Goal: Task Accomplishment & Management: Manage account settings

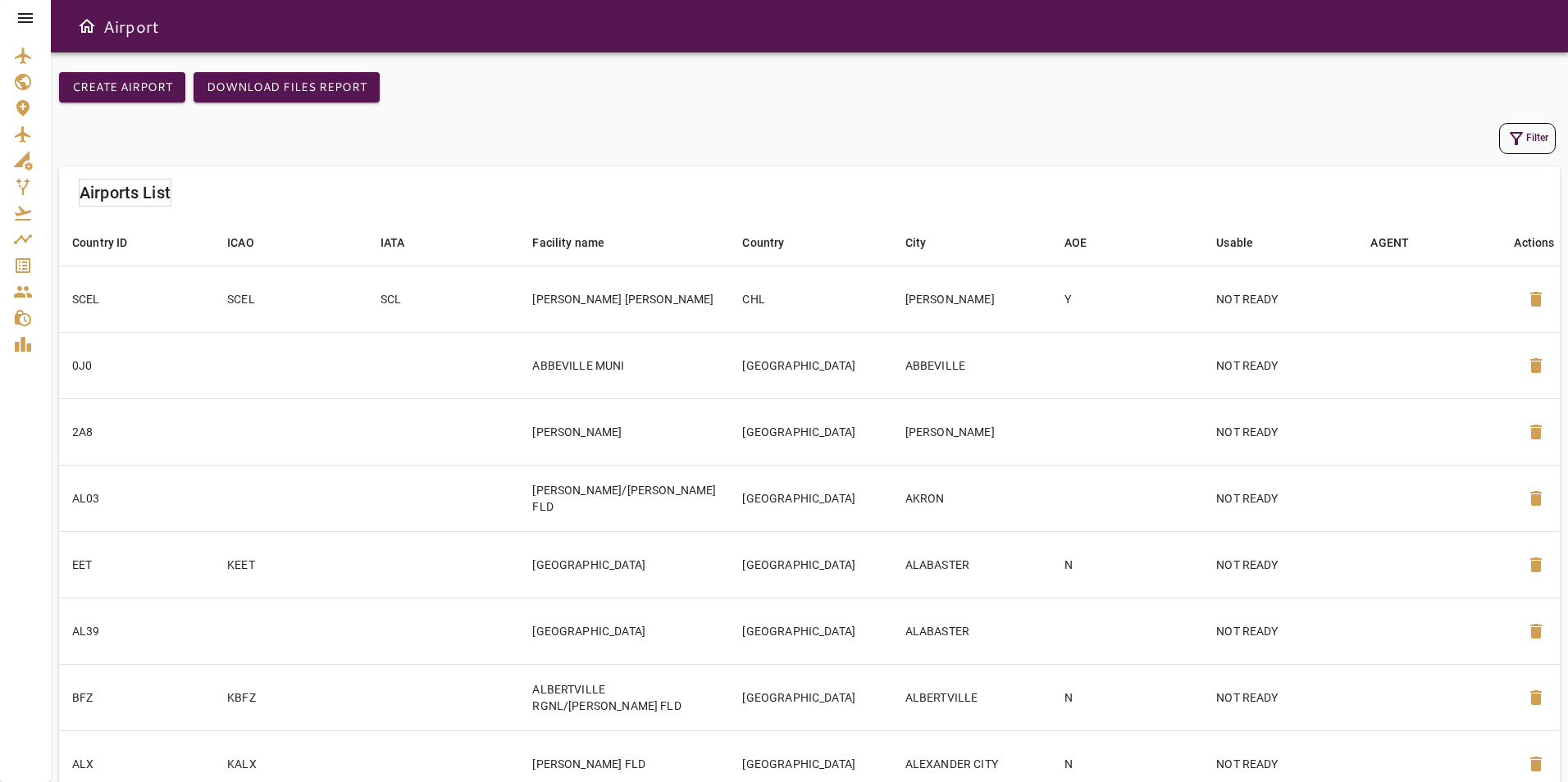
click at [30, 22] on icon at bounding box center [25, 18] width 15 height 10
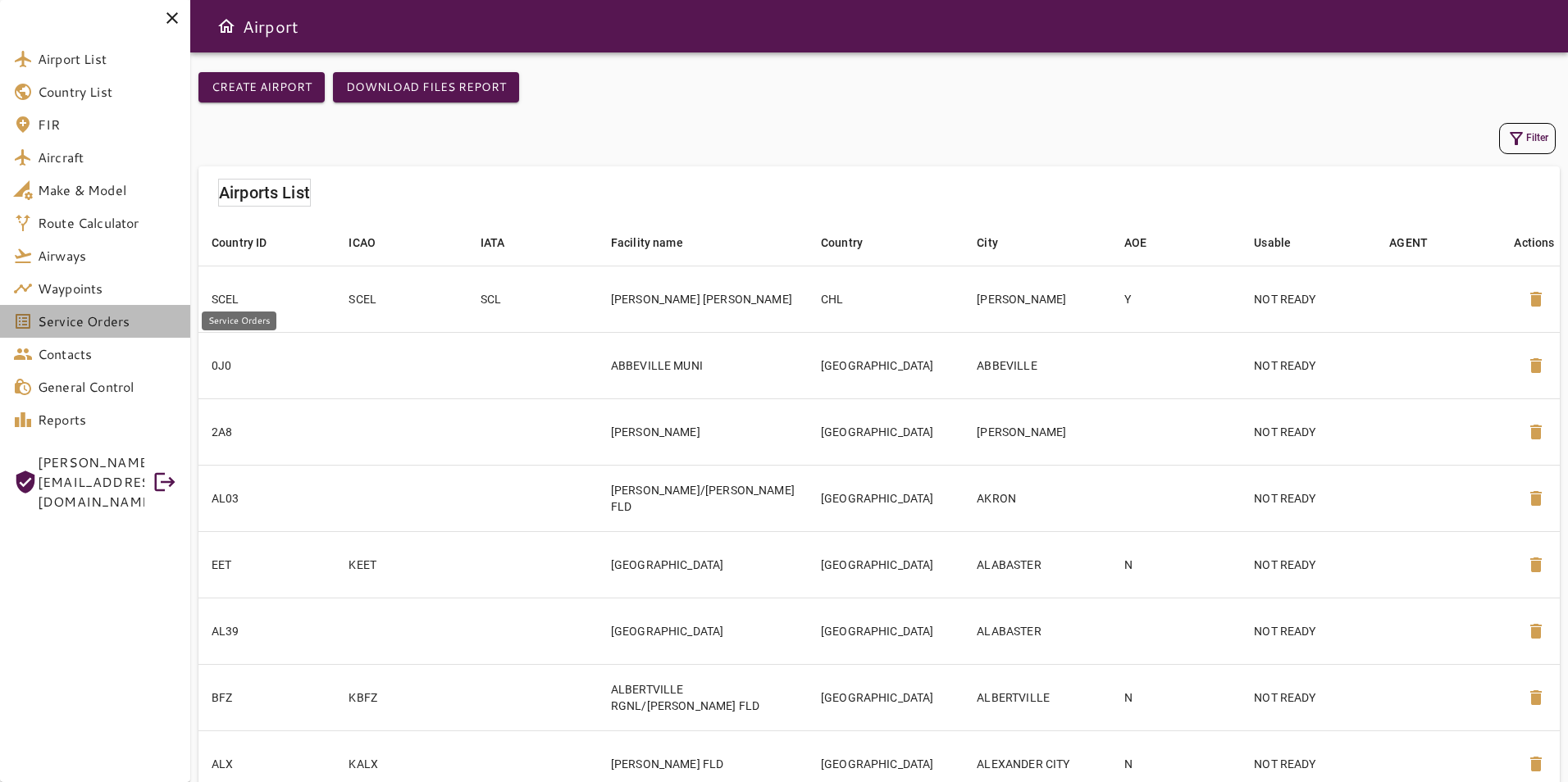
click at [112, 323] on span "Service Orders" at bounding box center [107, 321] width 139 height 19
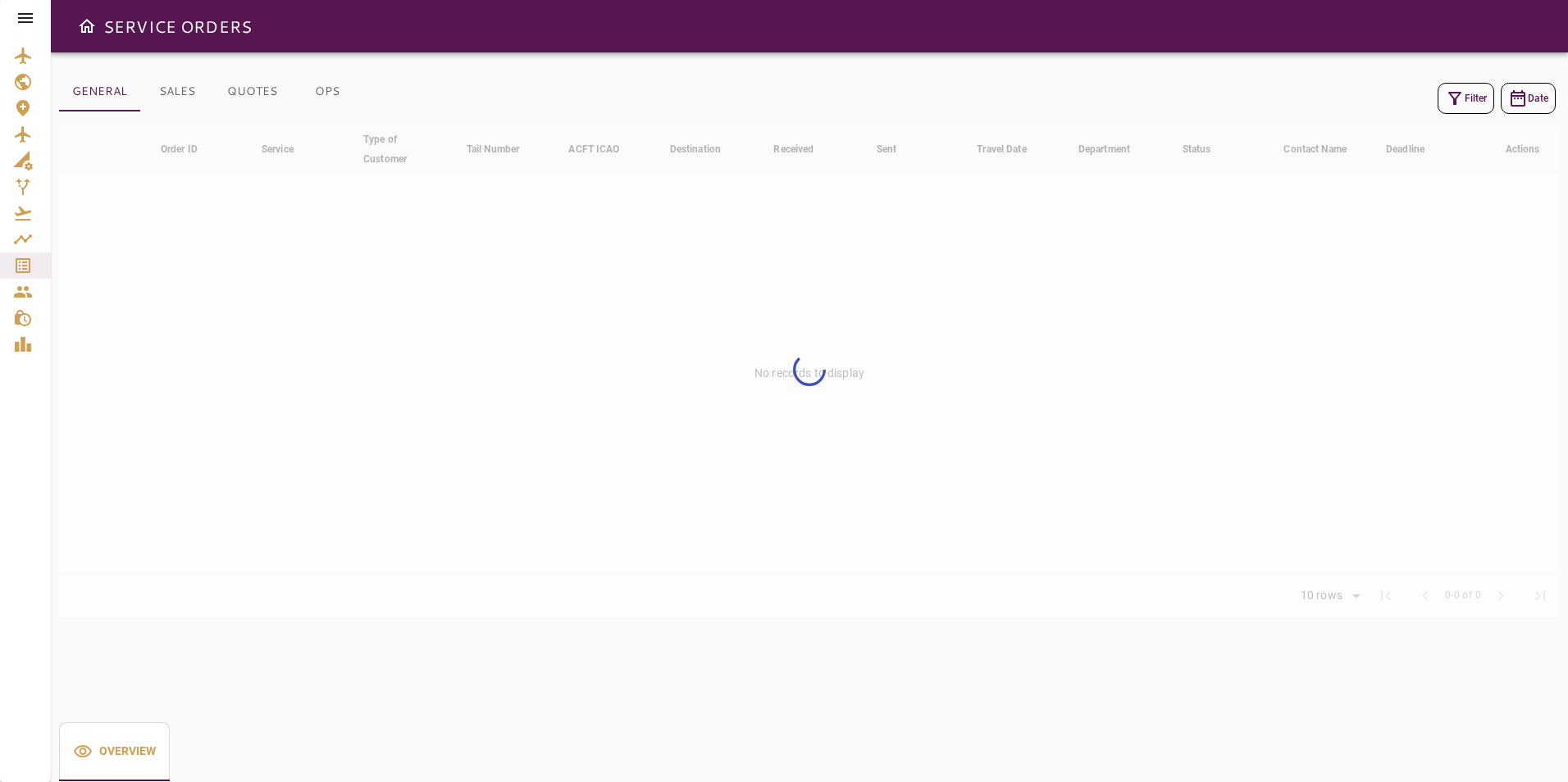
click at [28, 18] on icon at bounding box center [25, 18] width 15 height 10
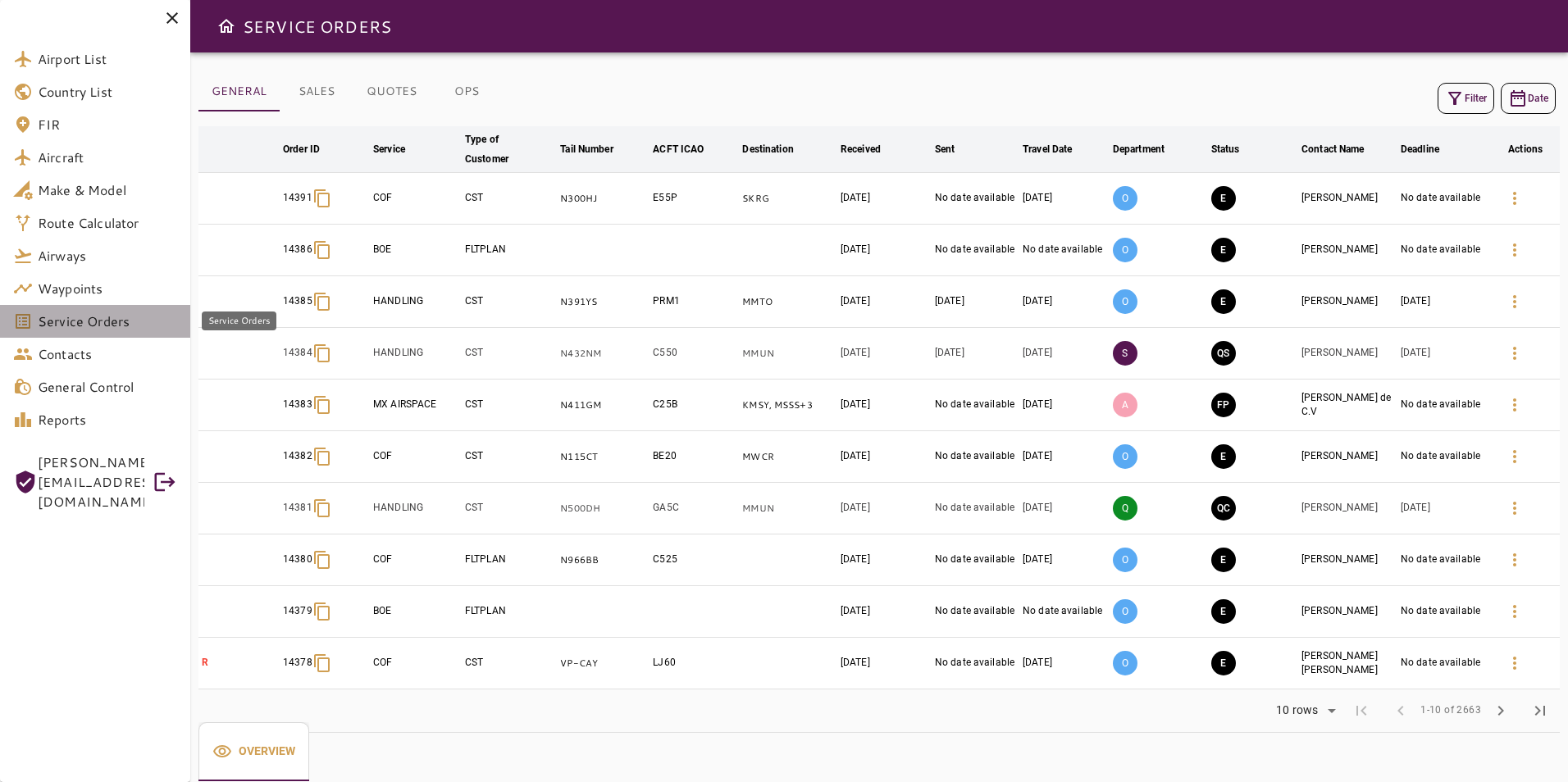
click at [109, 329] on span "Service Orders" at bounding box center [107, 321] width 139 height 19
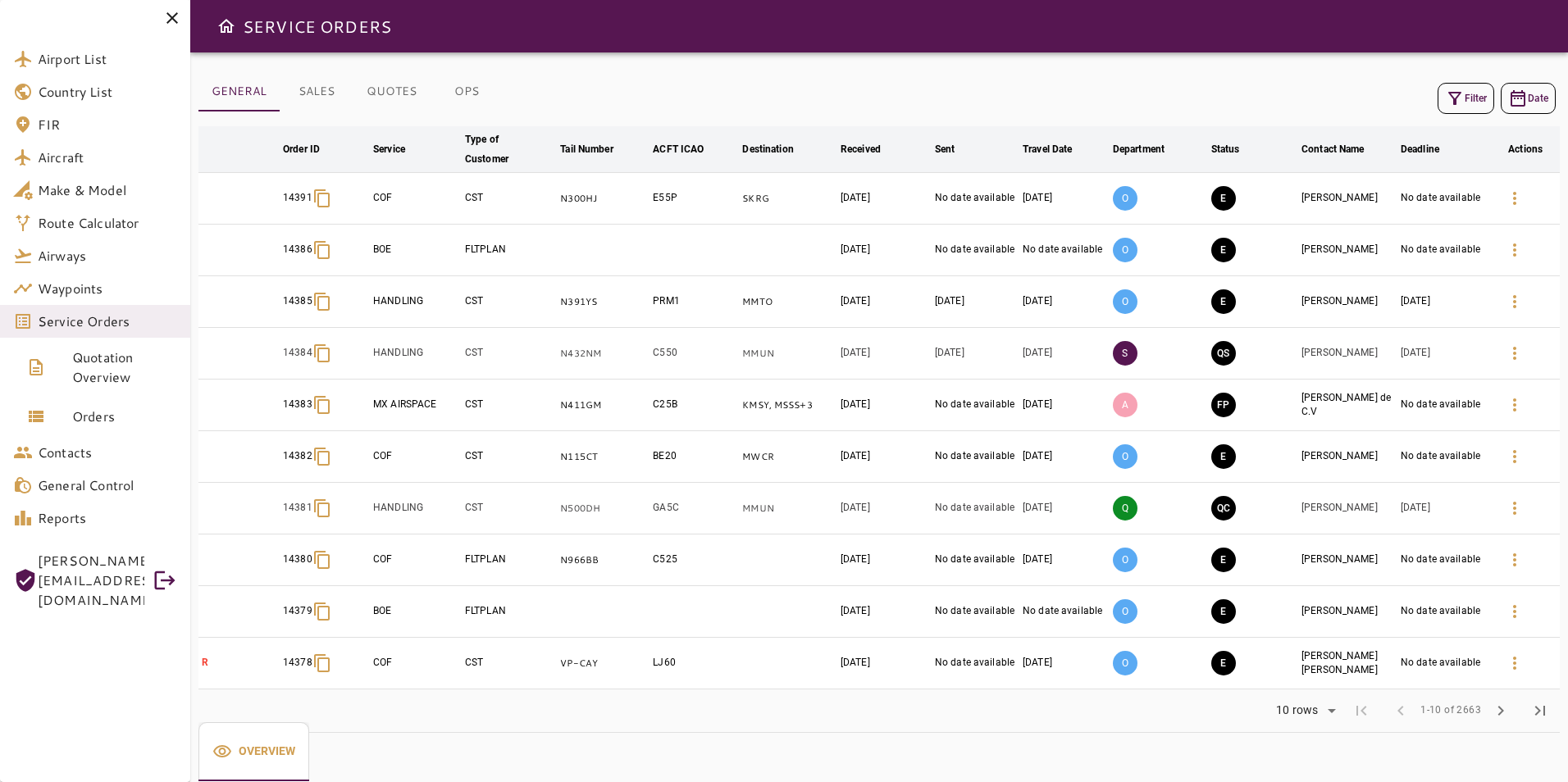
click at [461, 97] on button "OPS" at bounding box center [467, 92] width 74 height 39
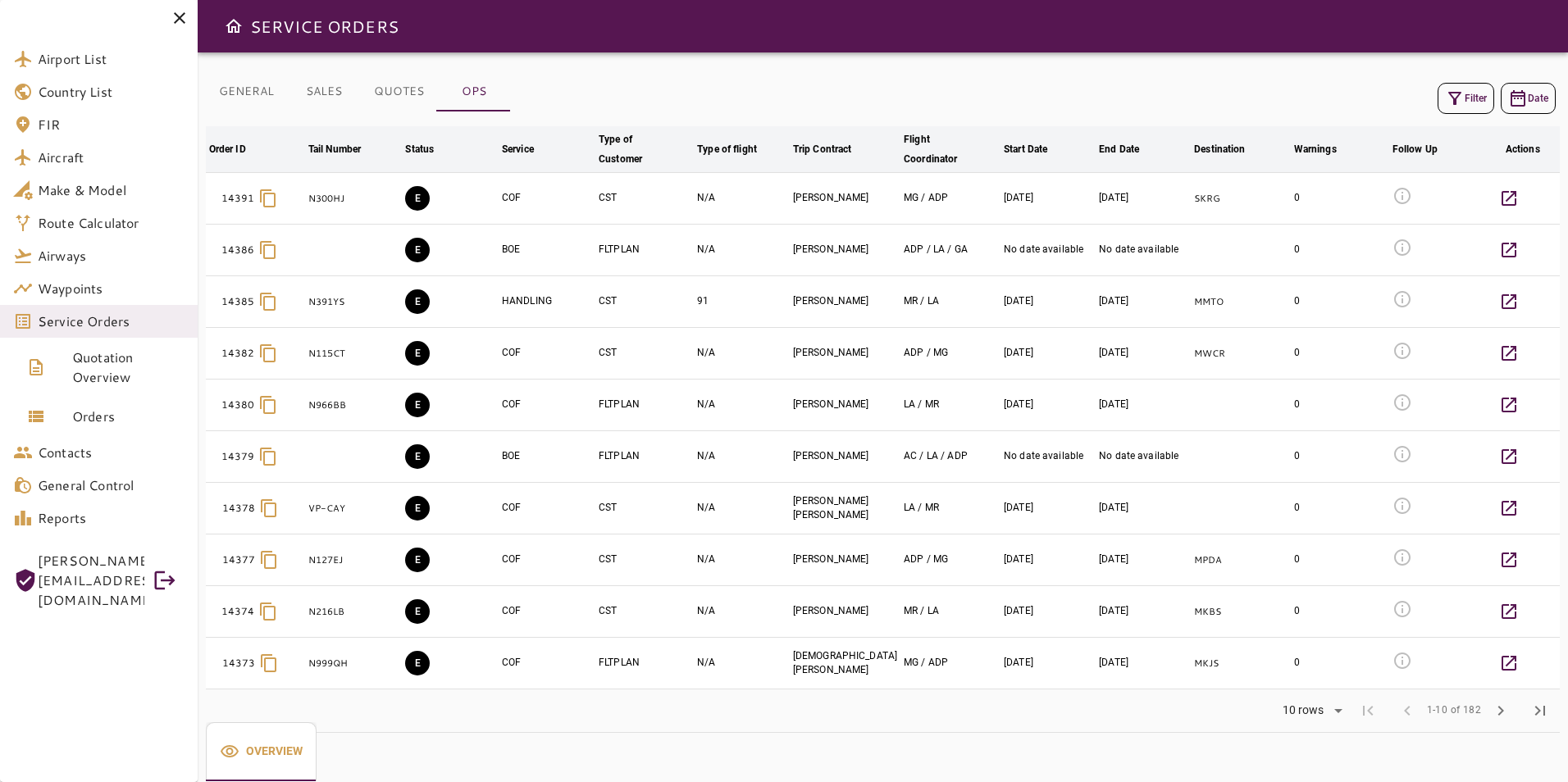
click at [1476, 97] on button "Filter" at bounding box center [1466, 98] width 57 height 32
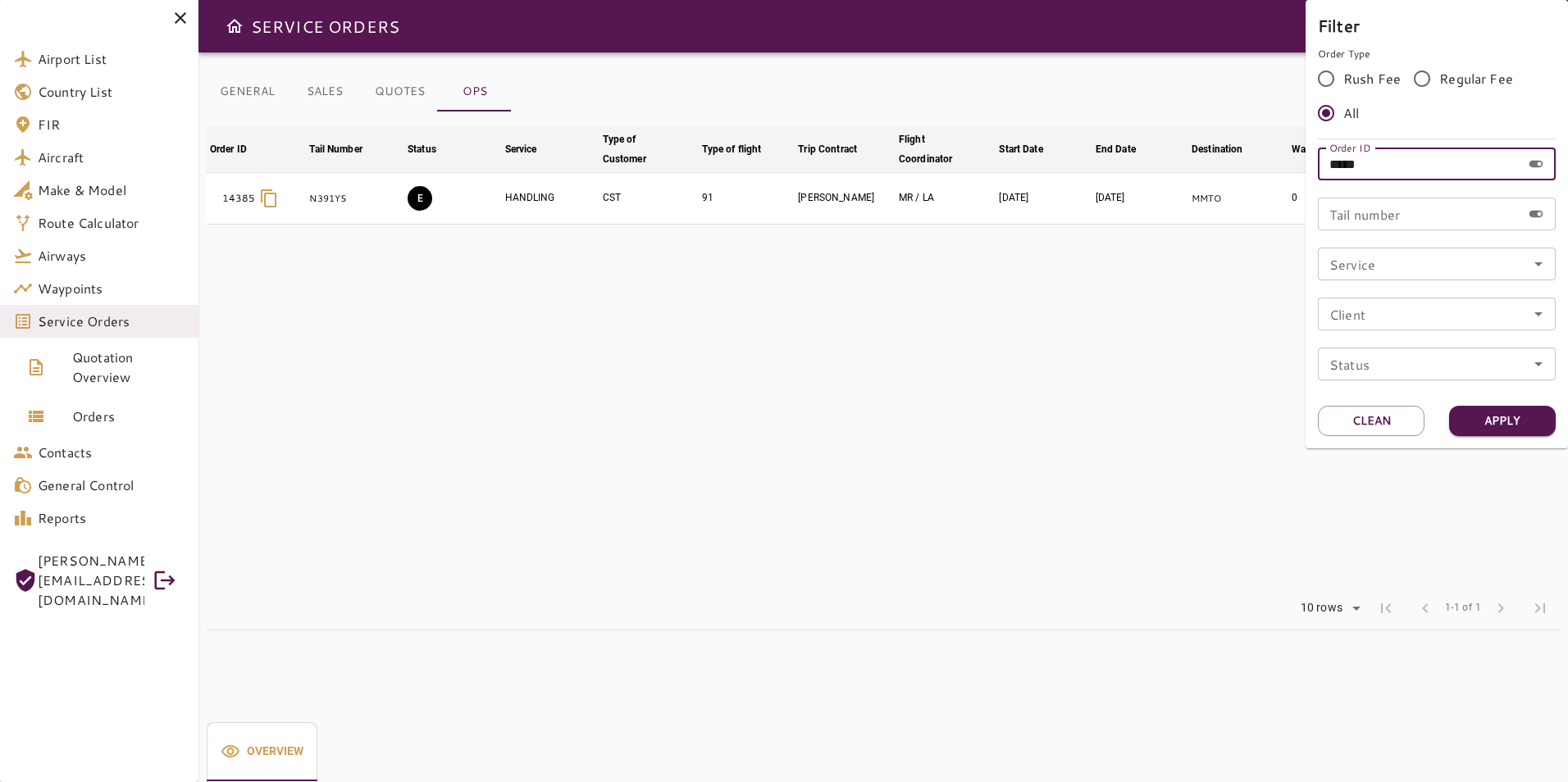
drag, startPoint x: 1389, startPoint y: 171, endPoint x: 1317, endPoint y: 171, distance: 72.0
click at [1317, 171] on div "Filter Order Type Rush Fee Regular Fee All Order ID ***** Order ID Tail number …" at bounding box center [1436, 224] width 262 height 448
type input "*****"
click at [1493, 423] on button "Apply" at bounding box center [1502, 421] width 107 height 31
click at [987, 458] on div at bounding box center [784, 391] width 1568 height 782
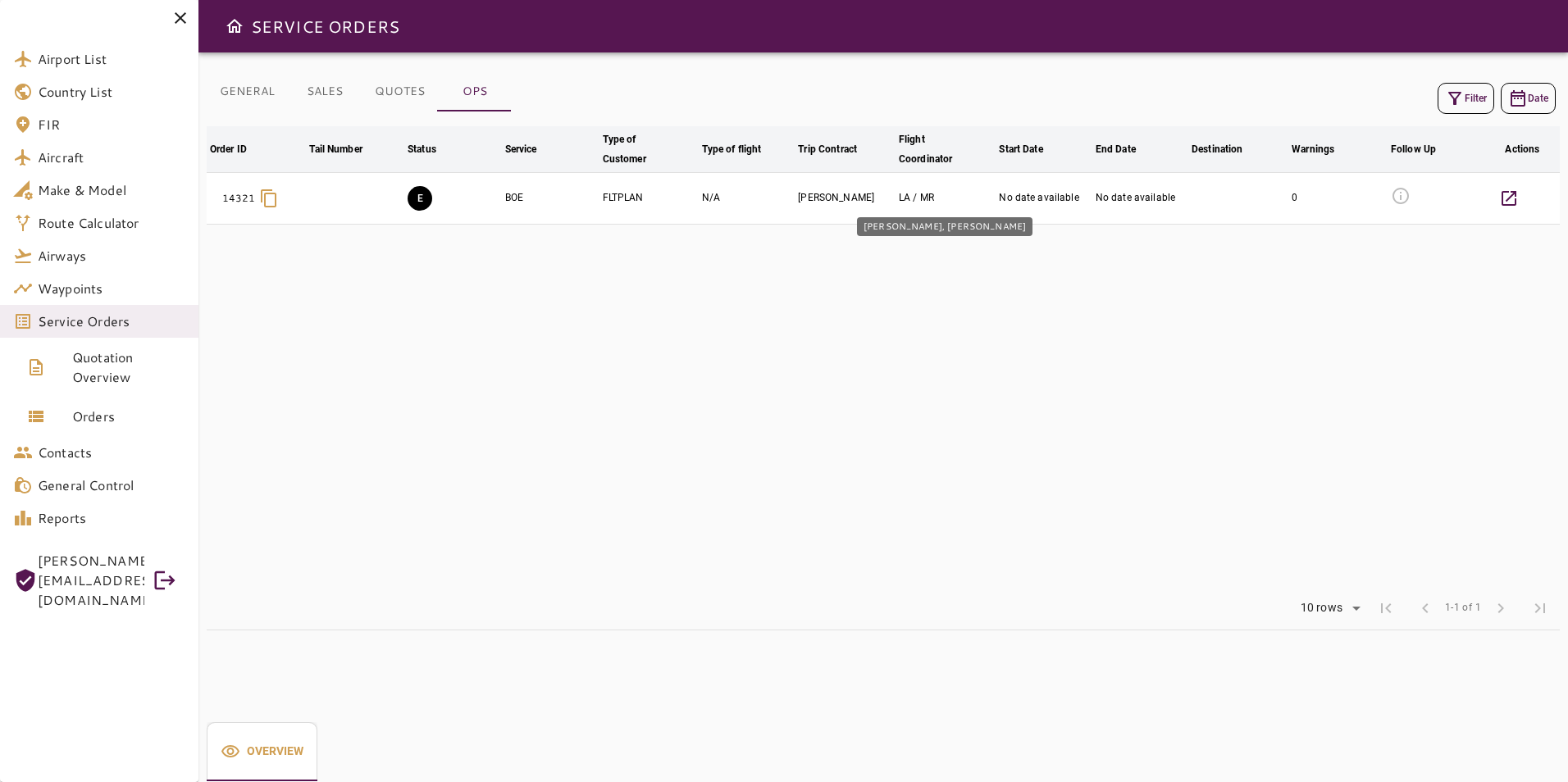
click at [910, 203] on div "LA / MR" at bounding box center [945, 197] width 94 height 14
click at [1499, 205] on icon "button" at bounding box center [1509, 198] width 19 height 19
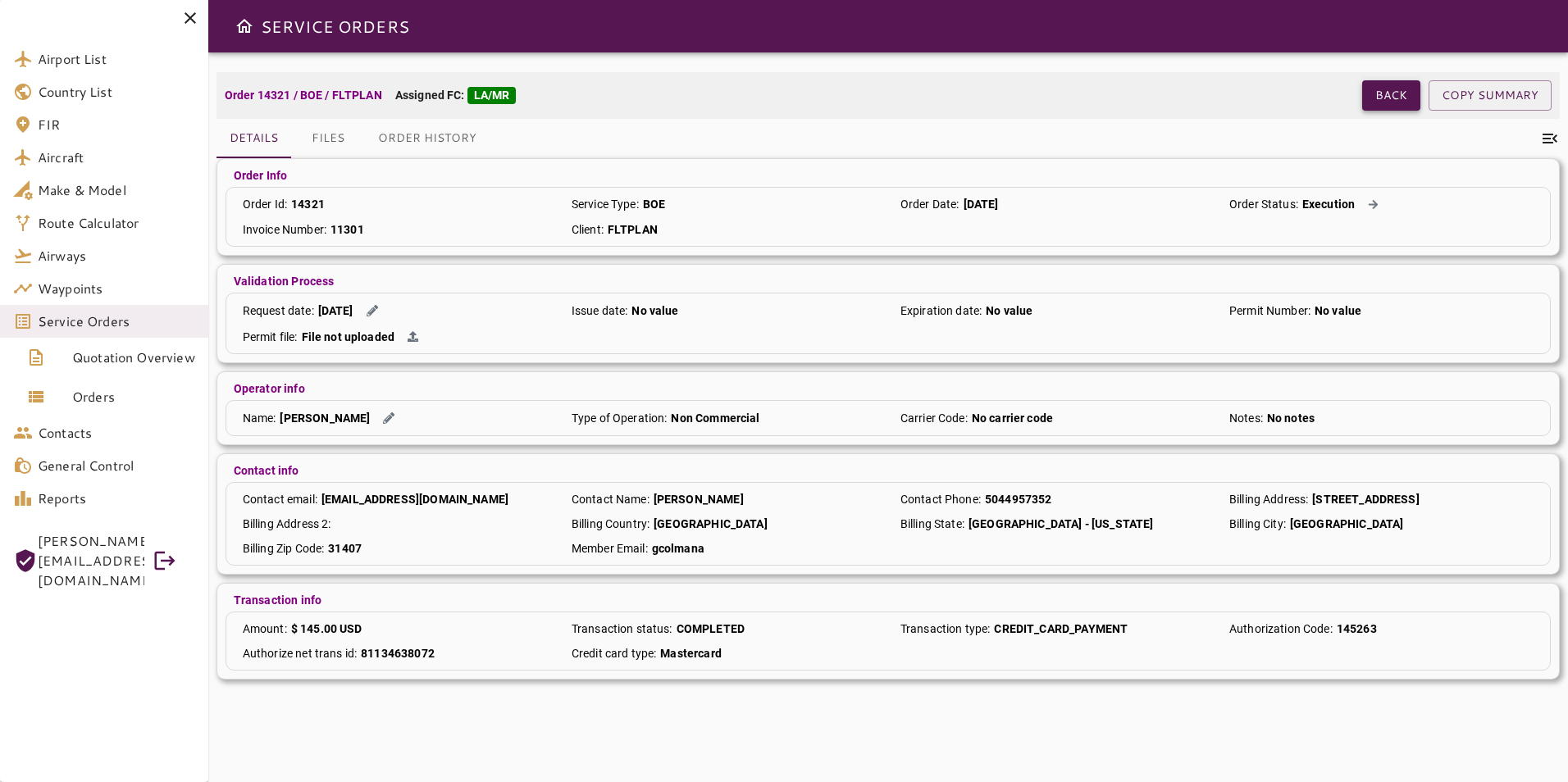
click at [1395, 95] on button "Back" at bounding box center [1391, 95] width 58 height 31
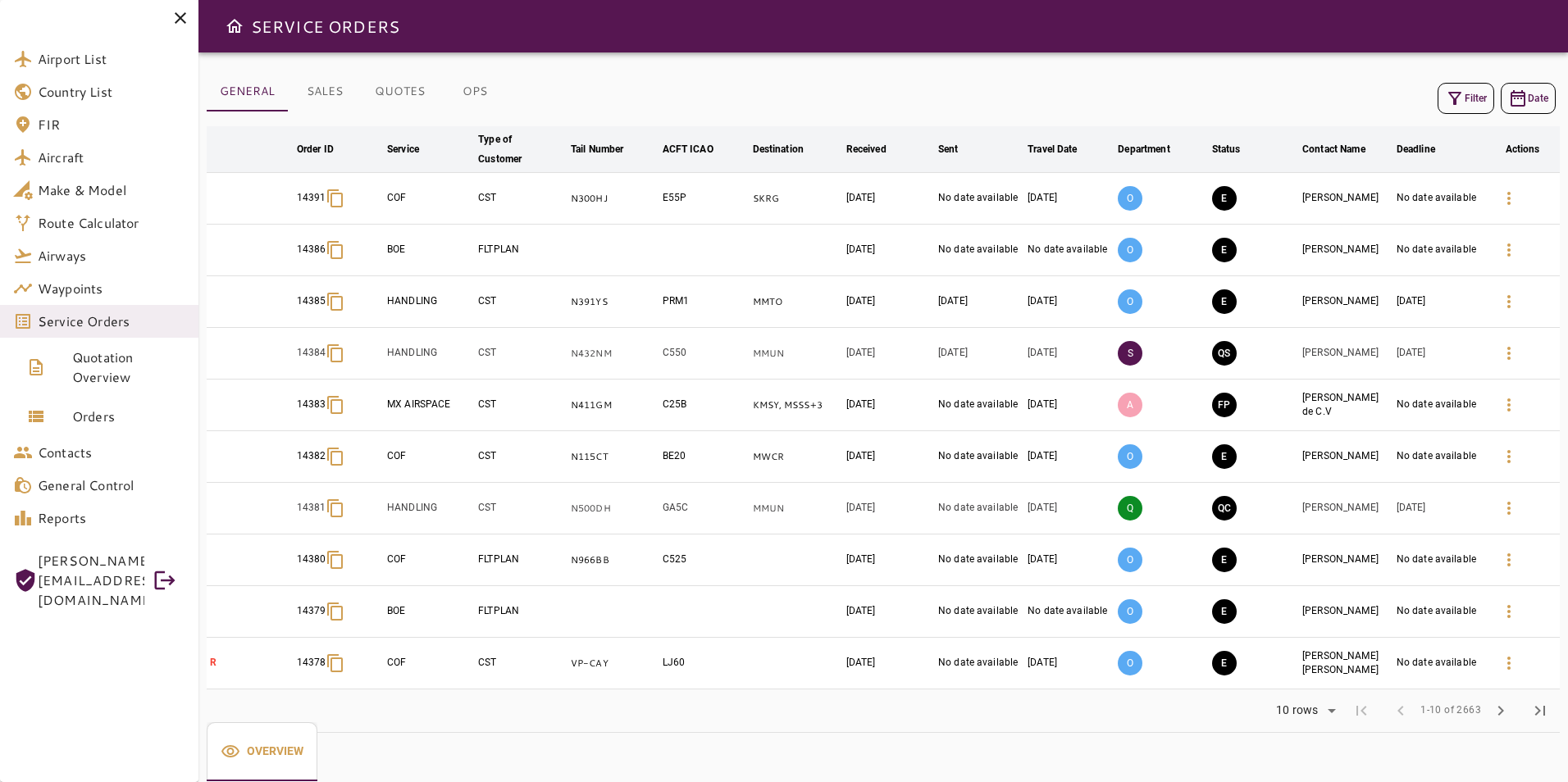
click at [1466, 99] on button "Filter" at bounding box center [1466, 98] width 57 height 32
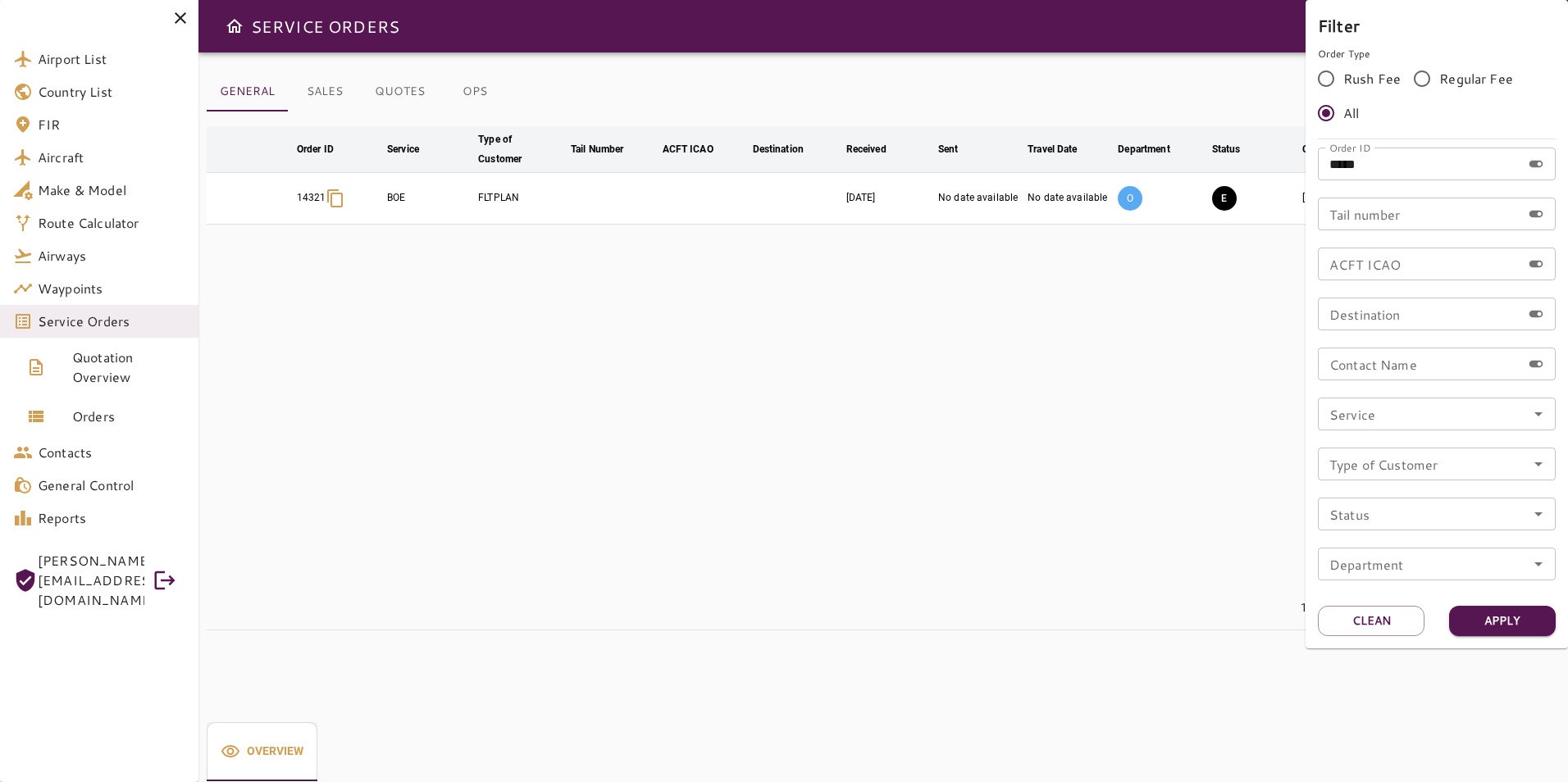
click at [1524, 661] on div at bounding box center [784, 391] width 1568 height 782
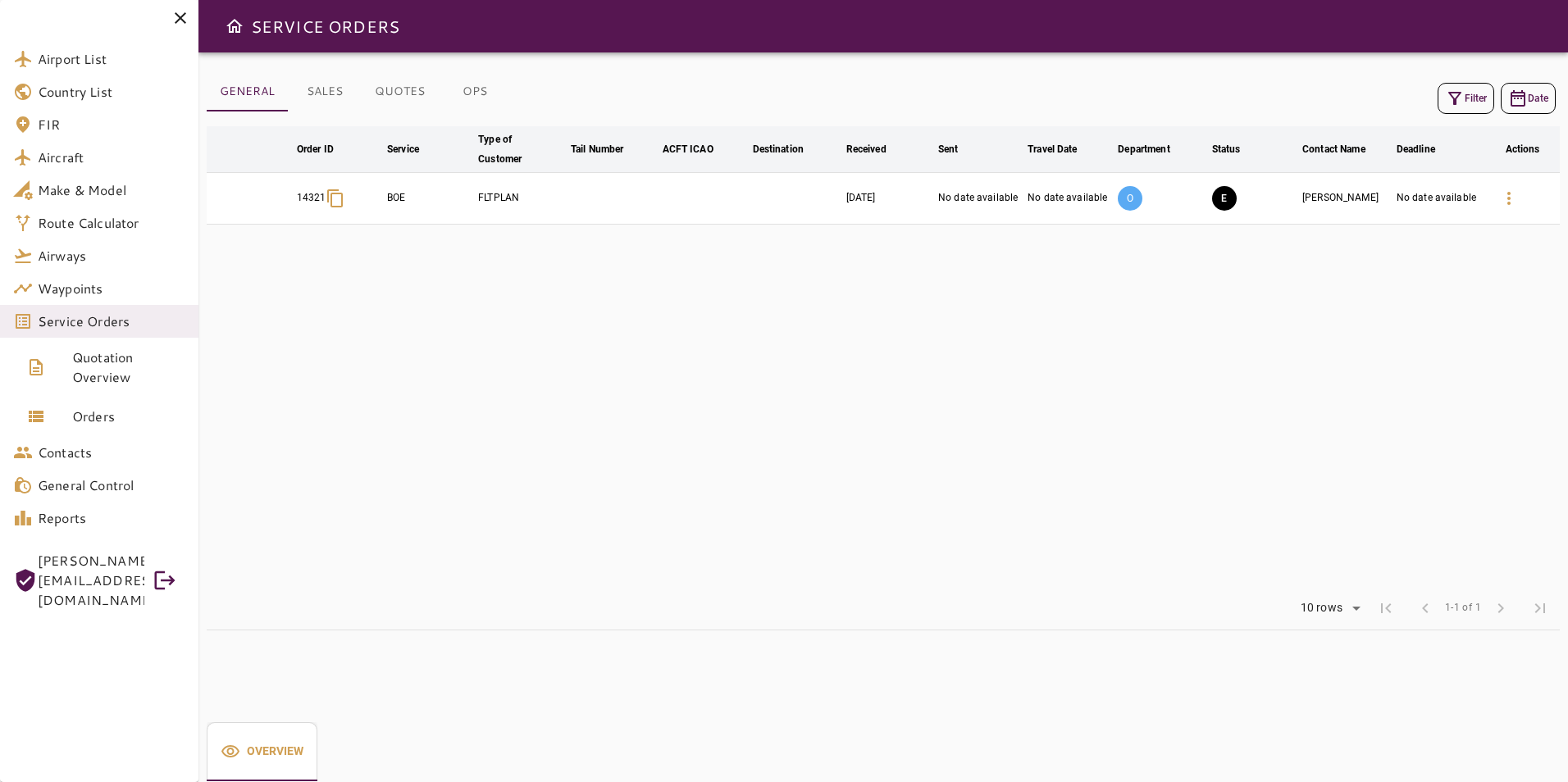
click at [1114, 521] on table "arrow_downward Order ID arrow_downward Service arrow_downward Type of Customer …" at bounding box center [883, 356] width 1353 height 460
click at [1221, 199] on button "E" at bounding box center [1224, 198] width 25 height 25
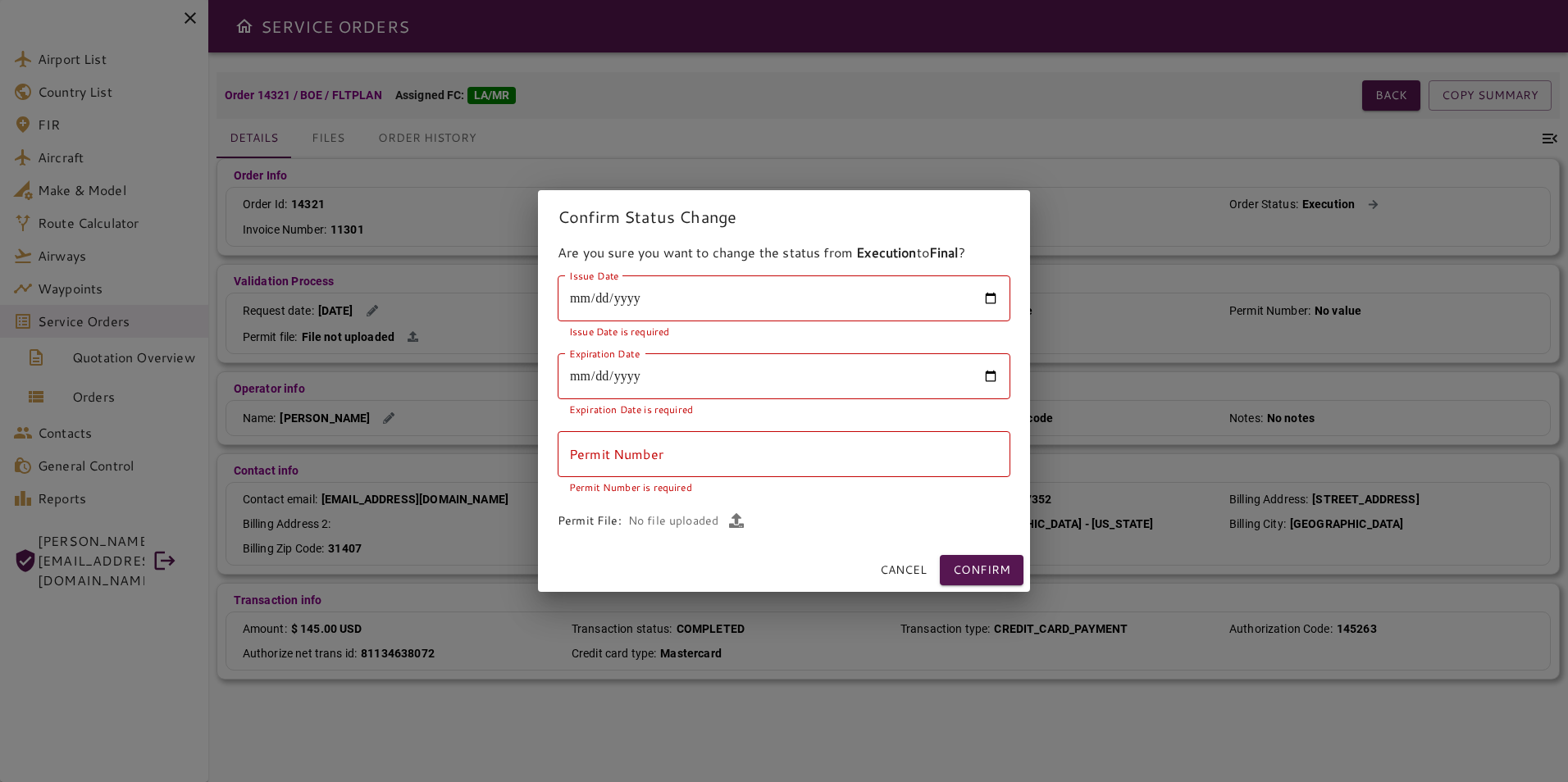
click at [665, 299] on input "Issue Date" at bounding box center [784, 298] width 453 height 46
click at [991, 295] on input "Issue Date" at bounding box center [784, 298] width 453 height 46
type input "**********"
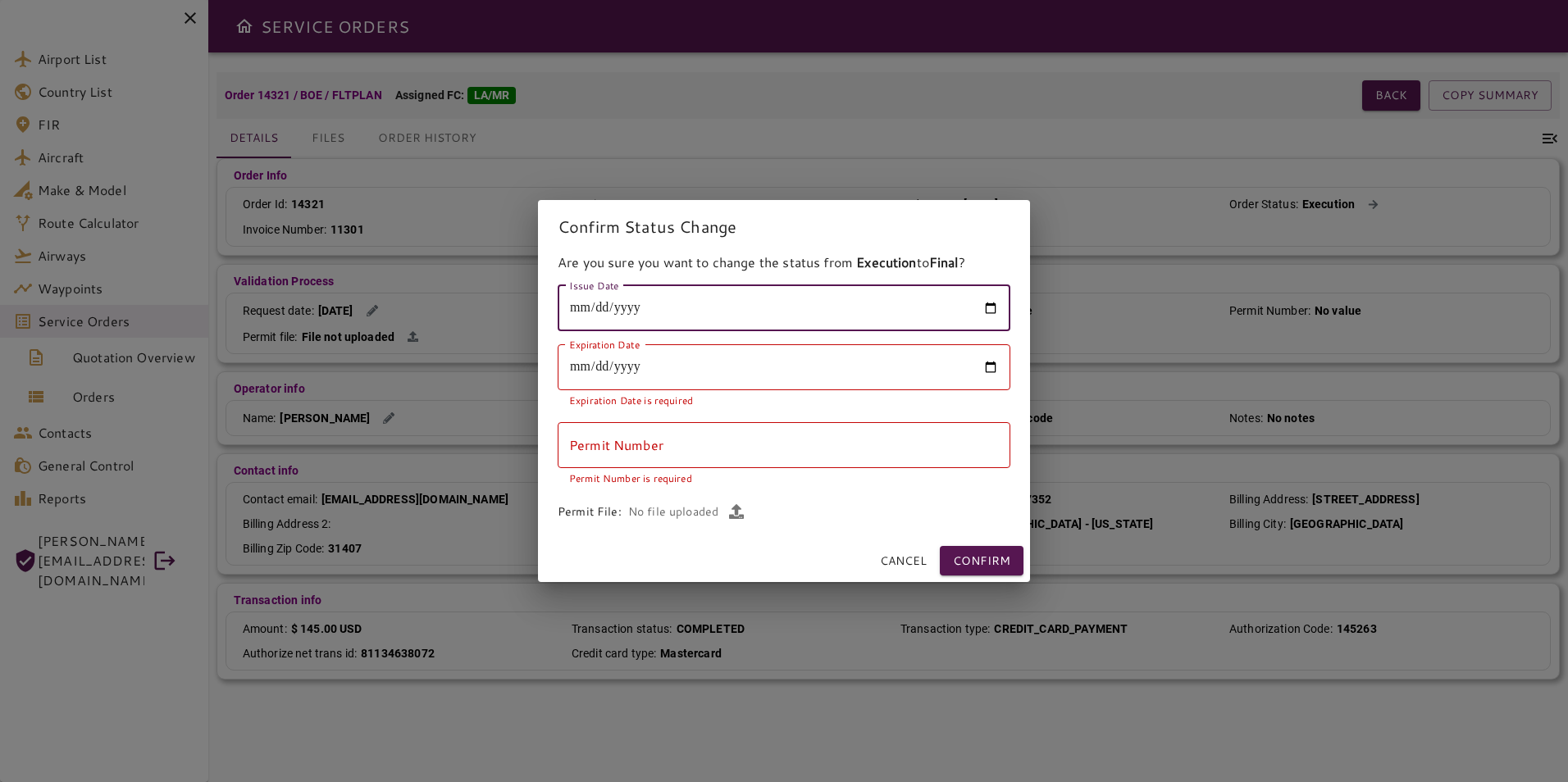
click at [995, 368] on input "Expiration Date" at bounding box center [784, 368] width 453 height 46
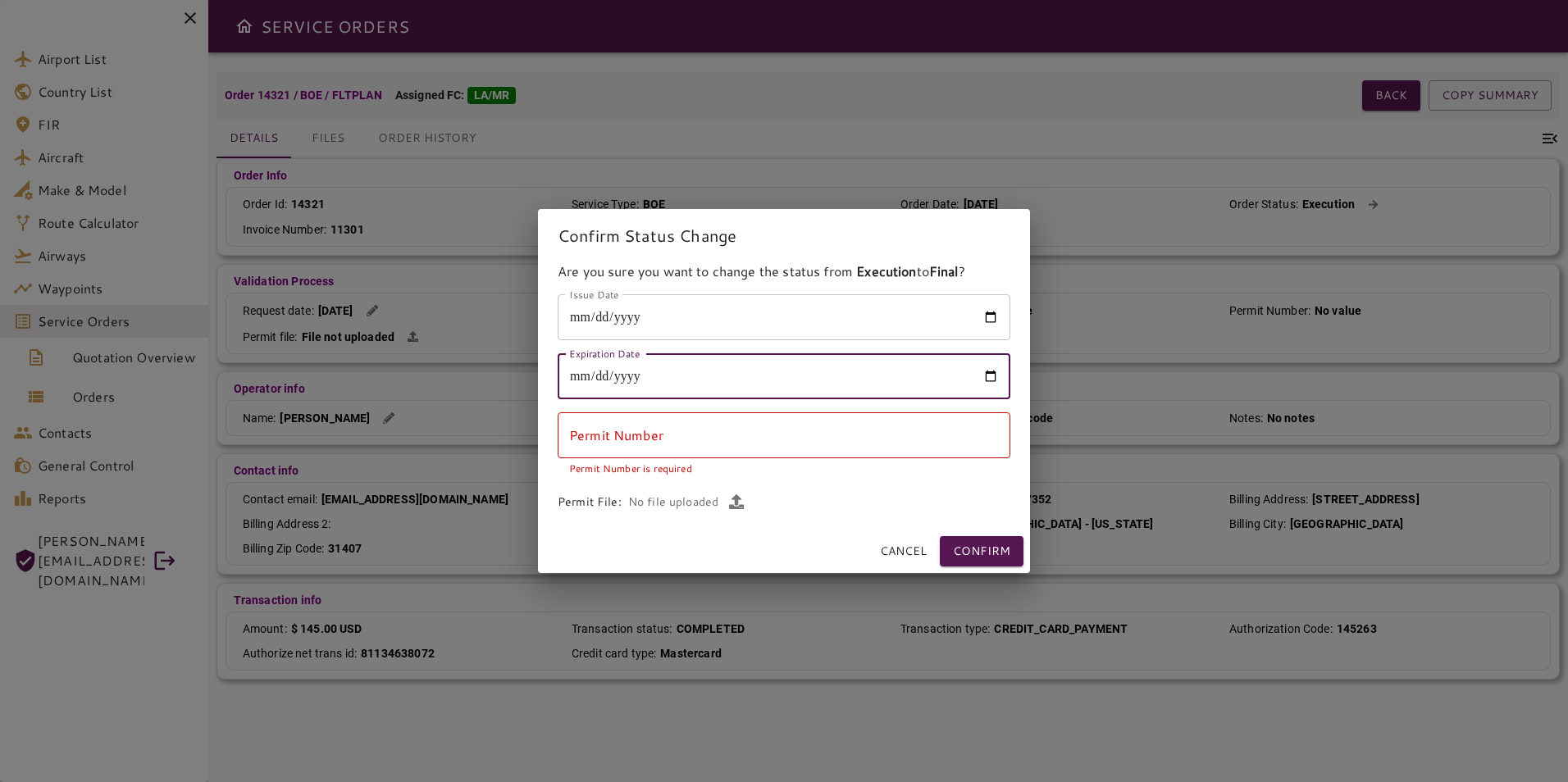
type input "**********"
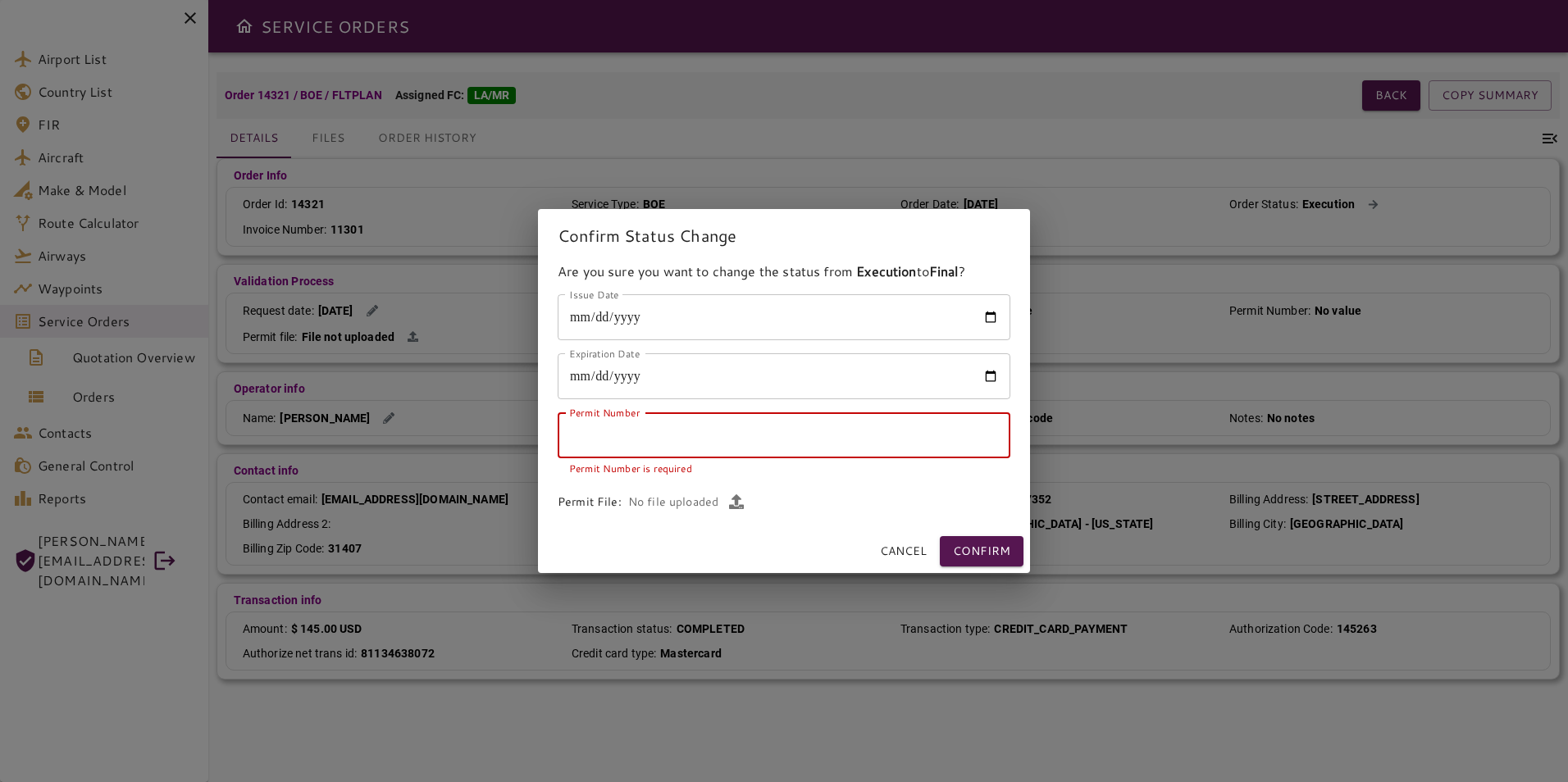
click at [667, 448] on input "Permit Number" at bounding box center [784, 435] width 453 height 46
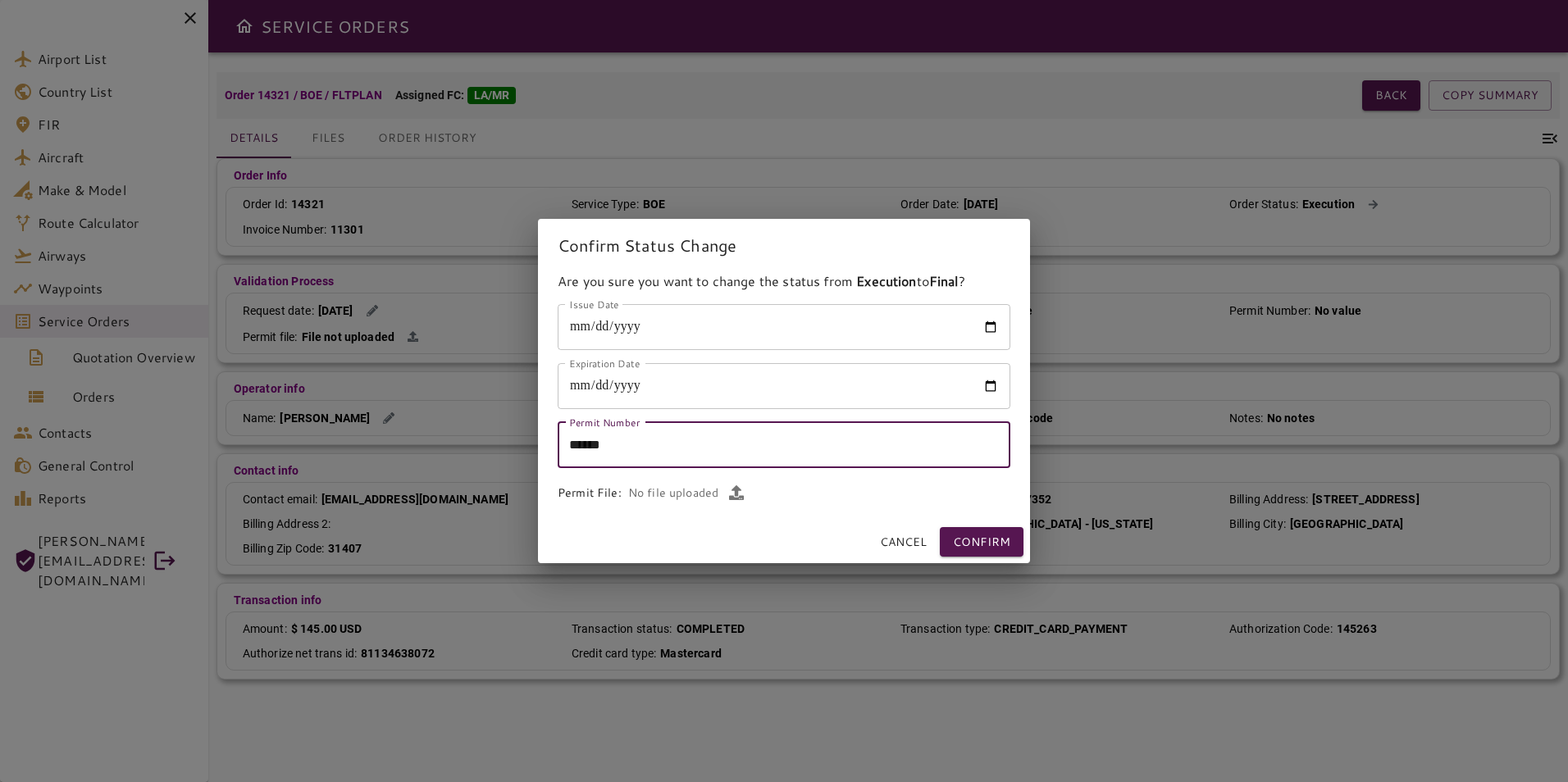
type input "******"
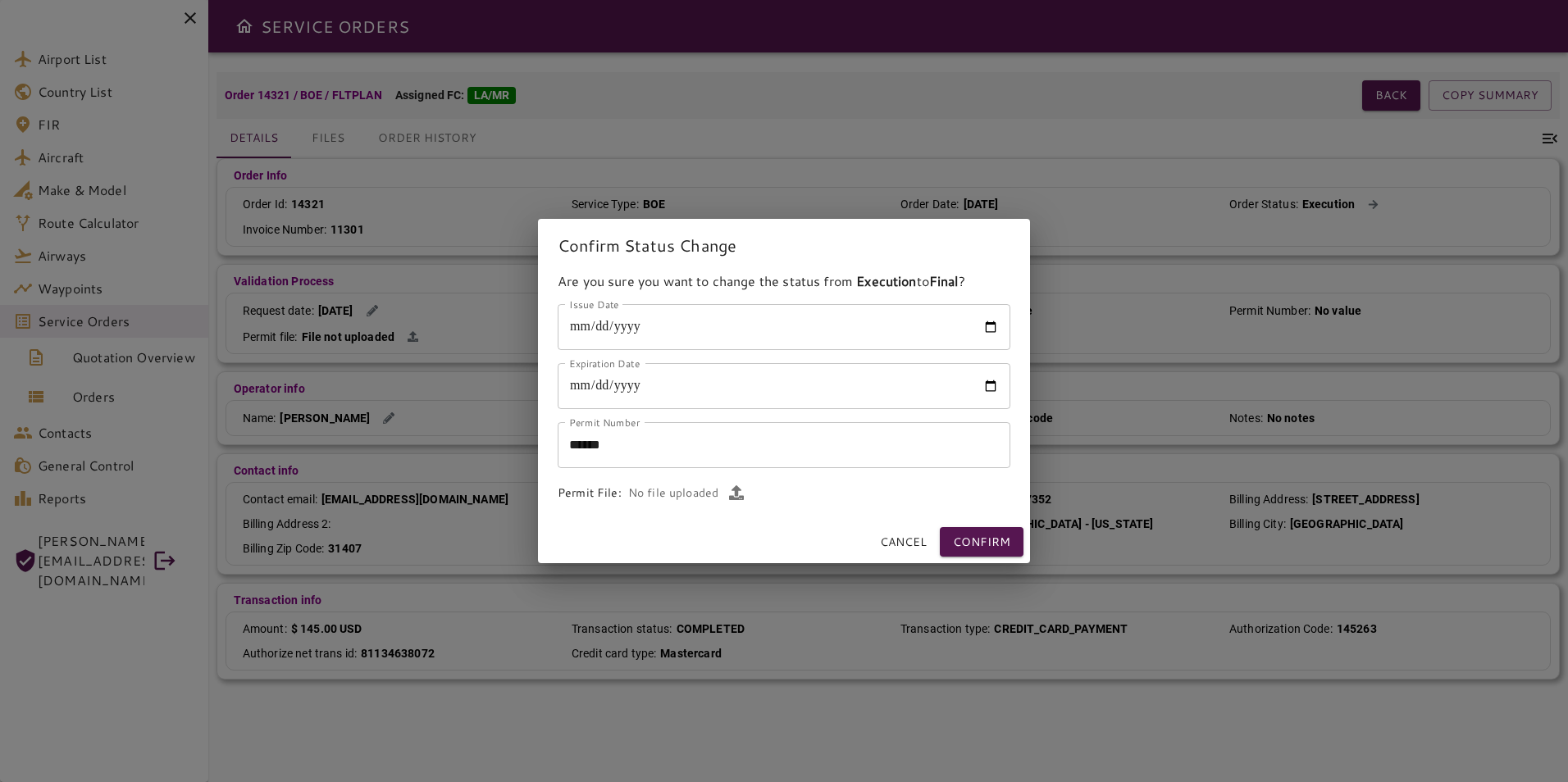
click at [661, 444] on input "******" at bounding box center [784, 446] width 453 height 46
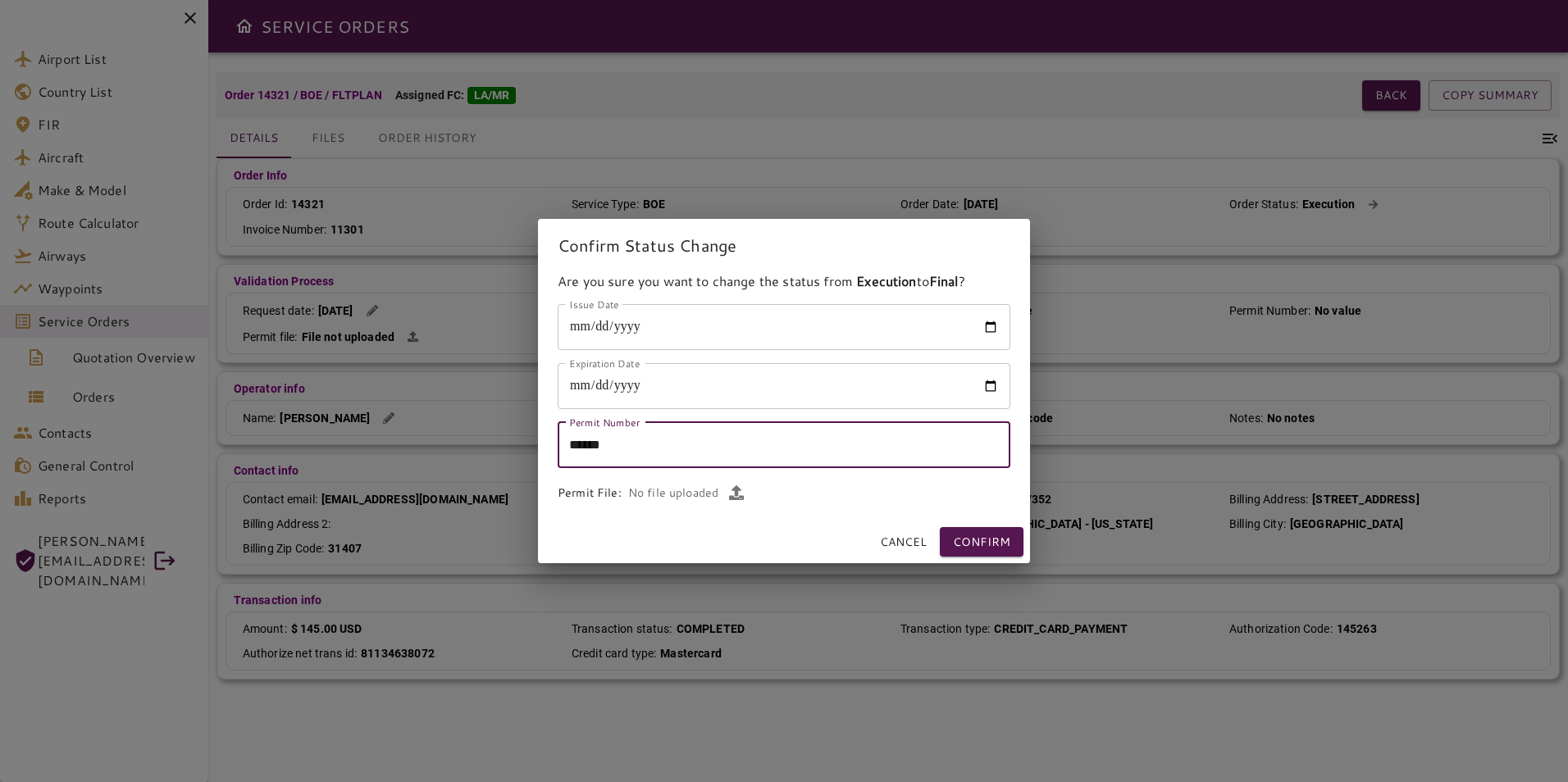
click at [739, 493] on icon "button" at bounding box center [737, 493] width 15 height 15
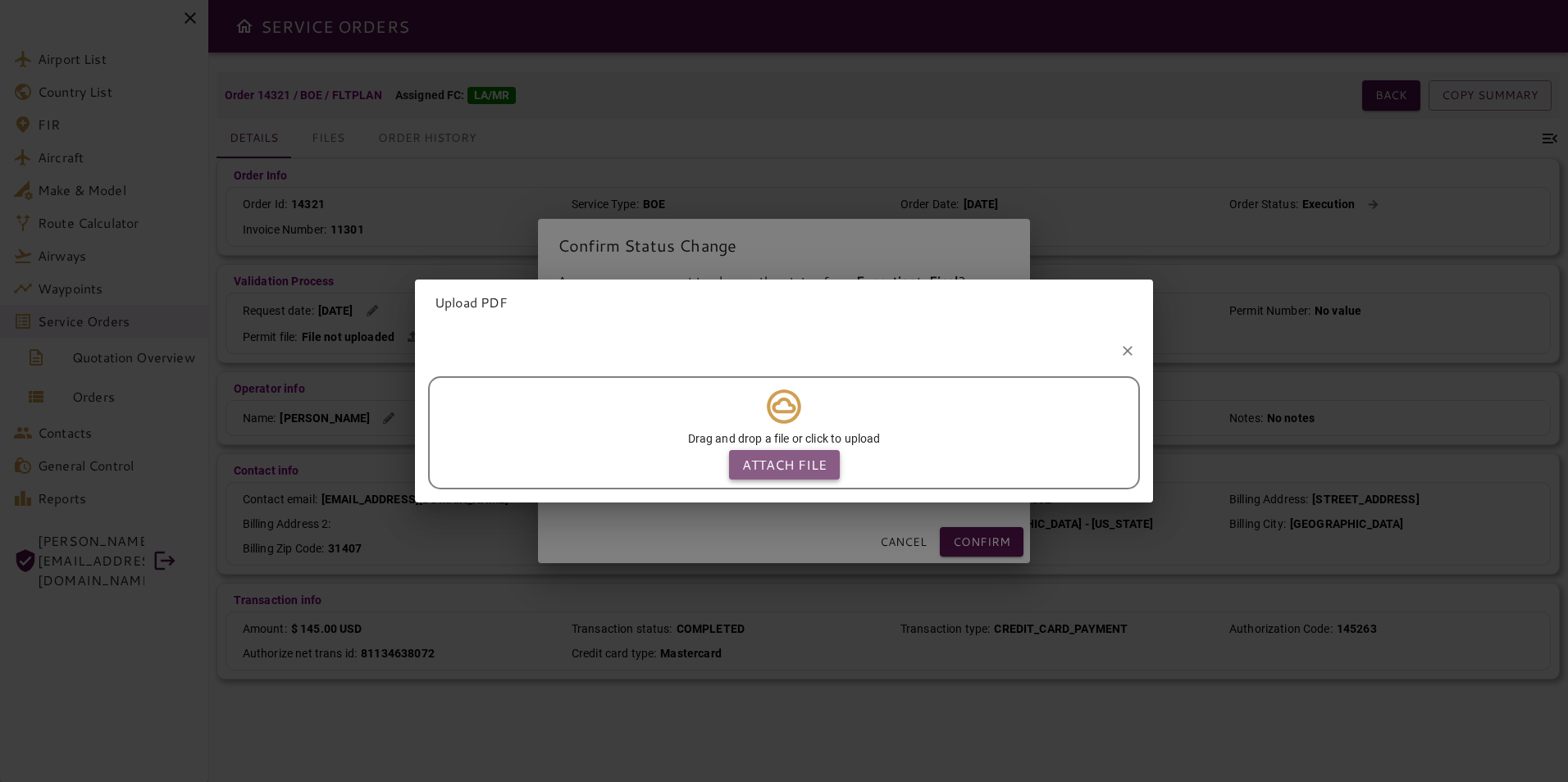
click at [757, 460] on p "Attach file" at bounding box center [784, 464] width 84 height 19
click at [0, 0] on input "Attach file" at bounding box center [0, 0] width 0 height 0
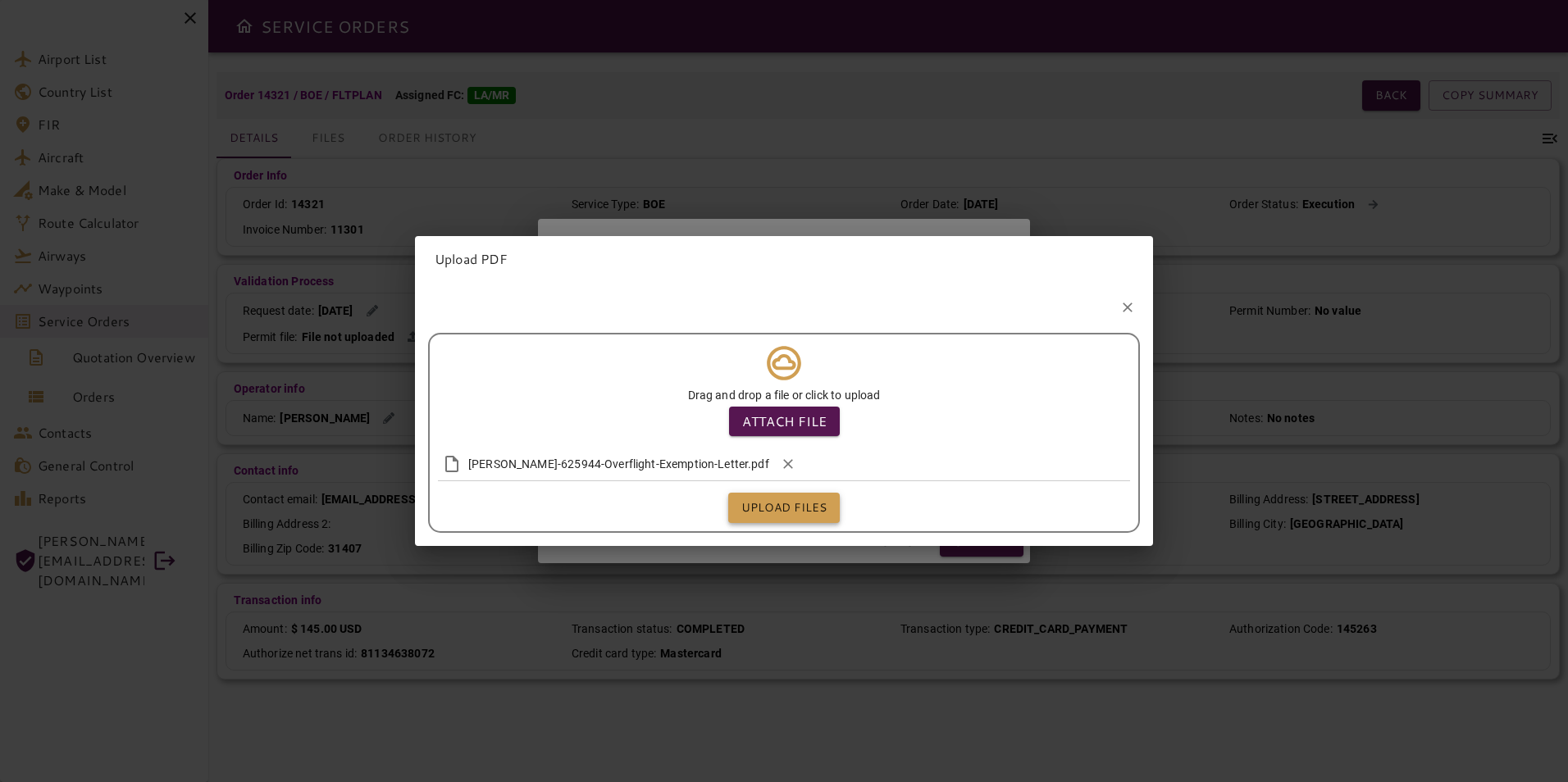
click at [763, 504] on button "Upload files" at bounding box center [784, 508] width 111 height 31
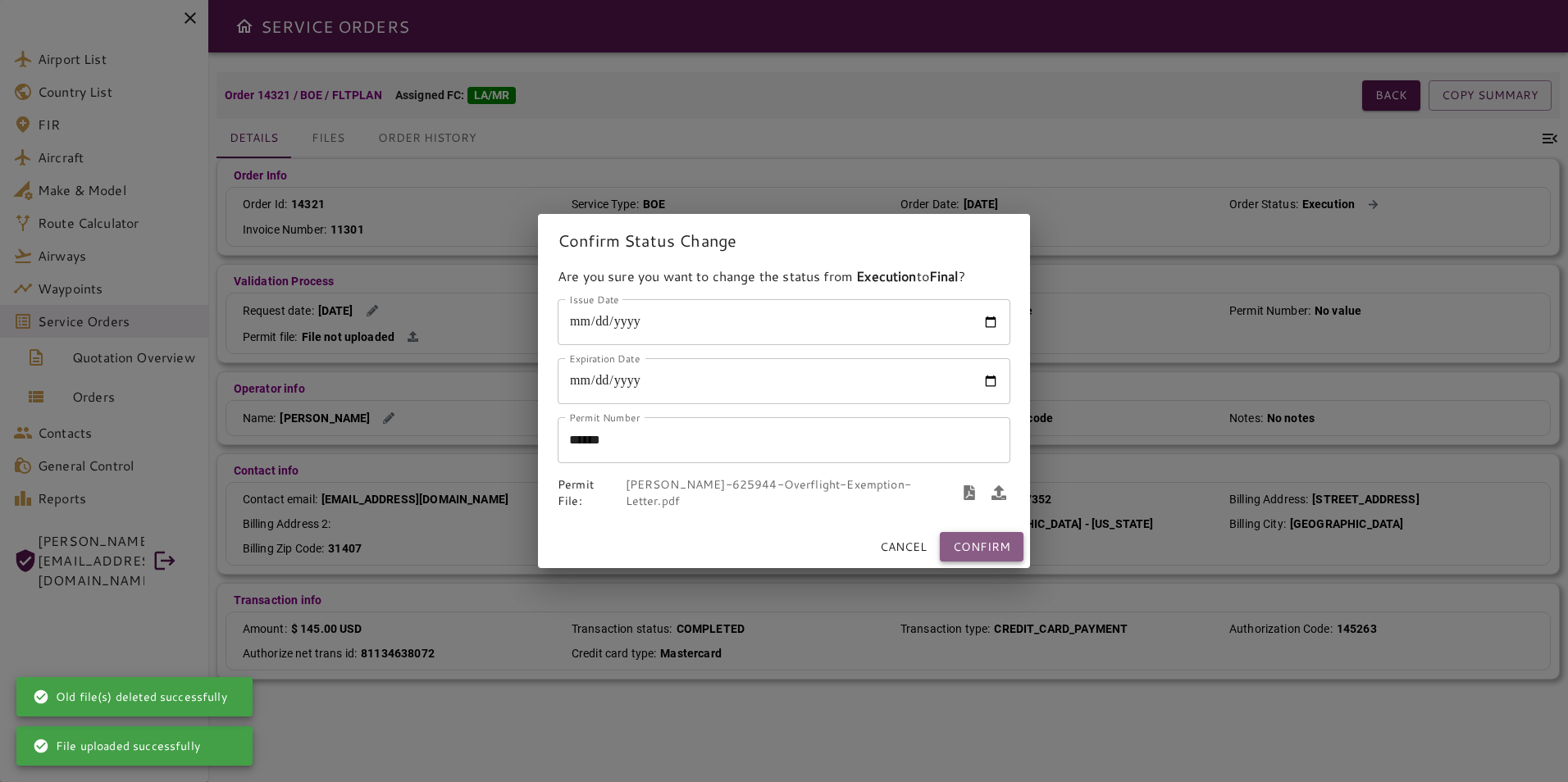
click at [978, 549] on button "Confirm" at bounding box center [981, 547] width 83 height 31
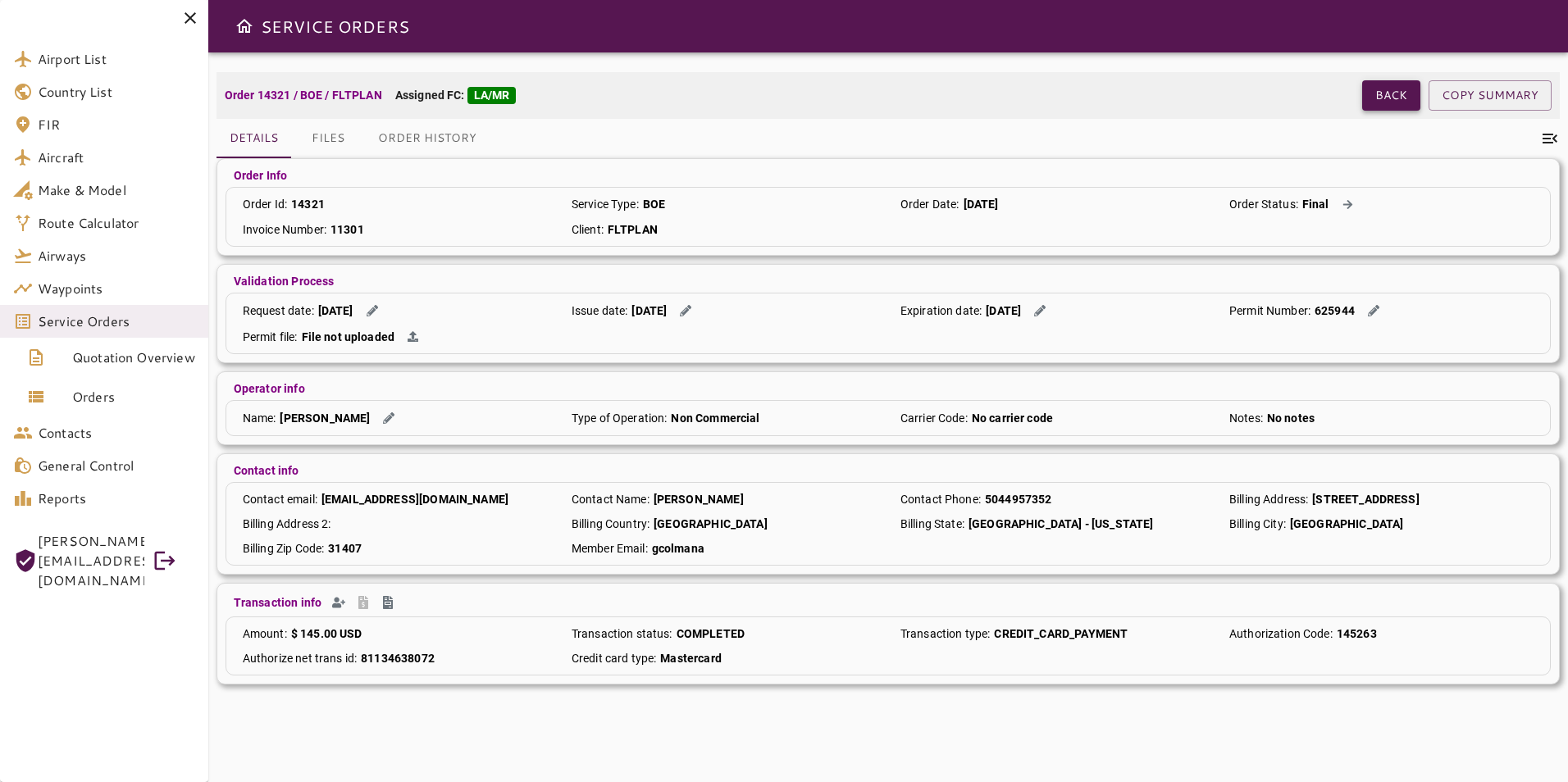
click at [1400, 89] on button "Back" at bounding box center [1391, 95] width 58 height 31
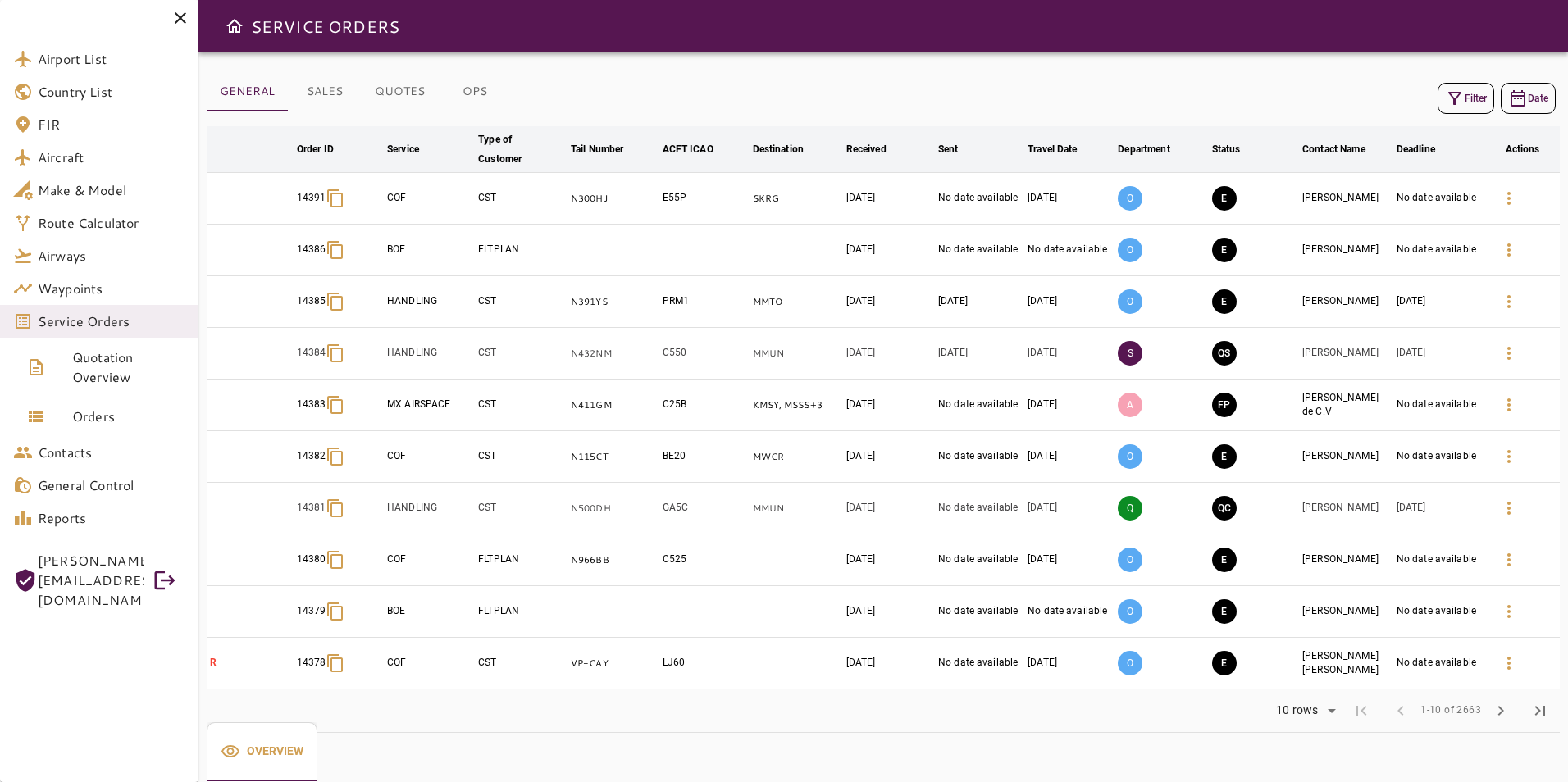
click at [1470, 103] on button "Filter" at bounding box center [1466, 98] width 57 height 32
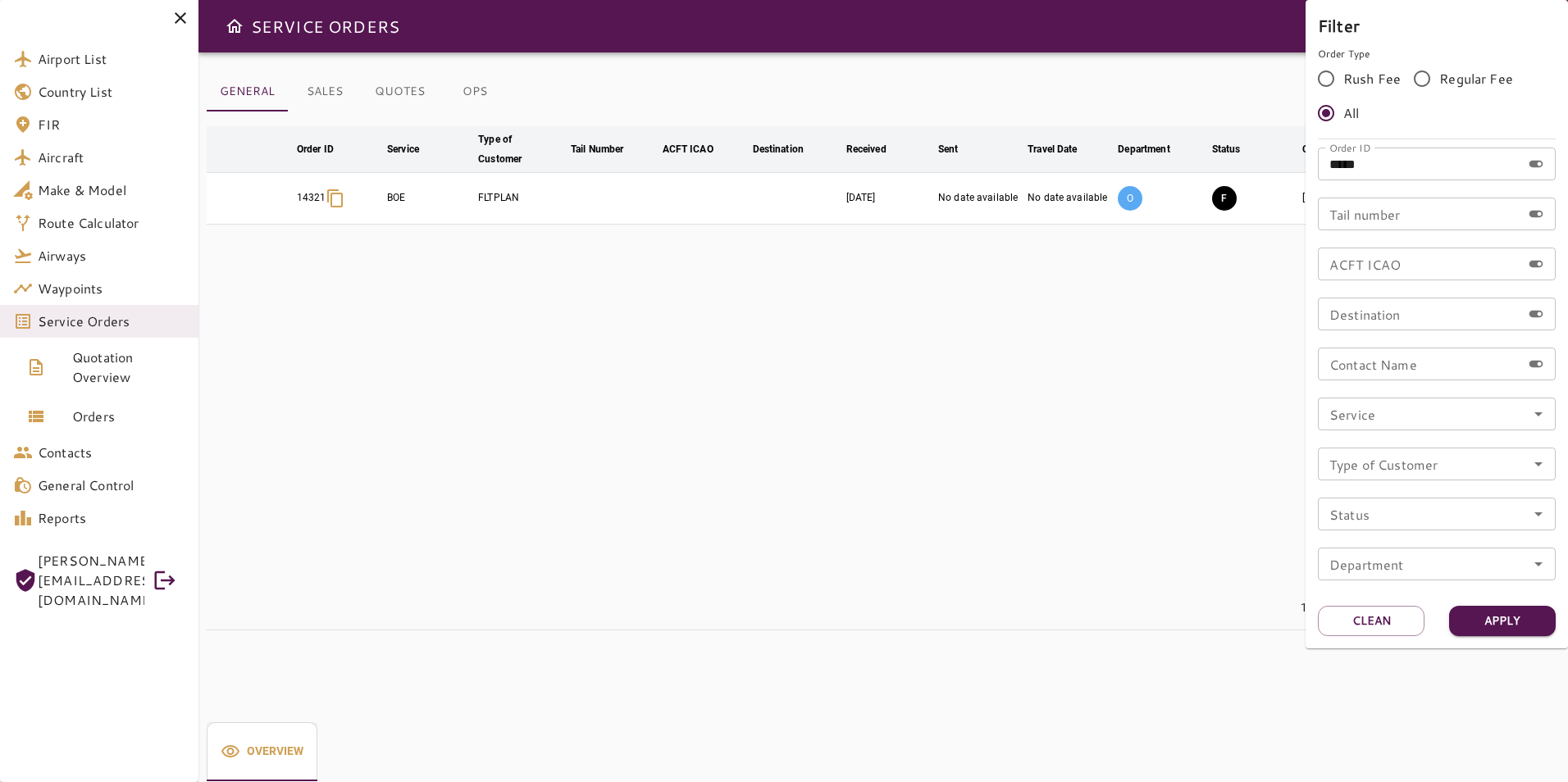
click at [1010, 452] on div at bounding box center [784, 391] width 1568 height 782
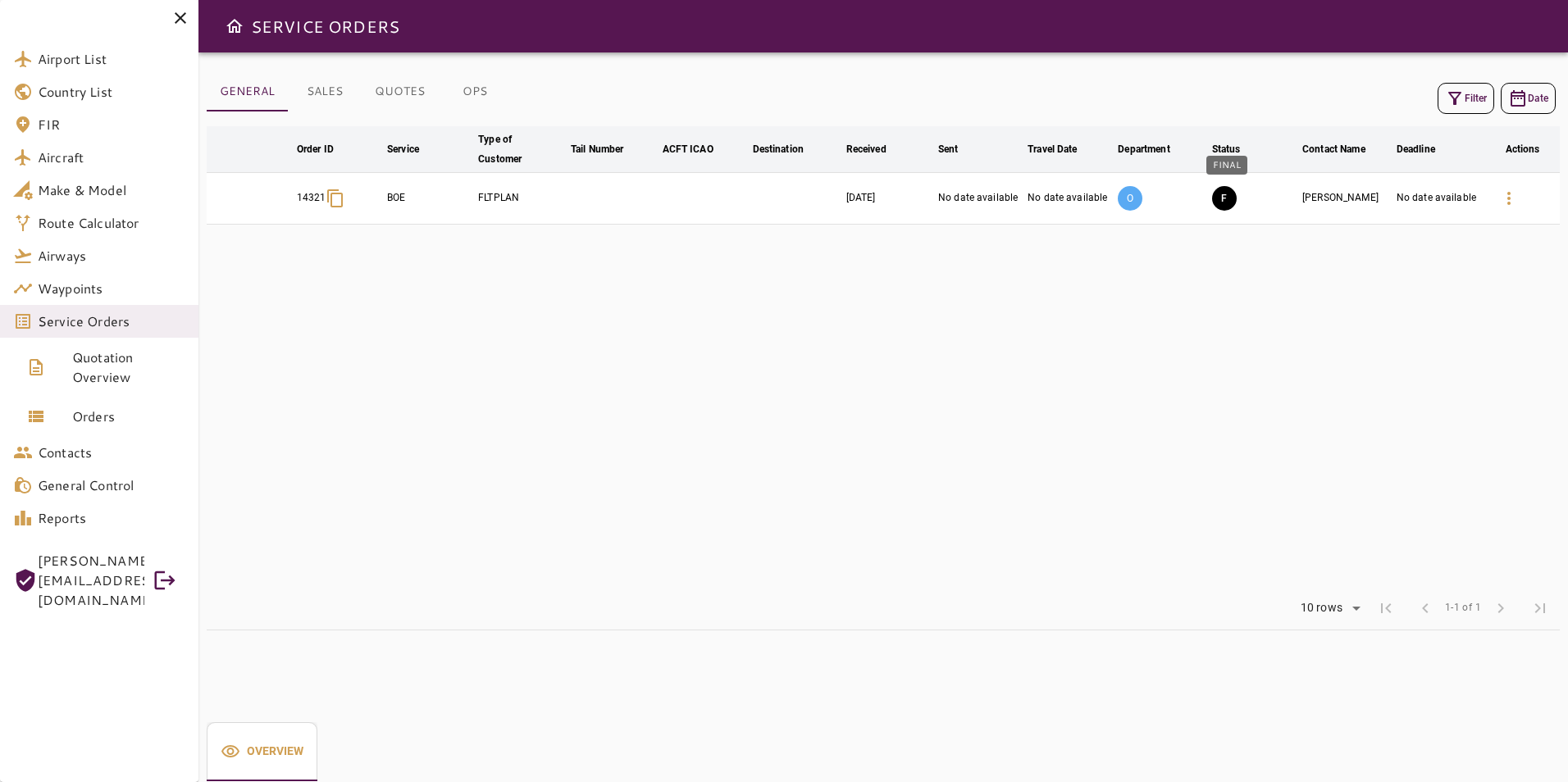
click at [1226, 204] on button "F" at bounding box center [1224, 198] width 25 height 25
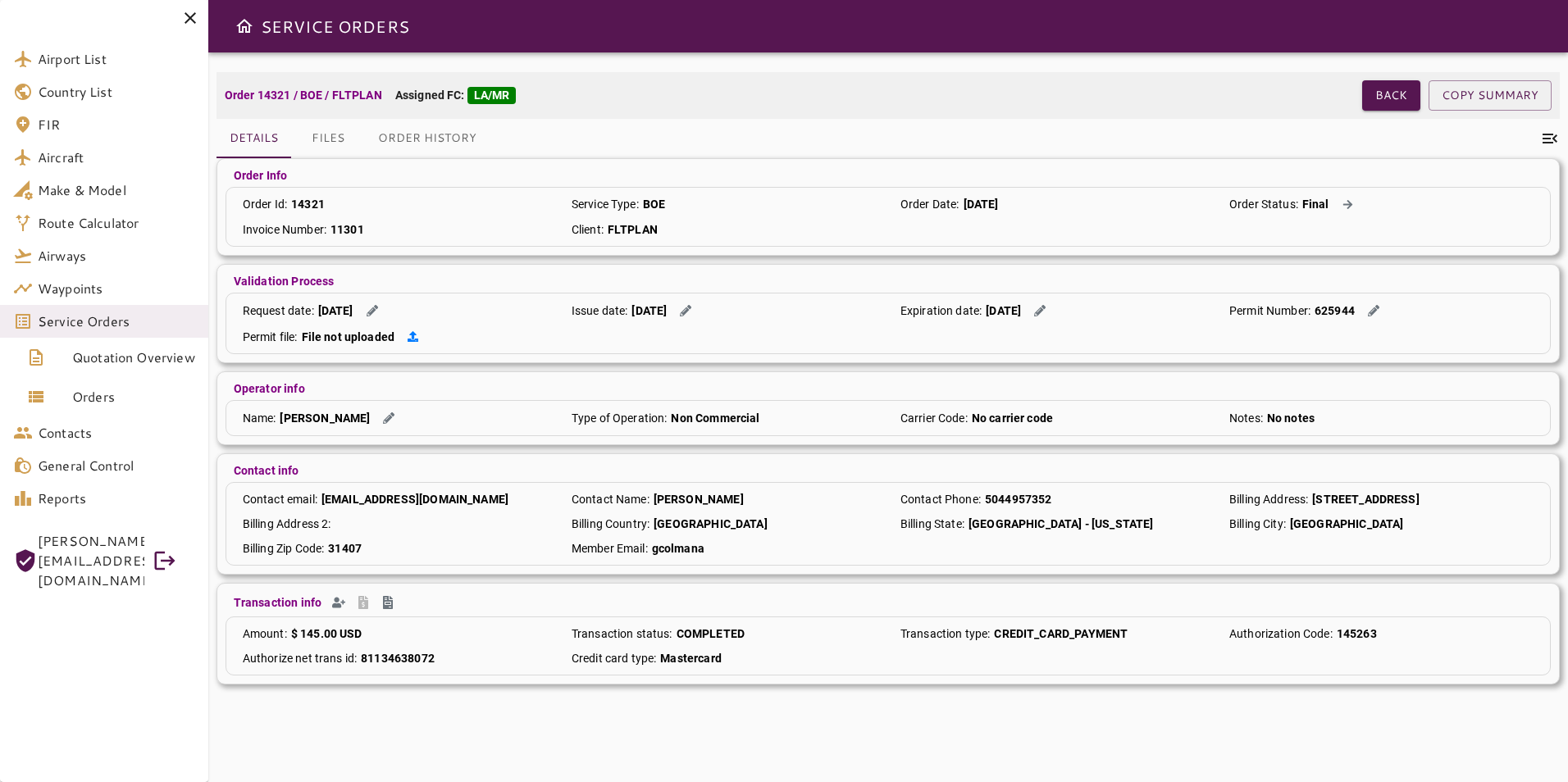
click at [416, 337] on icon at bounding box center [413, 337] width 11 height 11
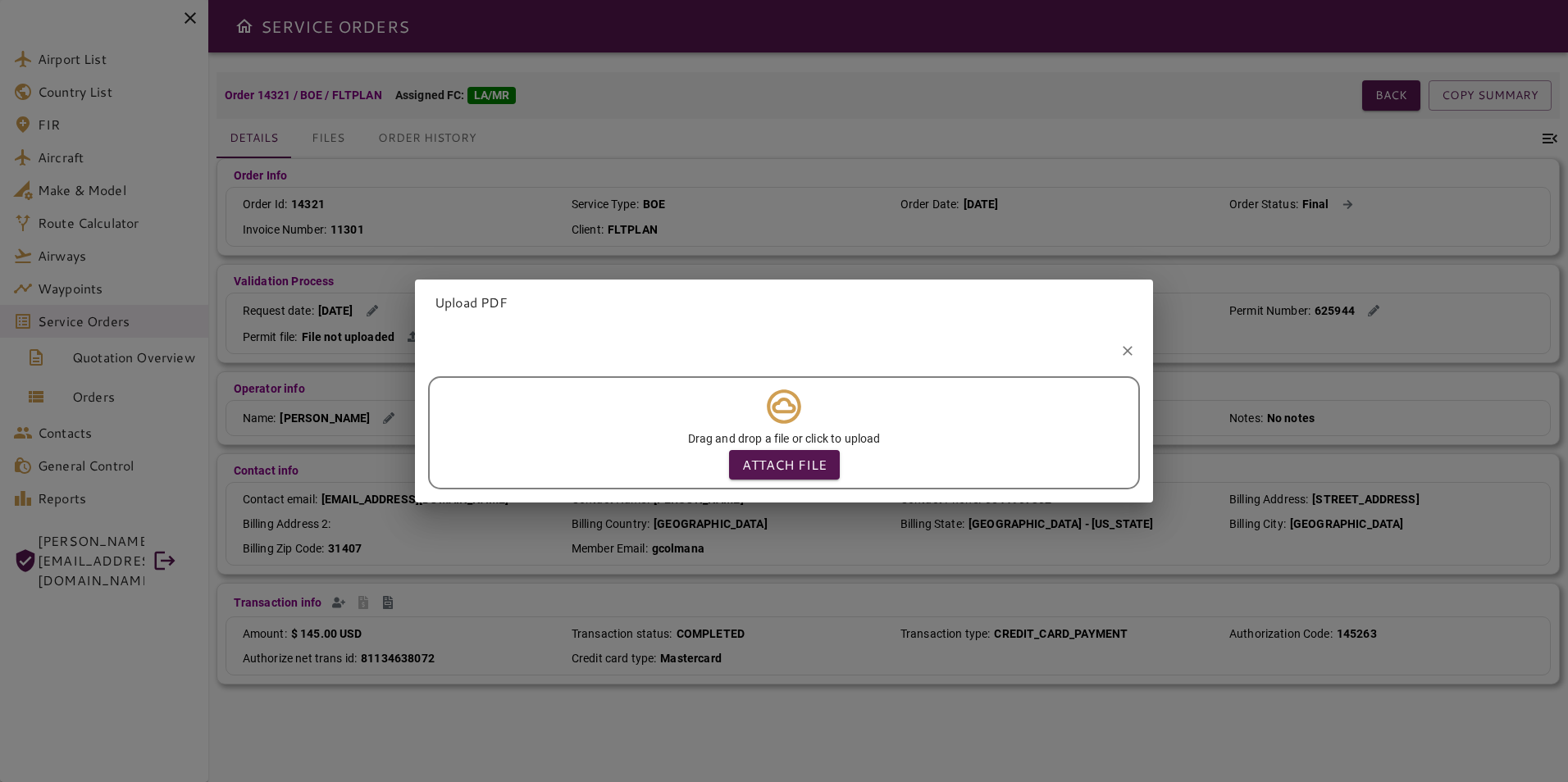
drag, startPoint x: 1109, startPoint y: 346, endPoint x: 992, endPoint y: 339, distance: 117.2
click at [1116, 346] on button "button" at bounding box center [1128, 351] width 25 height 25
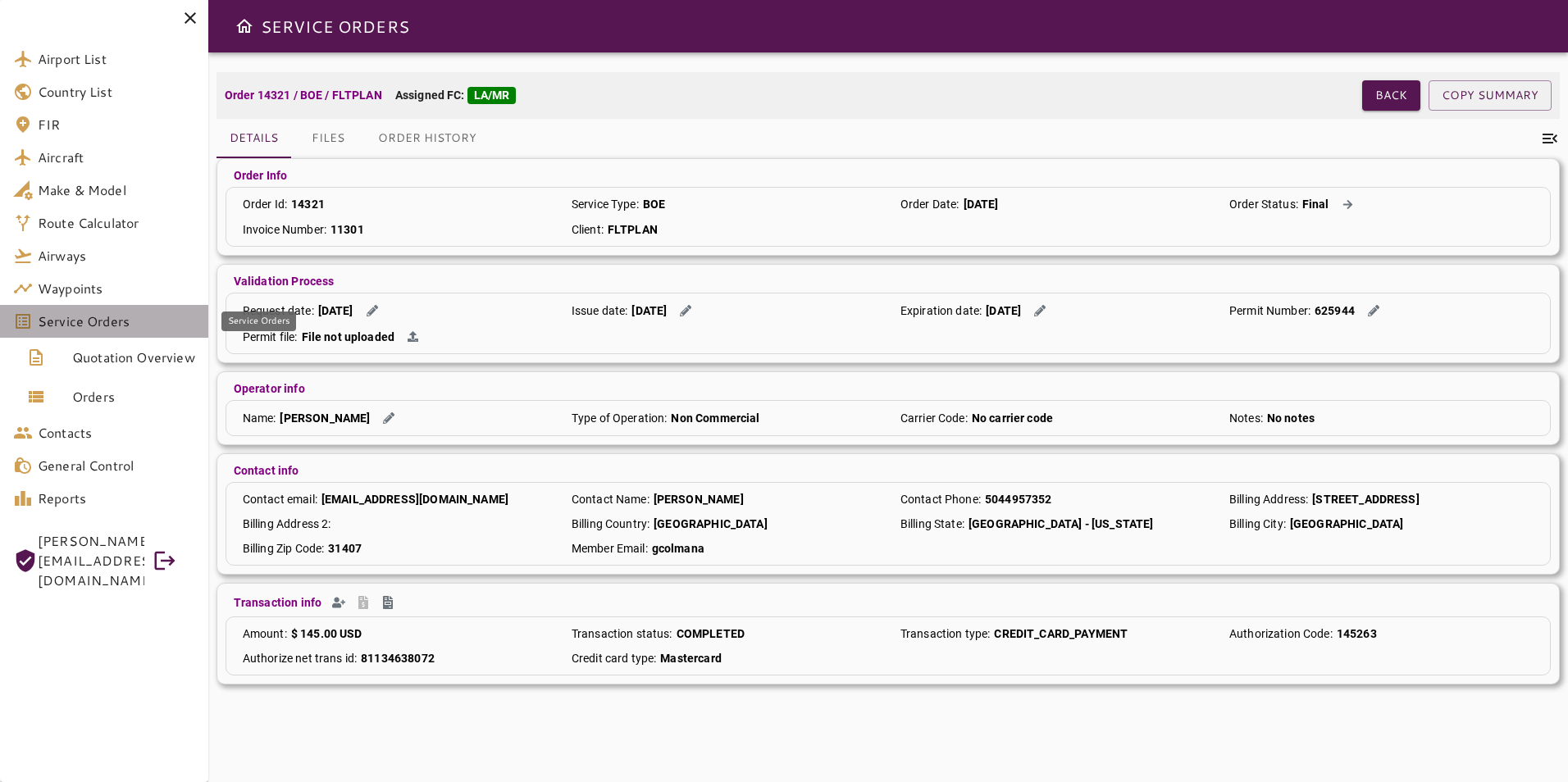
click at [107, 318] on span "Service Orders" at bounding box center [117, 321] width 158 height 19
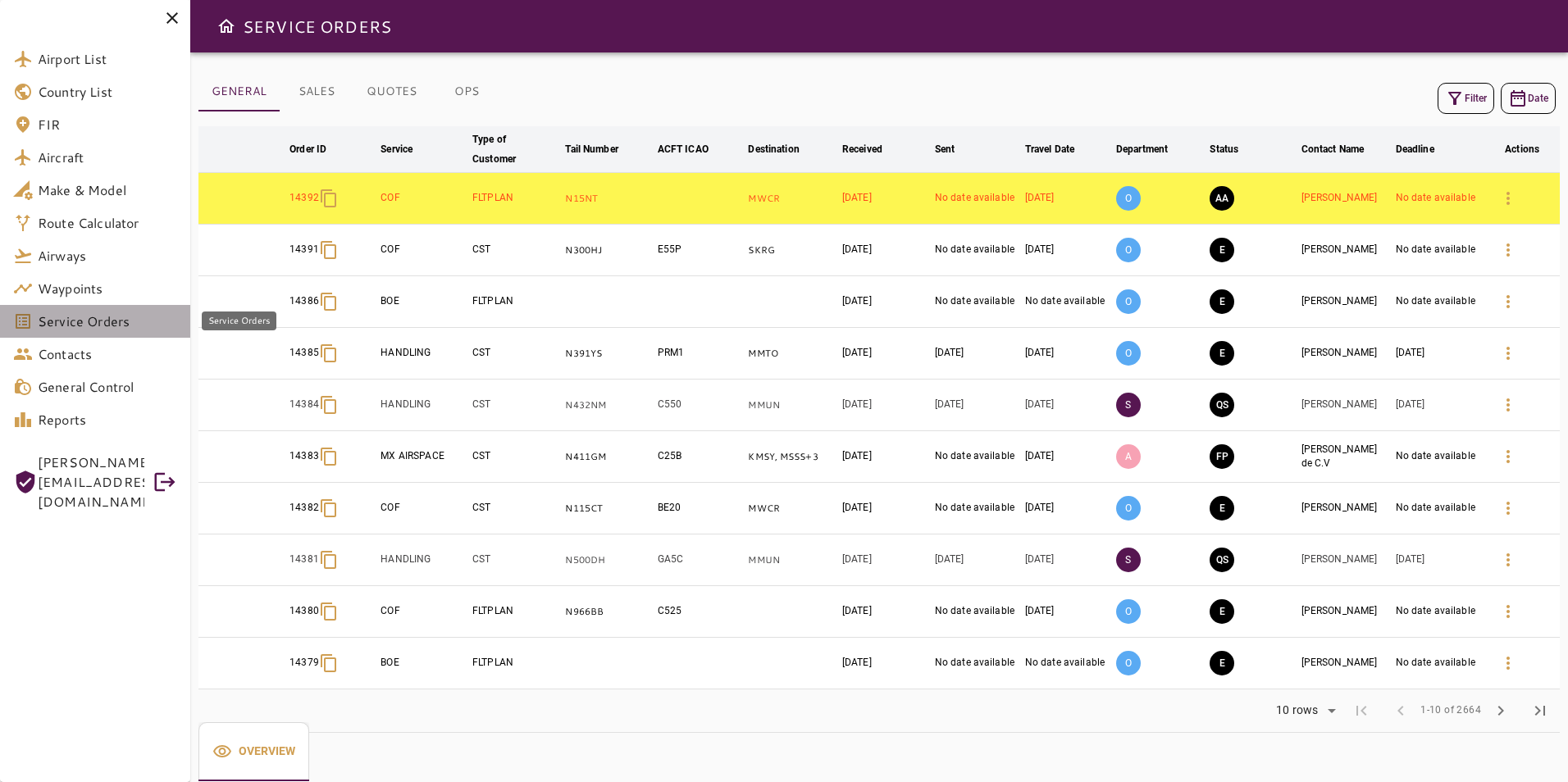
click at [138, 322] on span "Service Orders" at bounding box center [107, 321] width 139 height 19
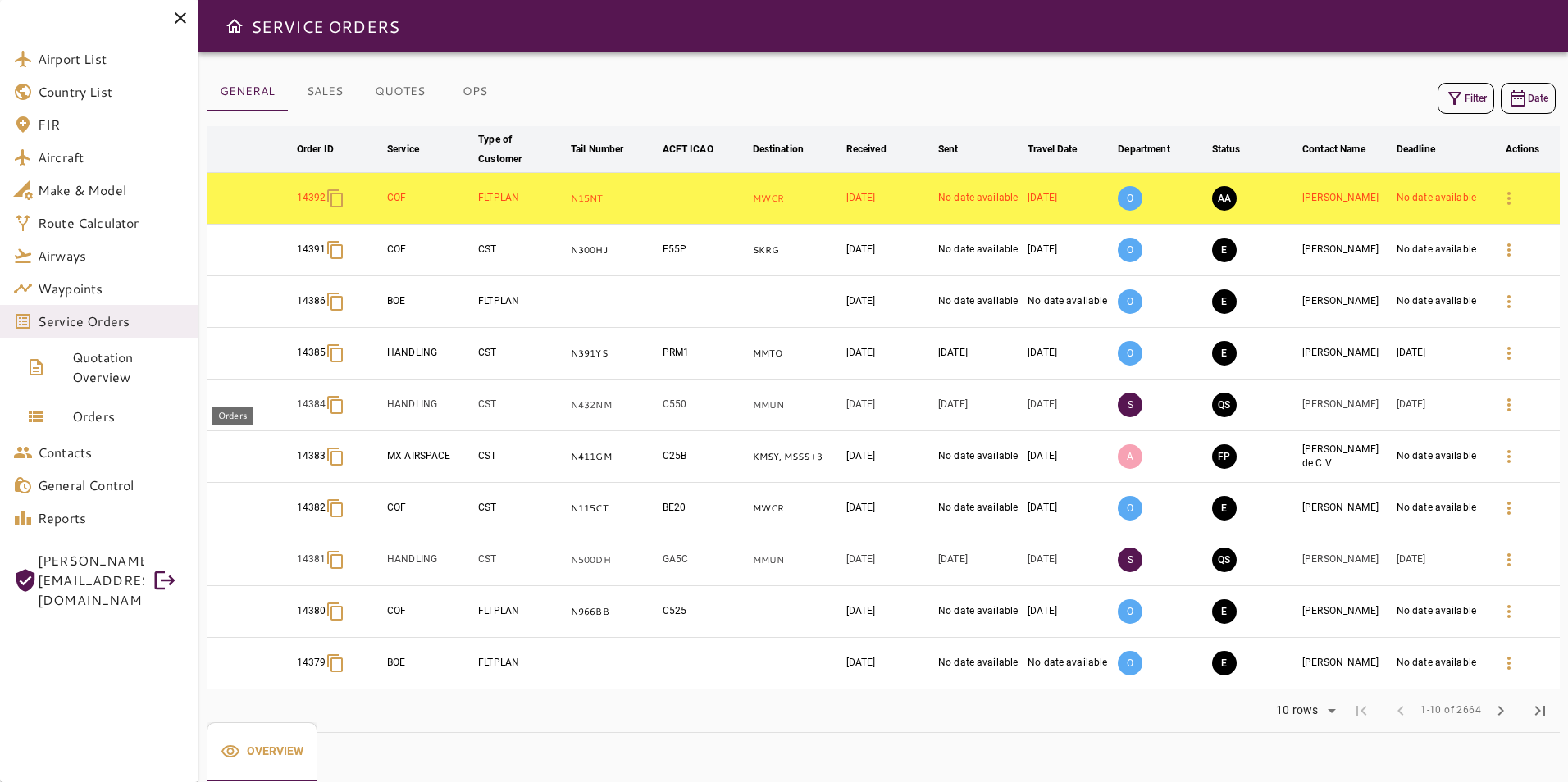
click at [120, 409] on span "Orders" at bounding box center [129, 416] width 113 height 19
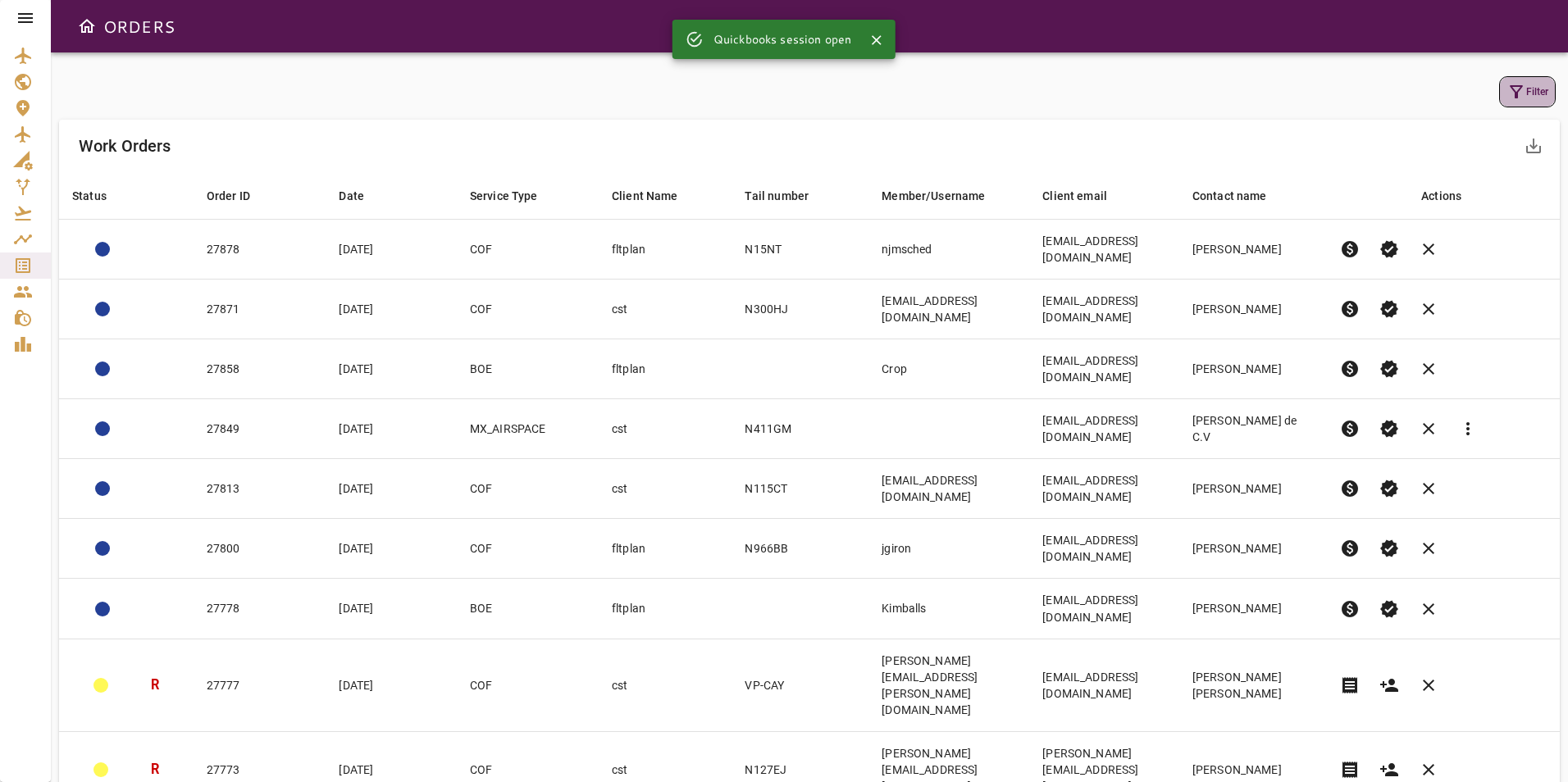
click at [1516, 94] on icon "button" at bounding box center [1517, 92] width 13 height 13
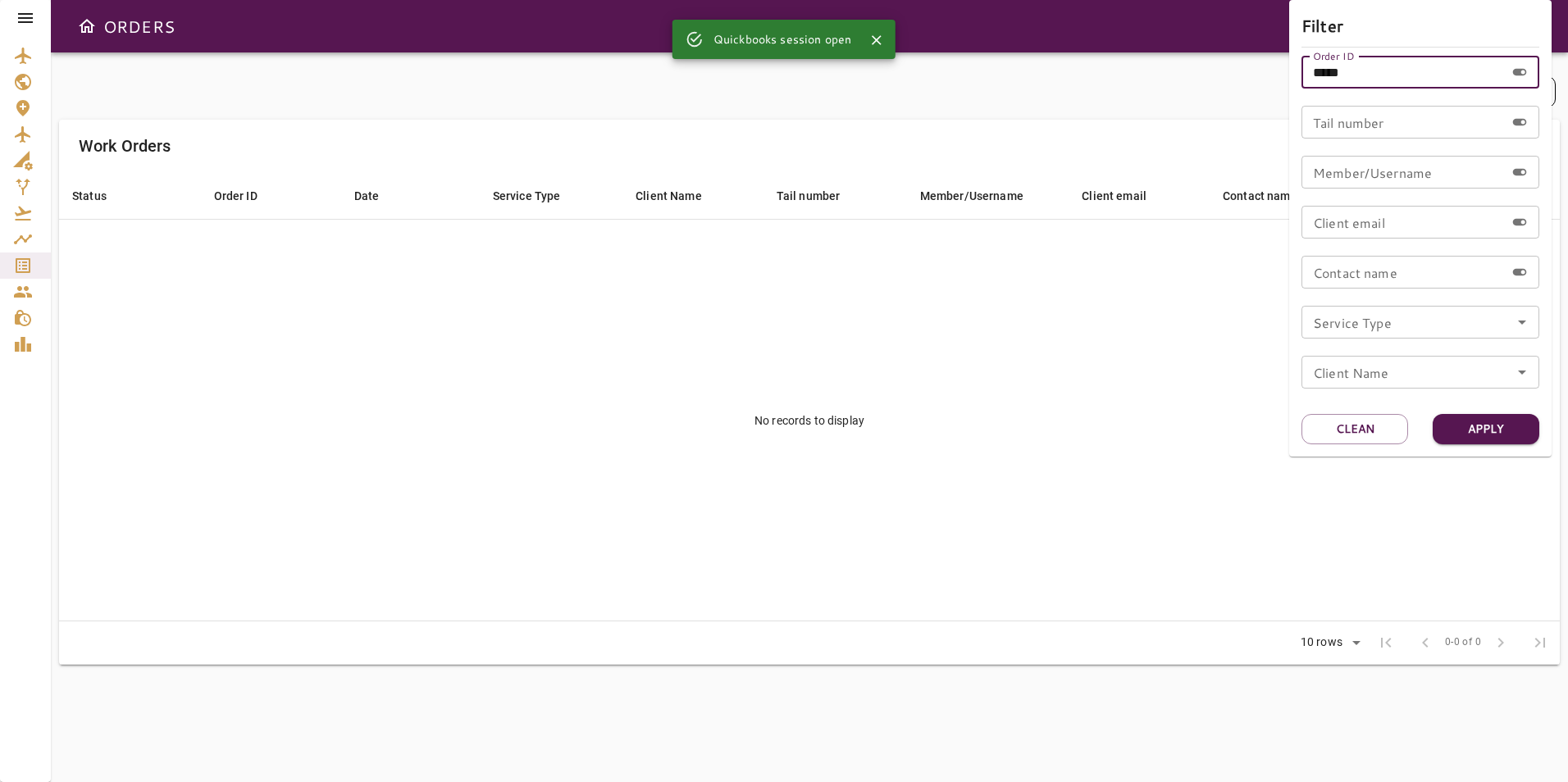
drag, startPoint x: 1369, startPoint y: 73, endPoint x: 1246, endPoint y: 69, distance: 123.1
click at [1246, 69] on div "Filter Order ID ***** Order ID Tail number Tail number Member/Username Member/U…" at bounding box center [784, 391] width 1568 height 782
type input "*****"
click at [1474, 429] on button "Apply" at bounding box center [1486, 429] width 107 height 31
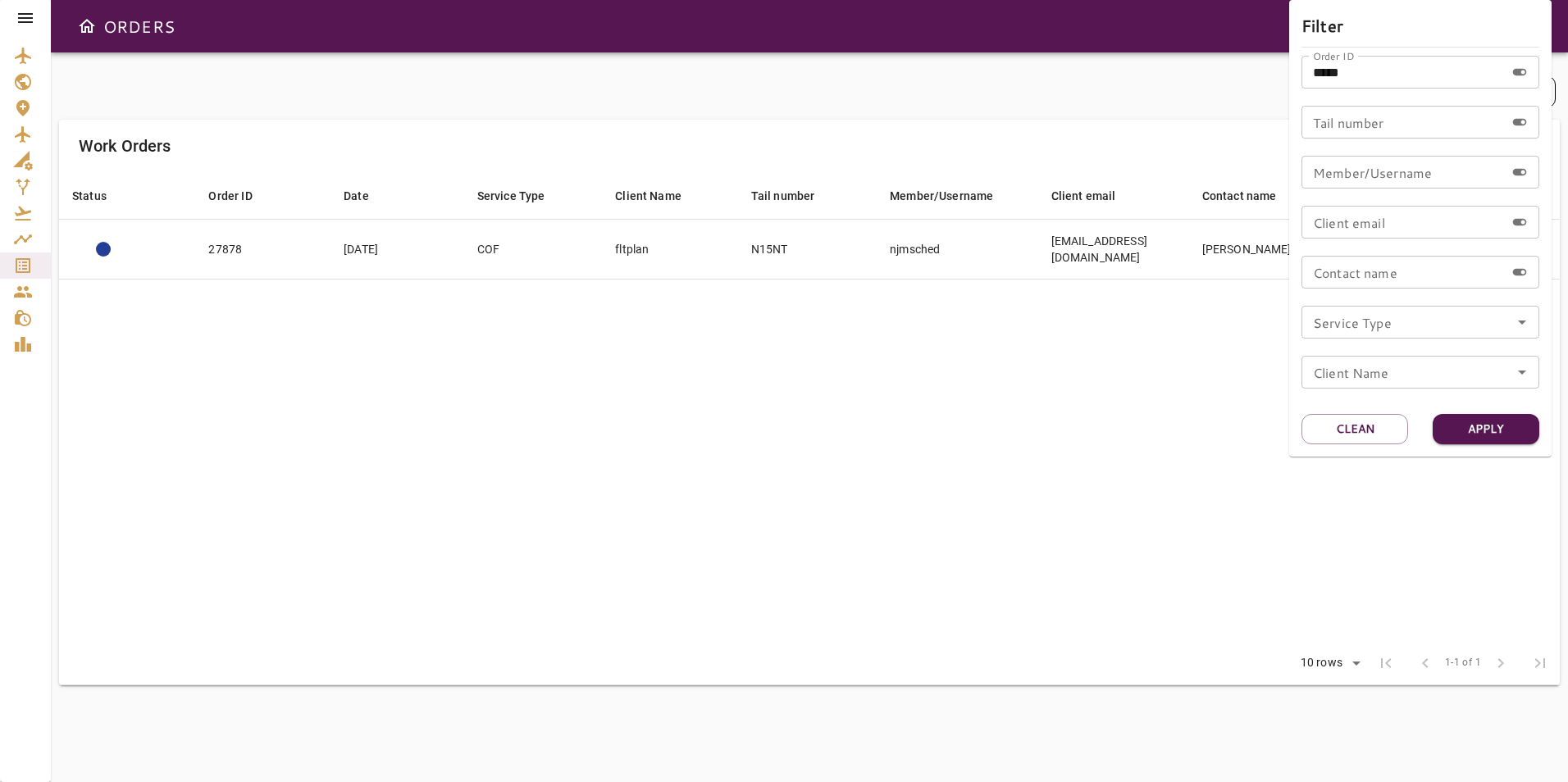
click at [802, 395] on div at bounding box center [784, 391] width 1568 height 782
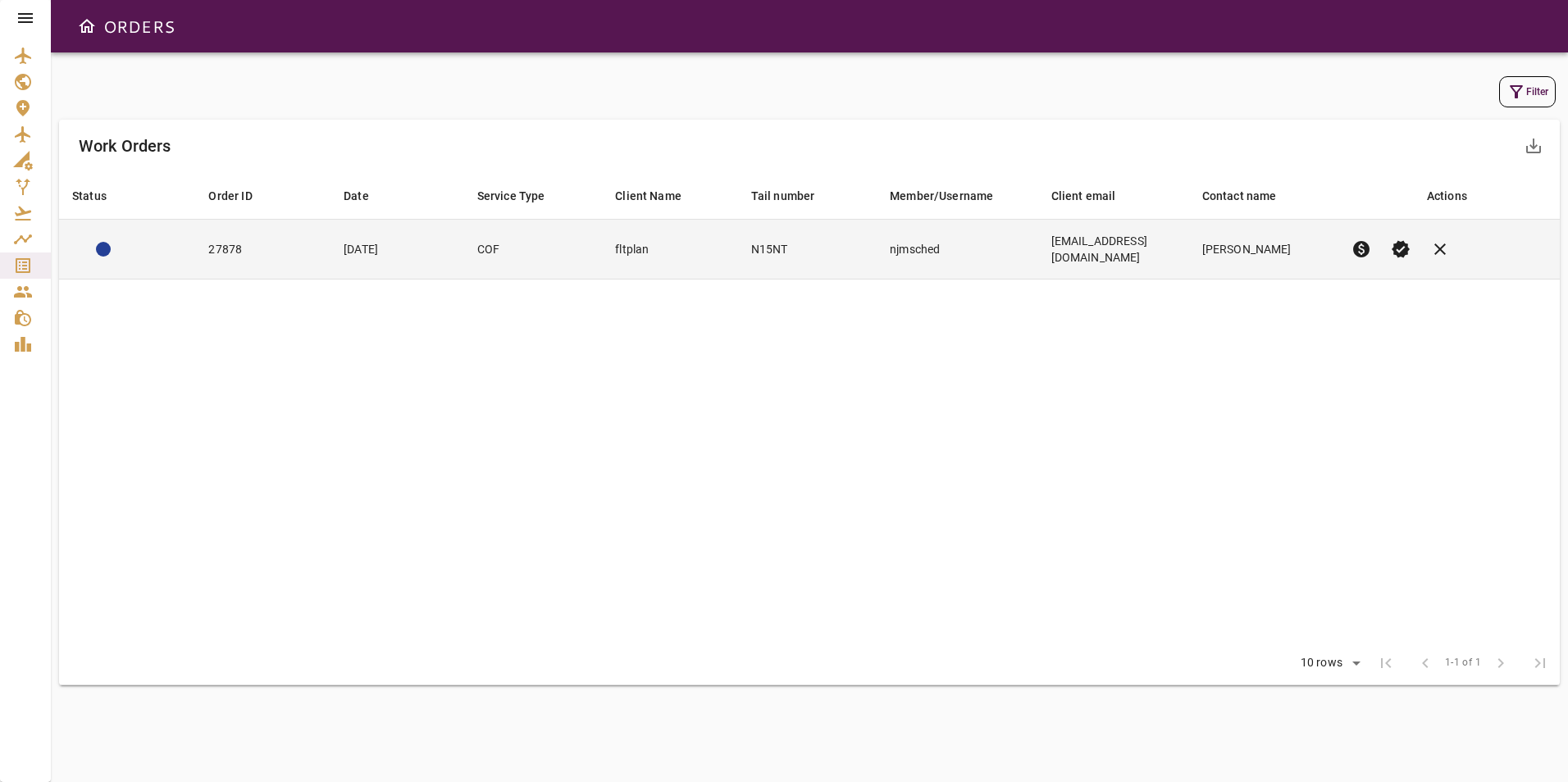
click at [618, 249] on td "fltplan" at bounding box center [670, 249] width 135 height 60
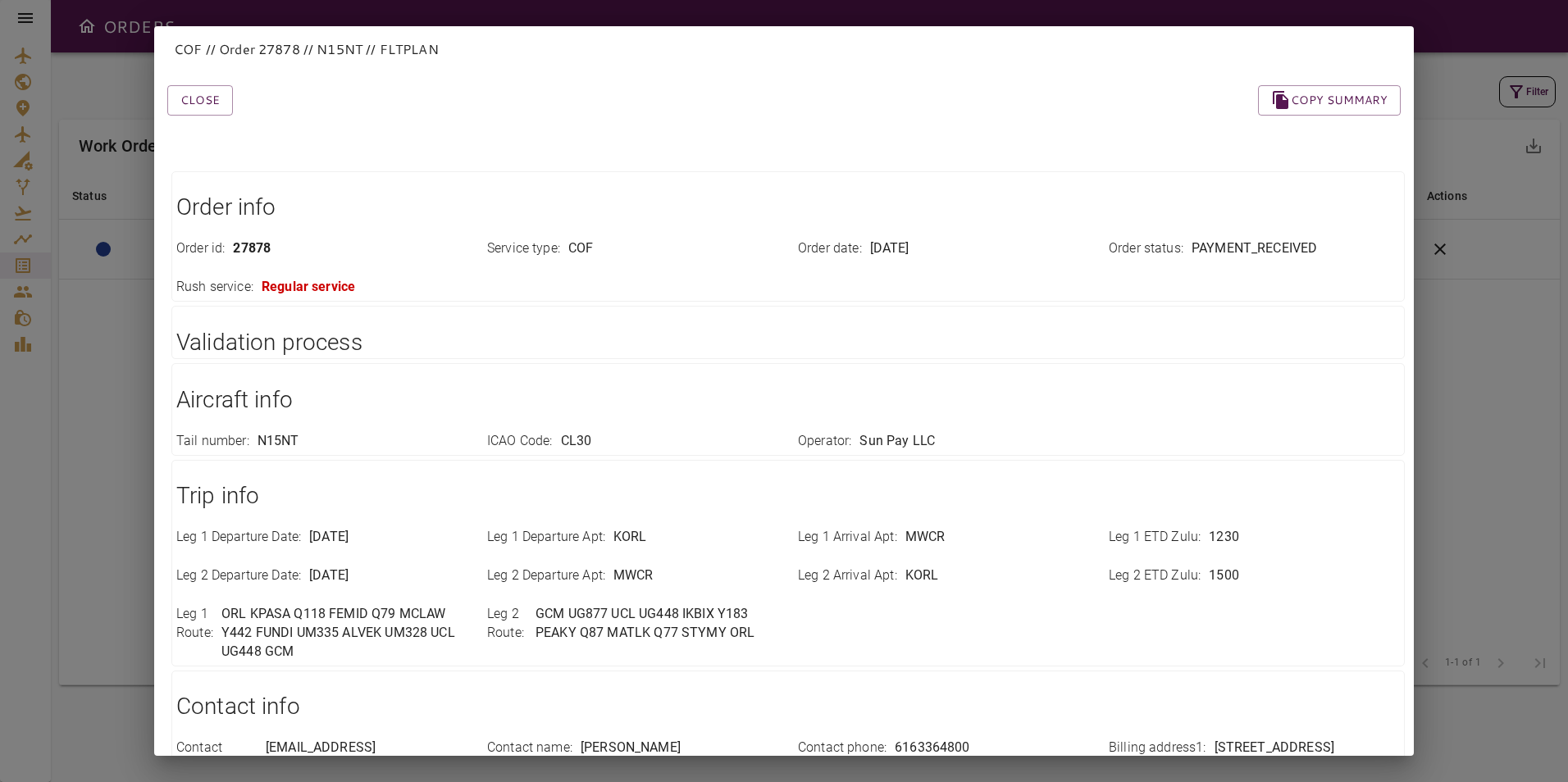
click at [1474, 340] on div "COF // Order 27878 // N15NT // FLTPLAN Close Copy summary Order info Order id :…" at bounding box center [784, 391] width 1568 height 782
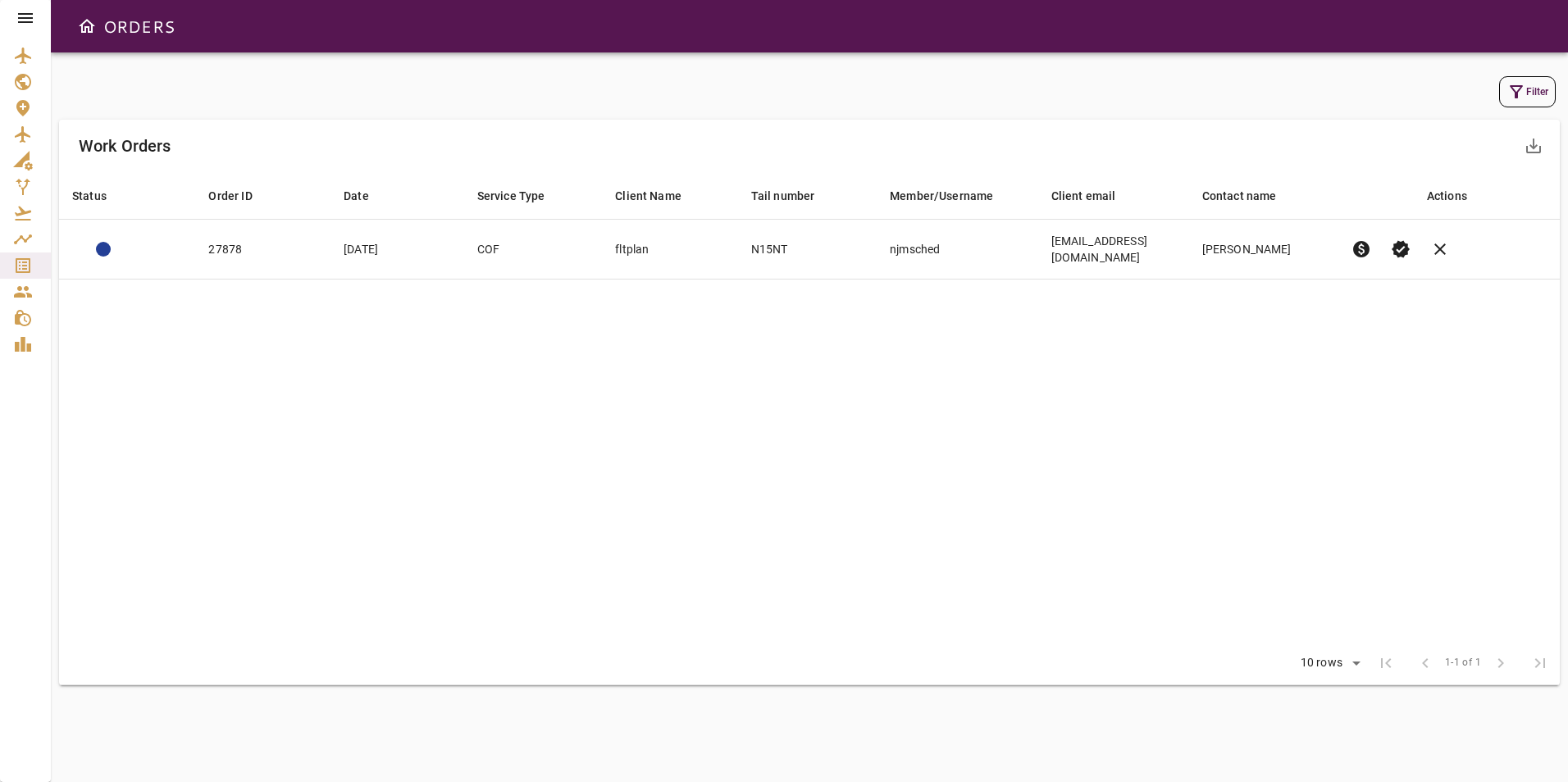
click at [25, 9] on icon at bounding box center [25, 18] width 19 height 19
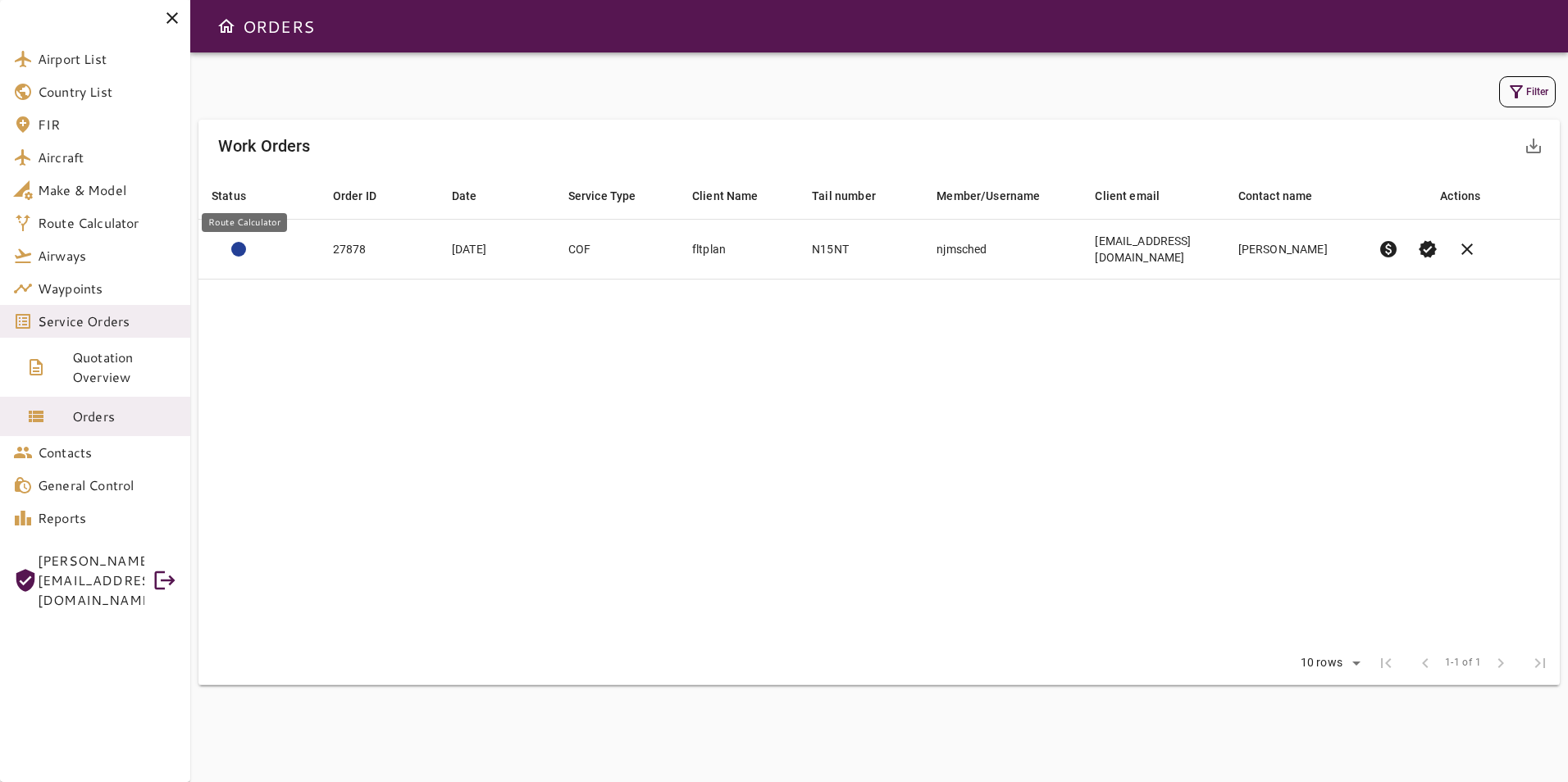
click at [75, 221] on span "Route Calculator" at bounding box center [107, 222] width 139 height 19
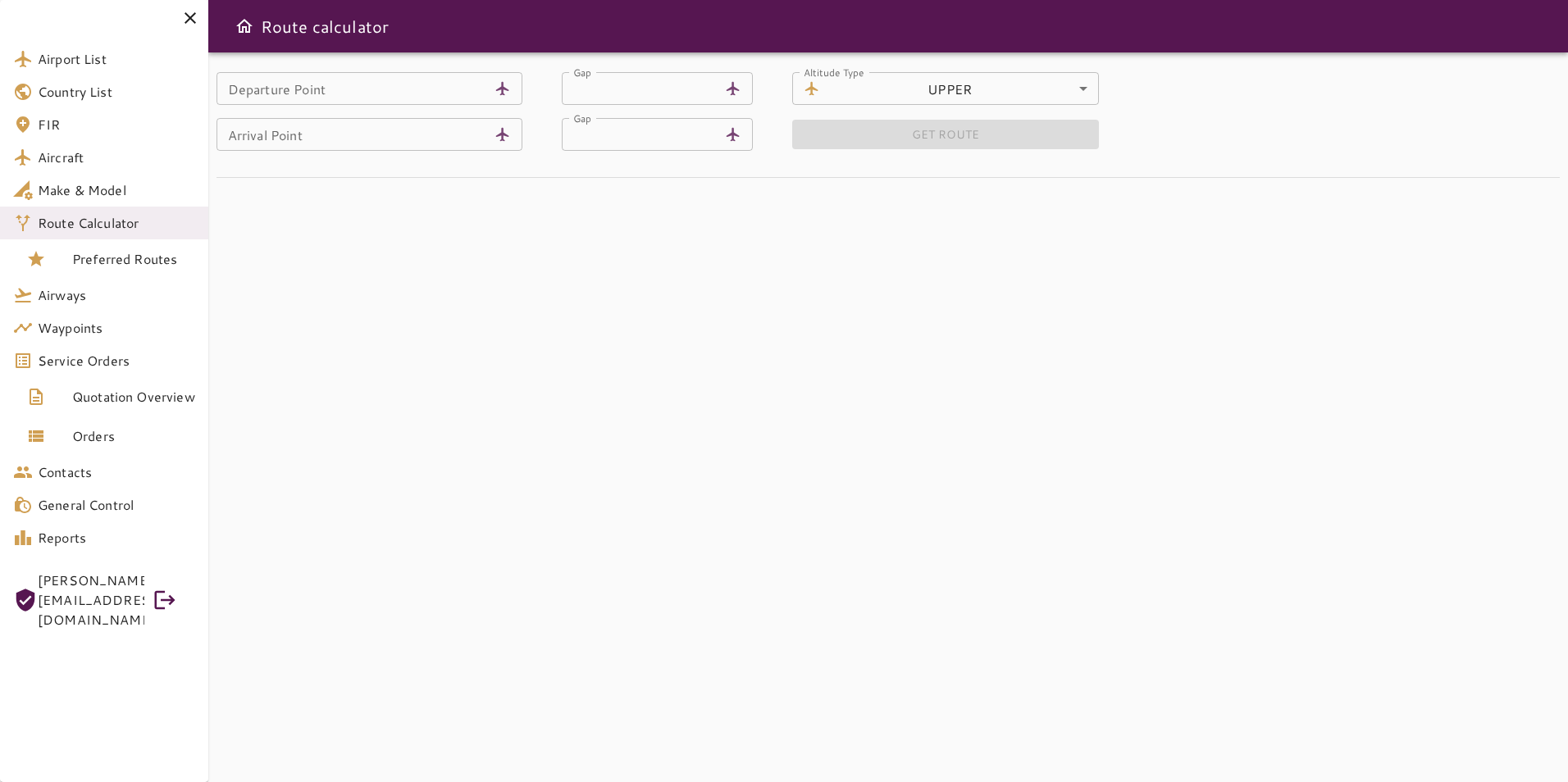
click at [430, 90] on input "Departure Point" at bounding box center [353, 88] width 272 height 32
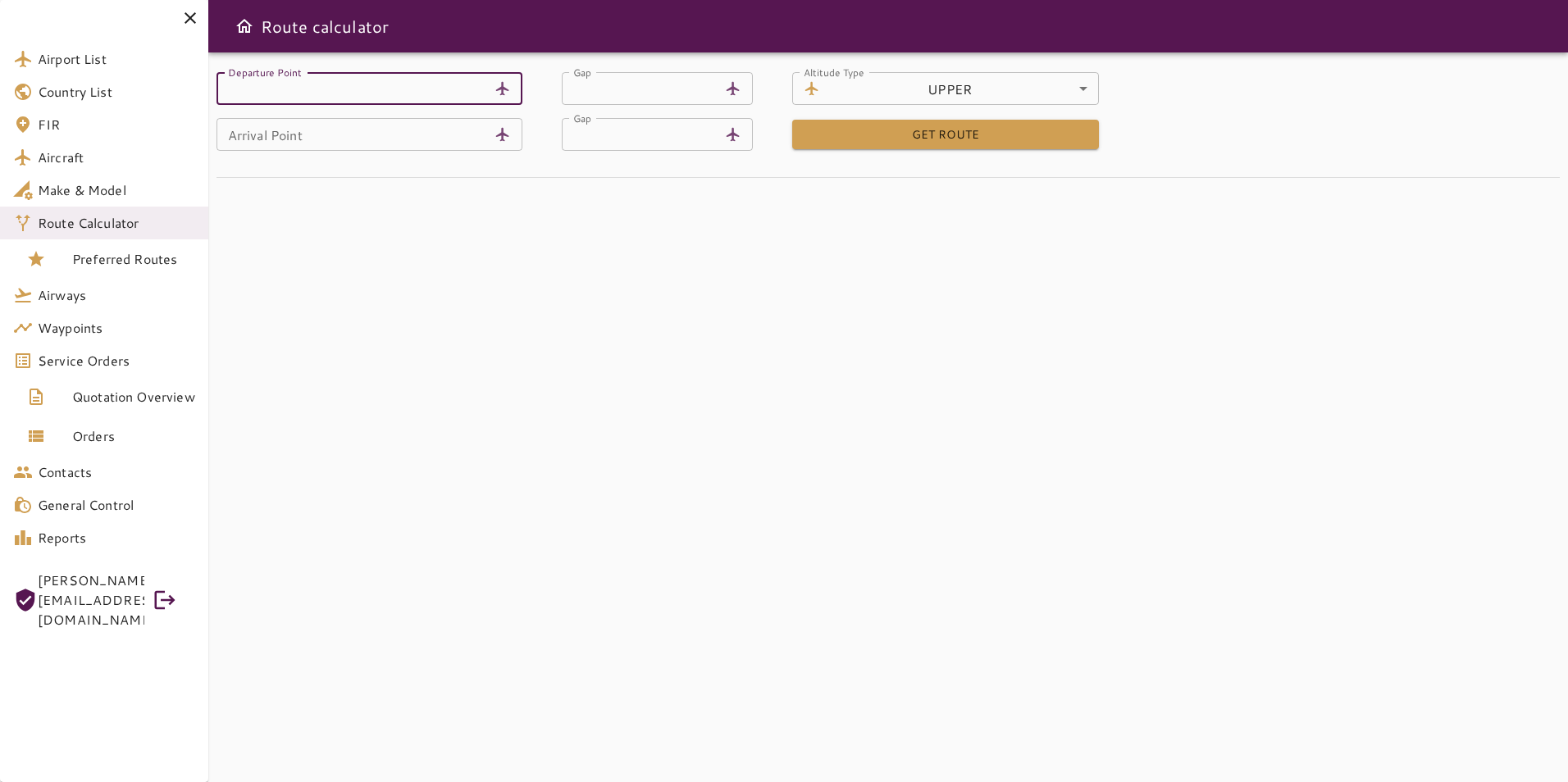
click at [329, 88] on input "Departure Point" at bounding box center [353, 88] width 272 height 32
type input "****"
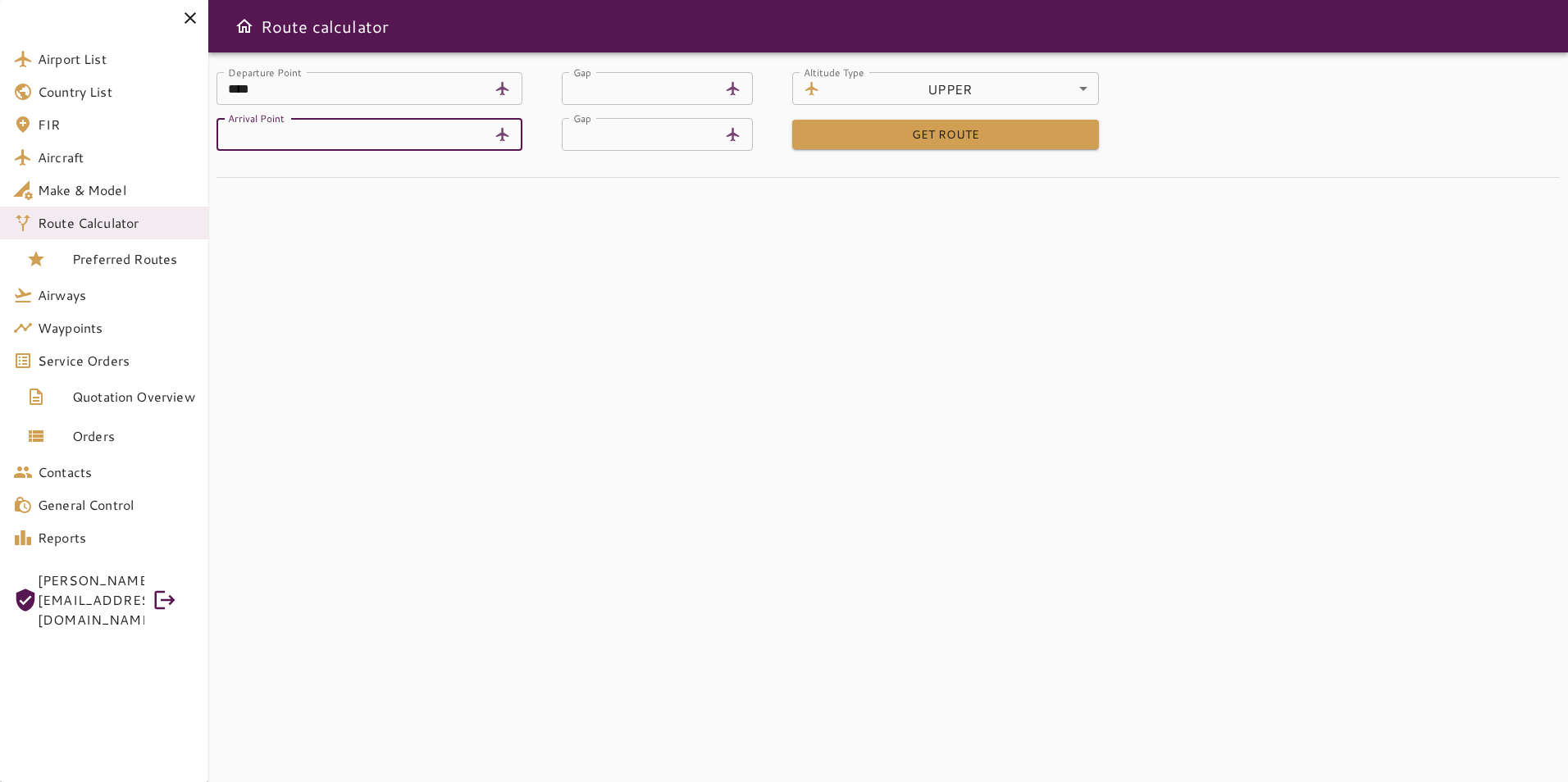
click at [313, 137] on input "Arrival Point" at bounding box center [353, 133] width 272 height 32
type input "****"
click at [676, 277] on div "Departure Point **** [GEOGRAPHIC_DATA] ******** Airport Gap ** Gap Altitude Typ…" at bounding box center [889, 418] width 1360 height 730
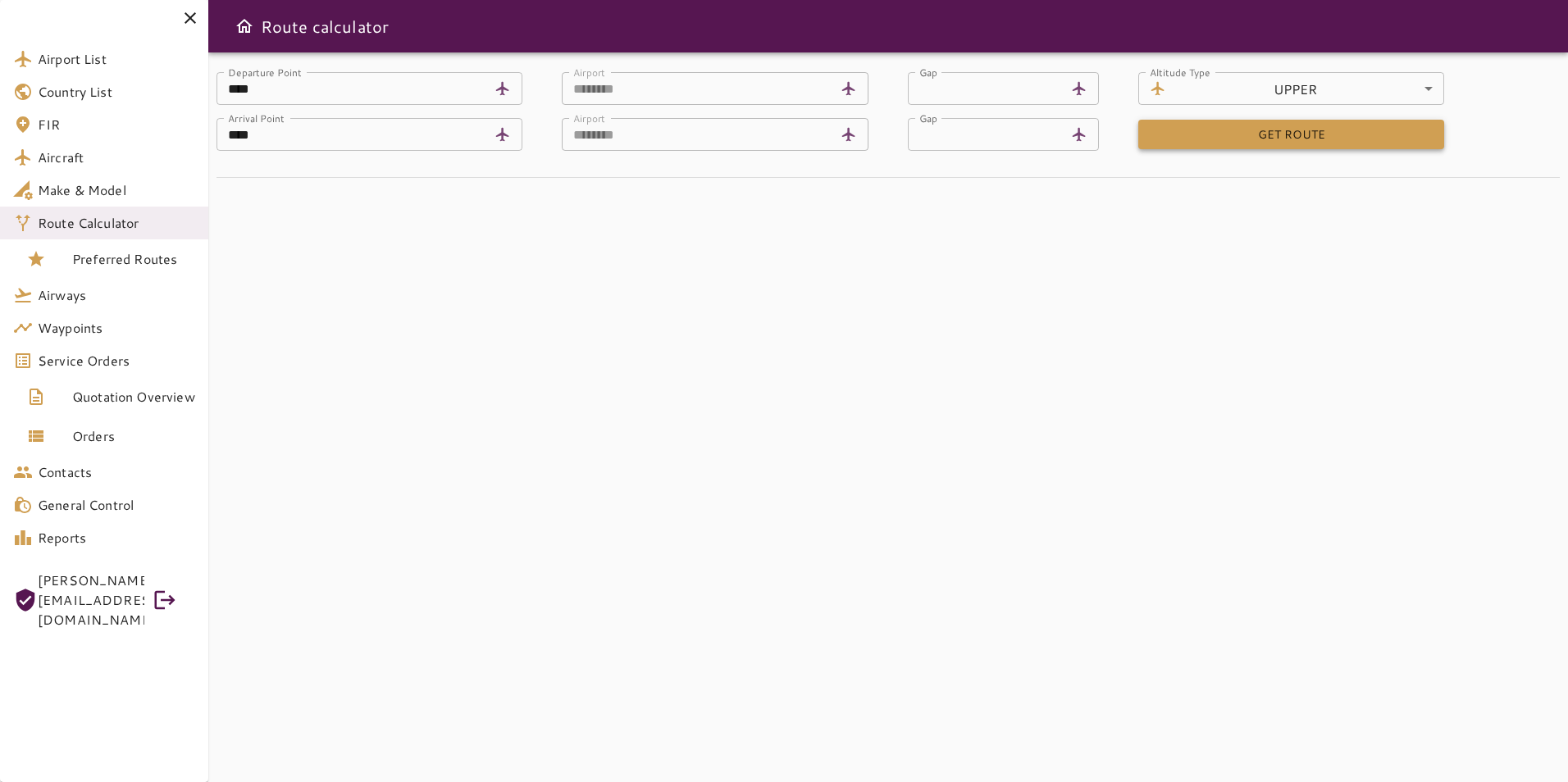
click at [1167, 125] on button "GET ROUTE" at bounding box center [1292, 134] width 307 height 31
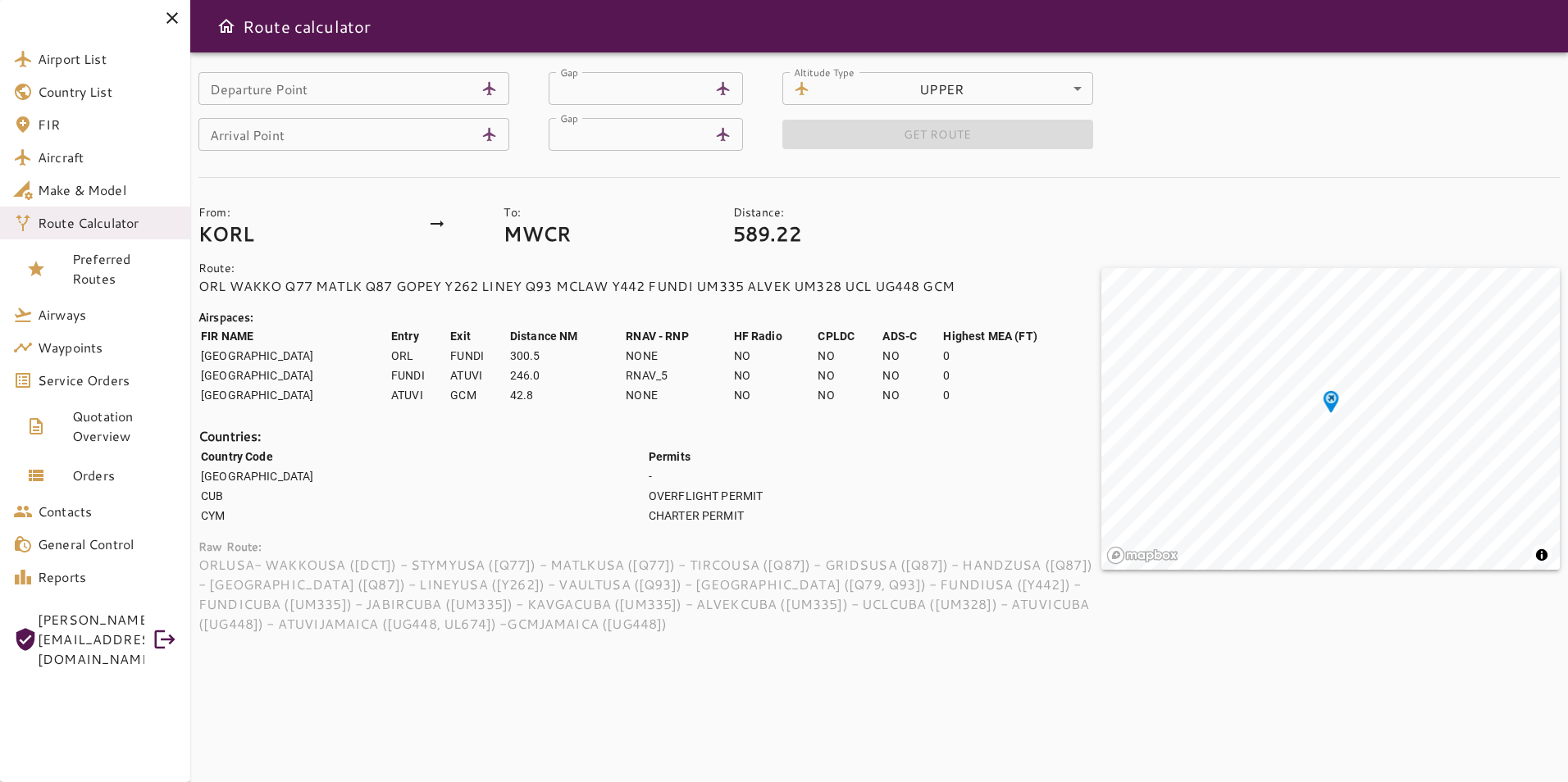
click at [297, 85] on input "Departure Point" at bounding box center [336, 88] width 276 height 32
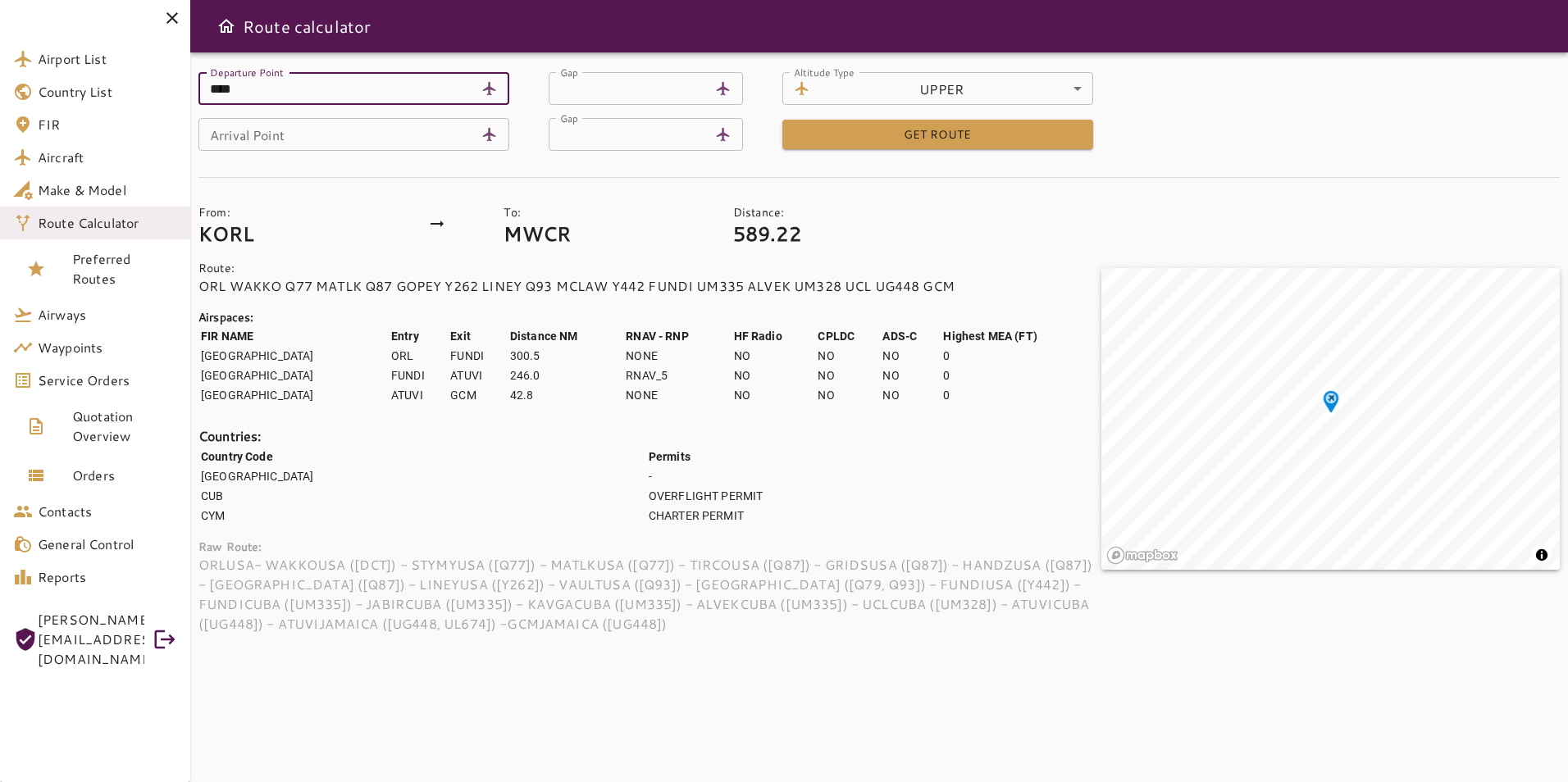
type input "****"
click at [313, 145] on input "Arrival Point" at bounding box center [336, 133] width 276 height 32
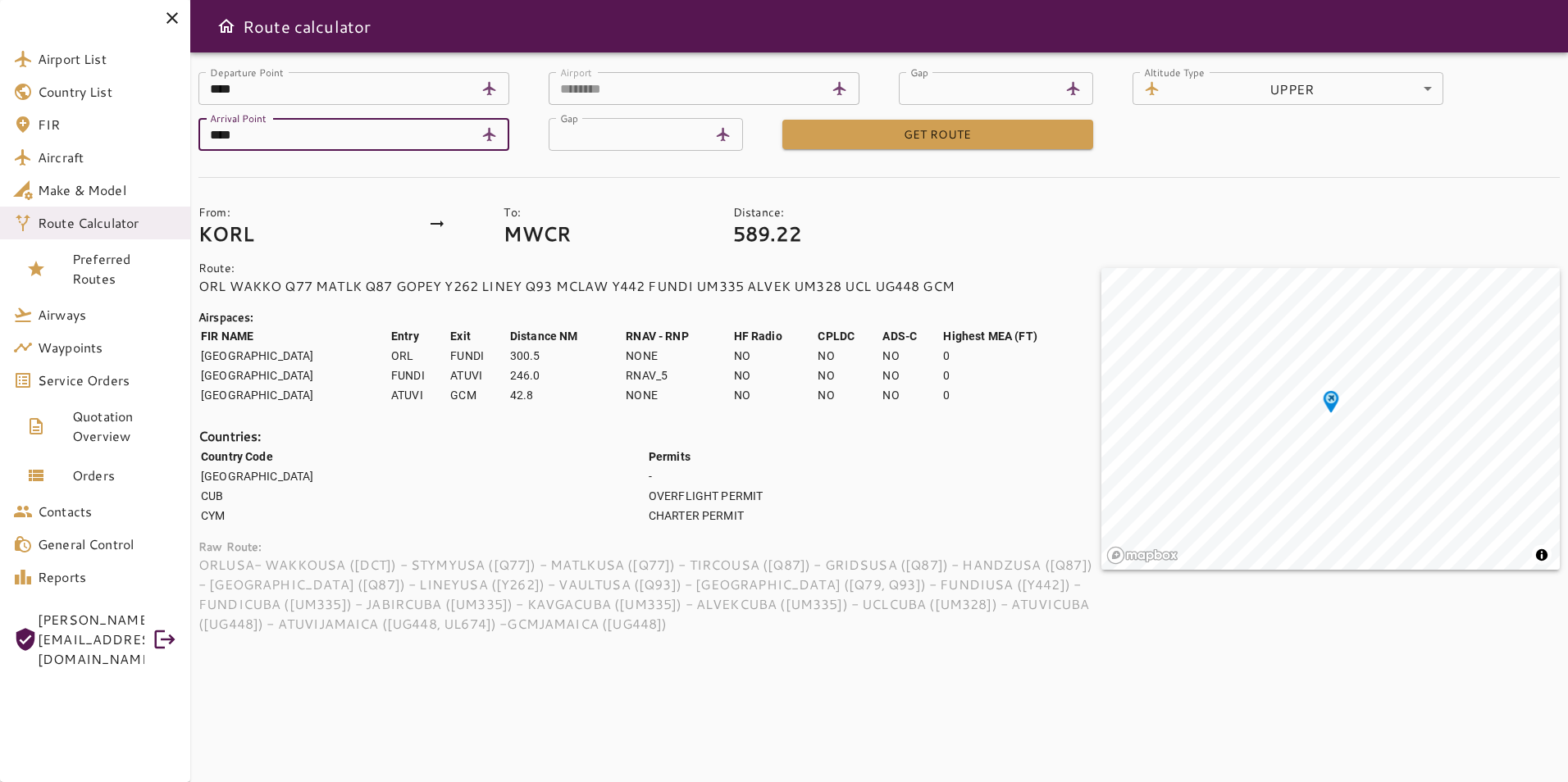
type input "****"
click at [347, 189] on div "From: KORL To: MWCR Distance: 589.22 Route: [GEOGRAPHIC_DATA] WAKKO Q77 MATLK Q…" at bounding box center [637, 406] width 929 height 456
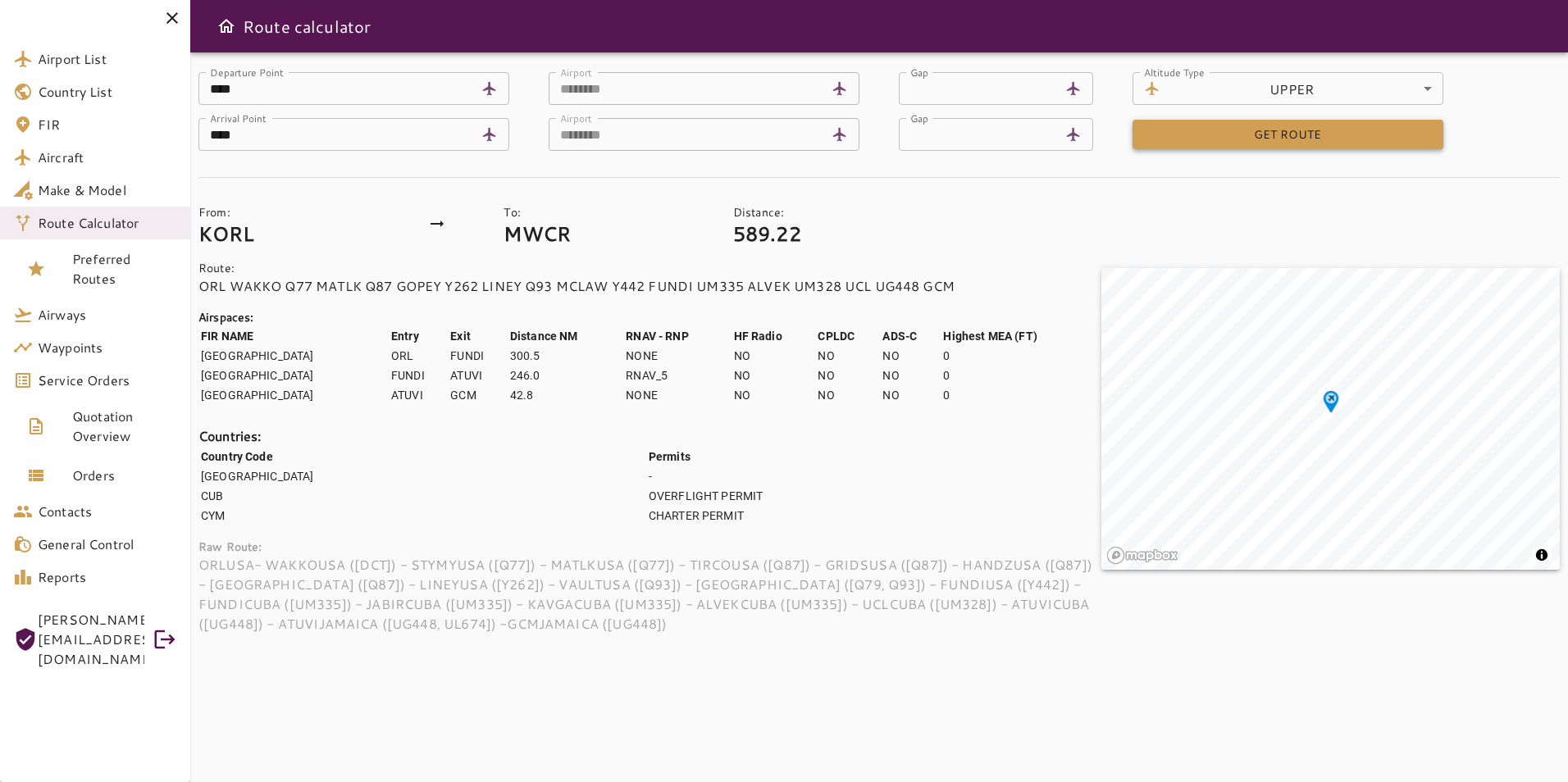
click at [1203, 144] on button "GET ROUTE" at bounding box center [1287, 134] width 310 height 31
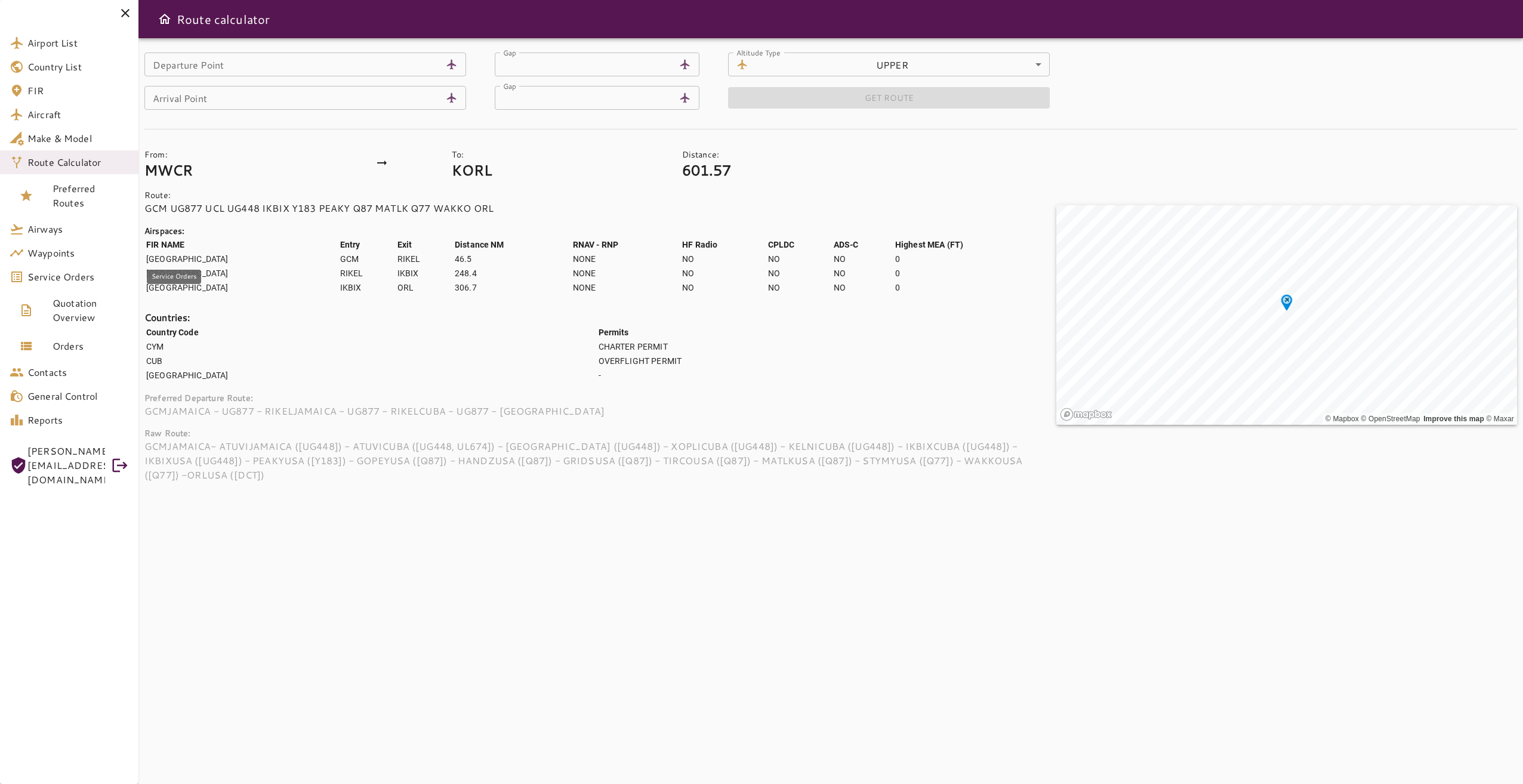
click at [76, 275] on span "Service Orders" at bounding box center [78, 276] width 101 height 14
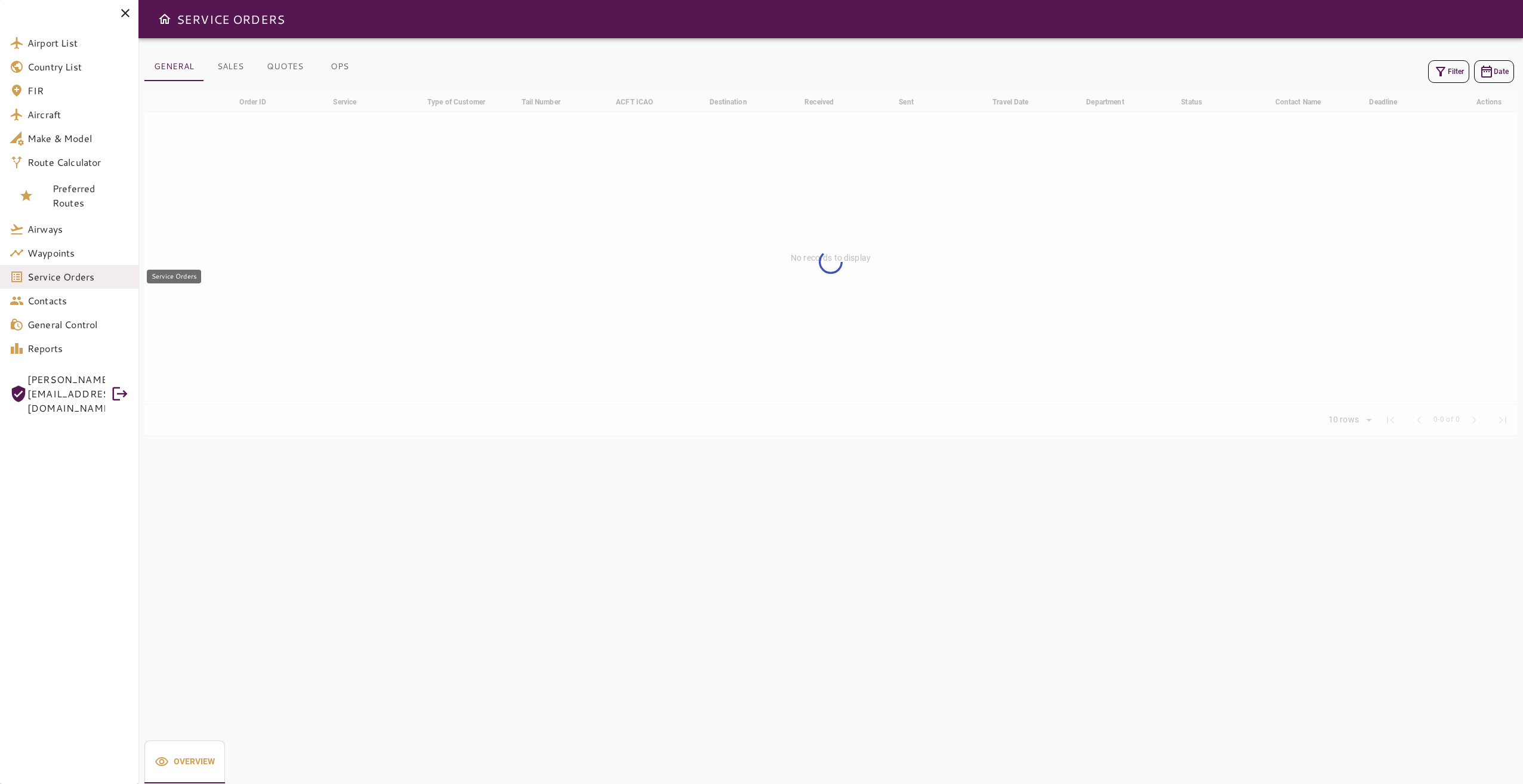
click at [70, 278] on span "Service Orders" at bounding box center [78, 276] width 101 height 14
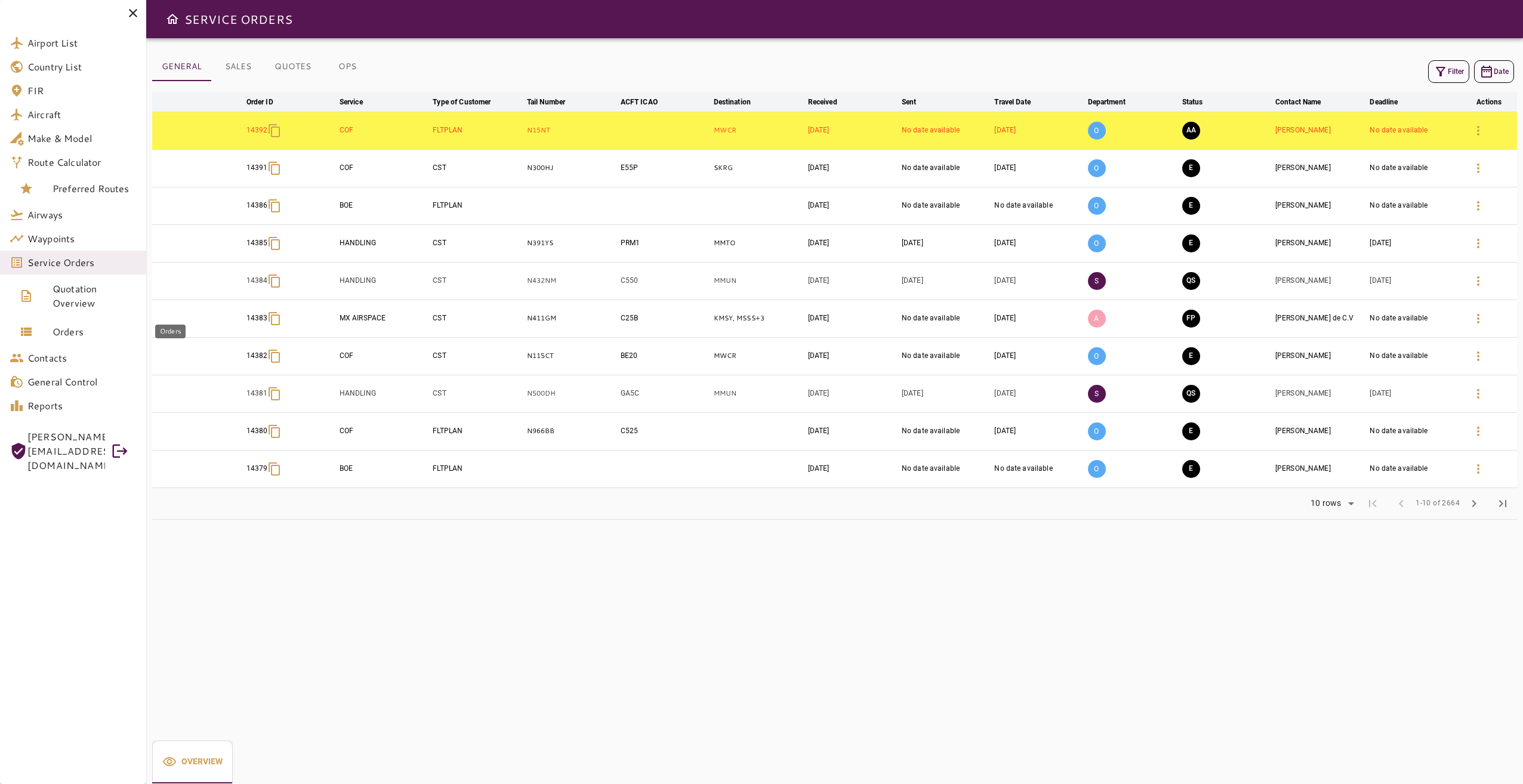
click at [73, 337] on span "Orders" at bounding box center [94, 332] width 84 height 14
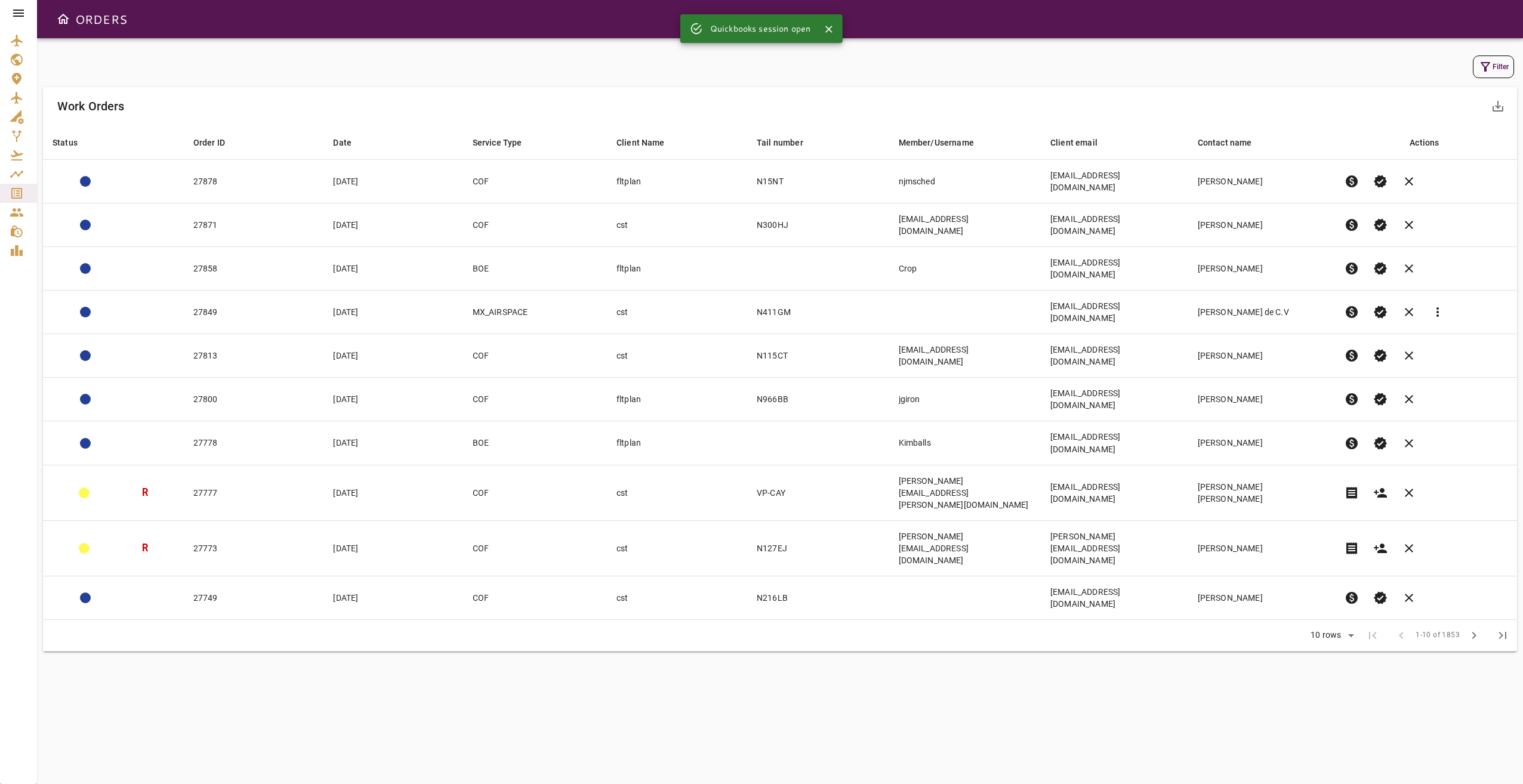
click at [1140, 66] on icon "button" at bounding box center [1485, 67] width 9 height 9
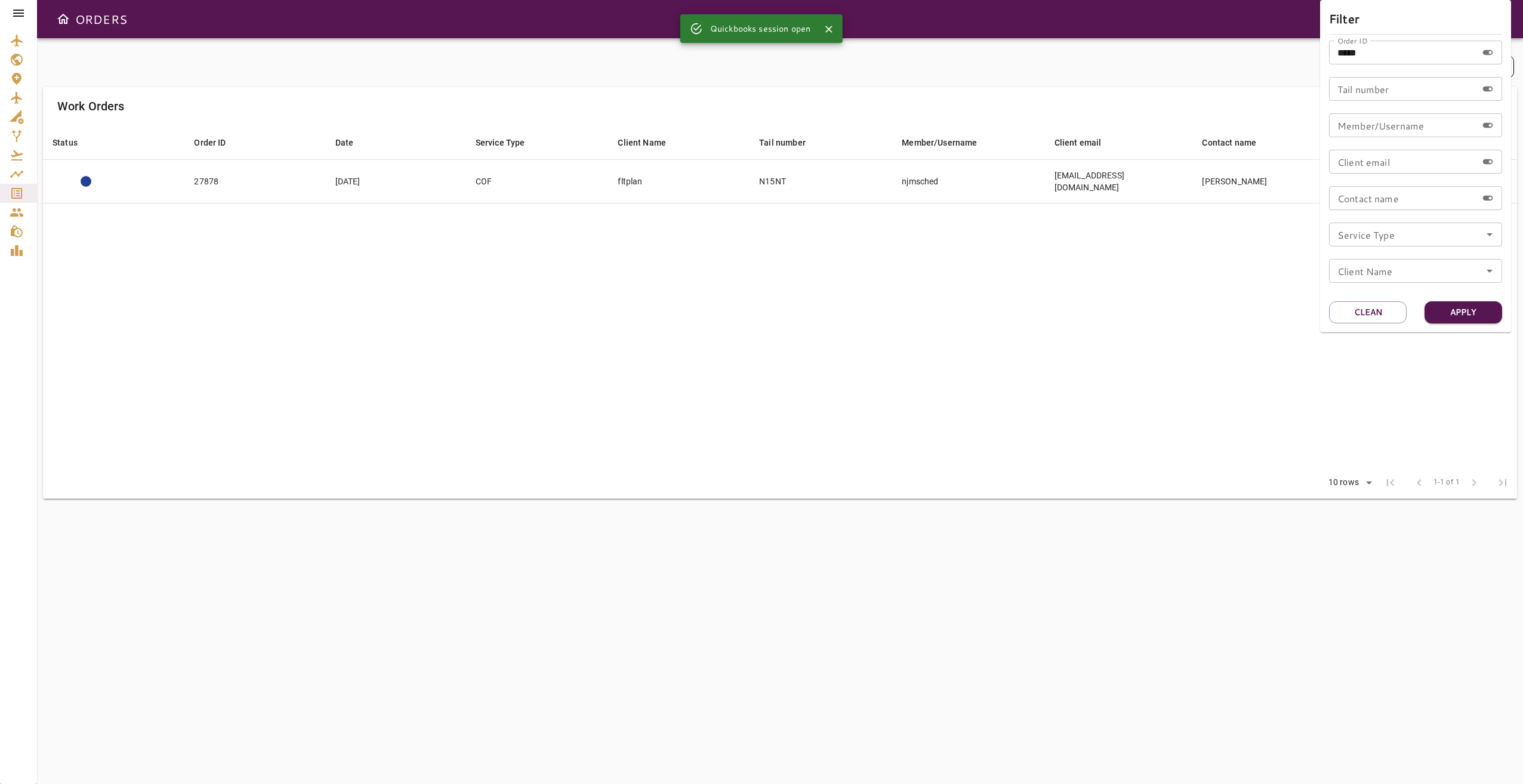
click at [1009, 335] on div at bounding box center [761, 392] width 1523 height 784
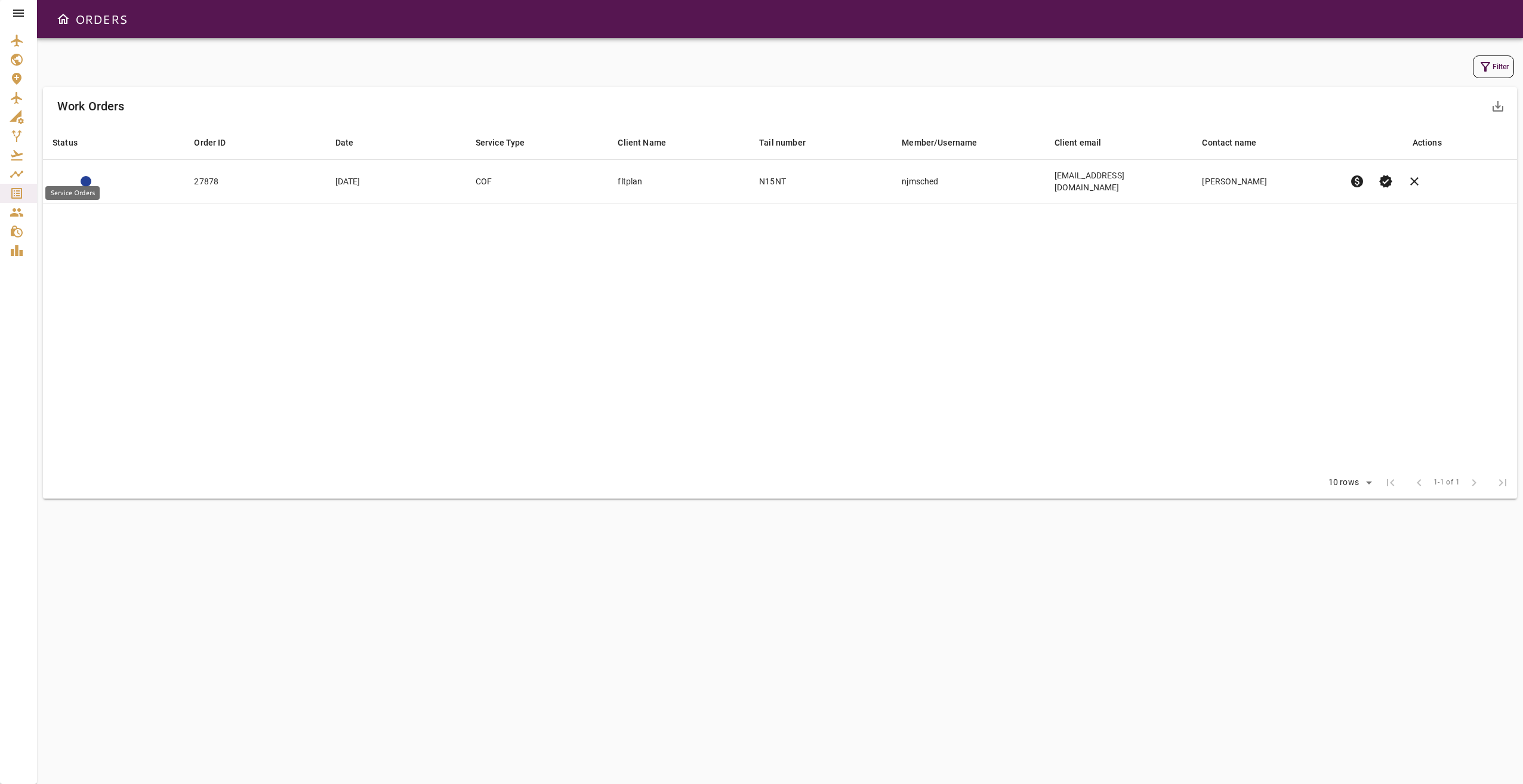
click at [11, 191] on icon "Service Orders" at bounding box center [16, 193] width 14 height 14
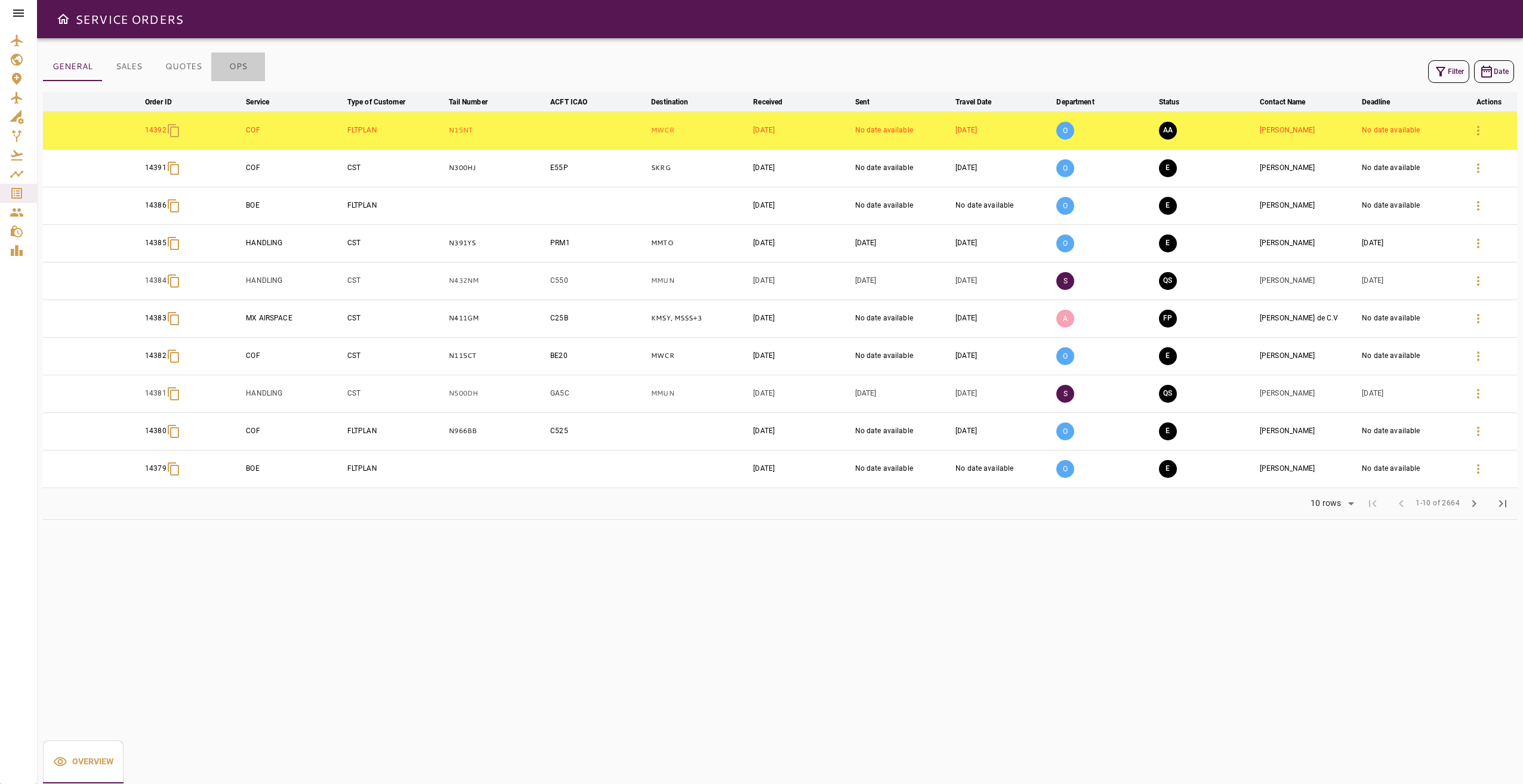
click at [233, 67] on button "OPS" at bounding box center [238, 67] width 54 height 28
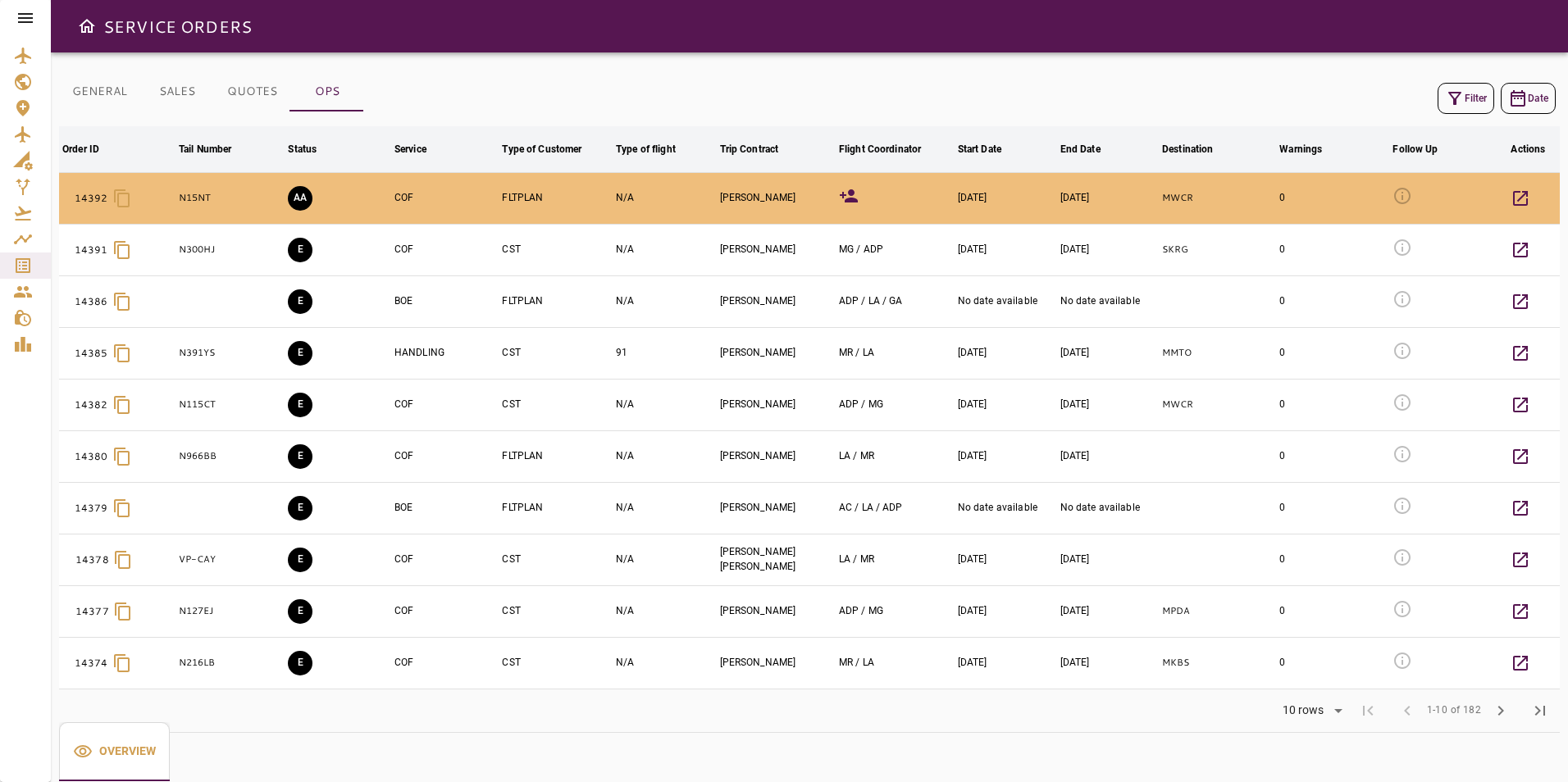
click at [29, 18] on icon at bounding box center [25, 18] width 15 height 10
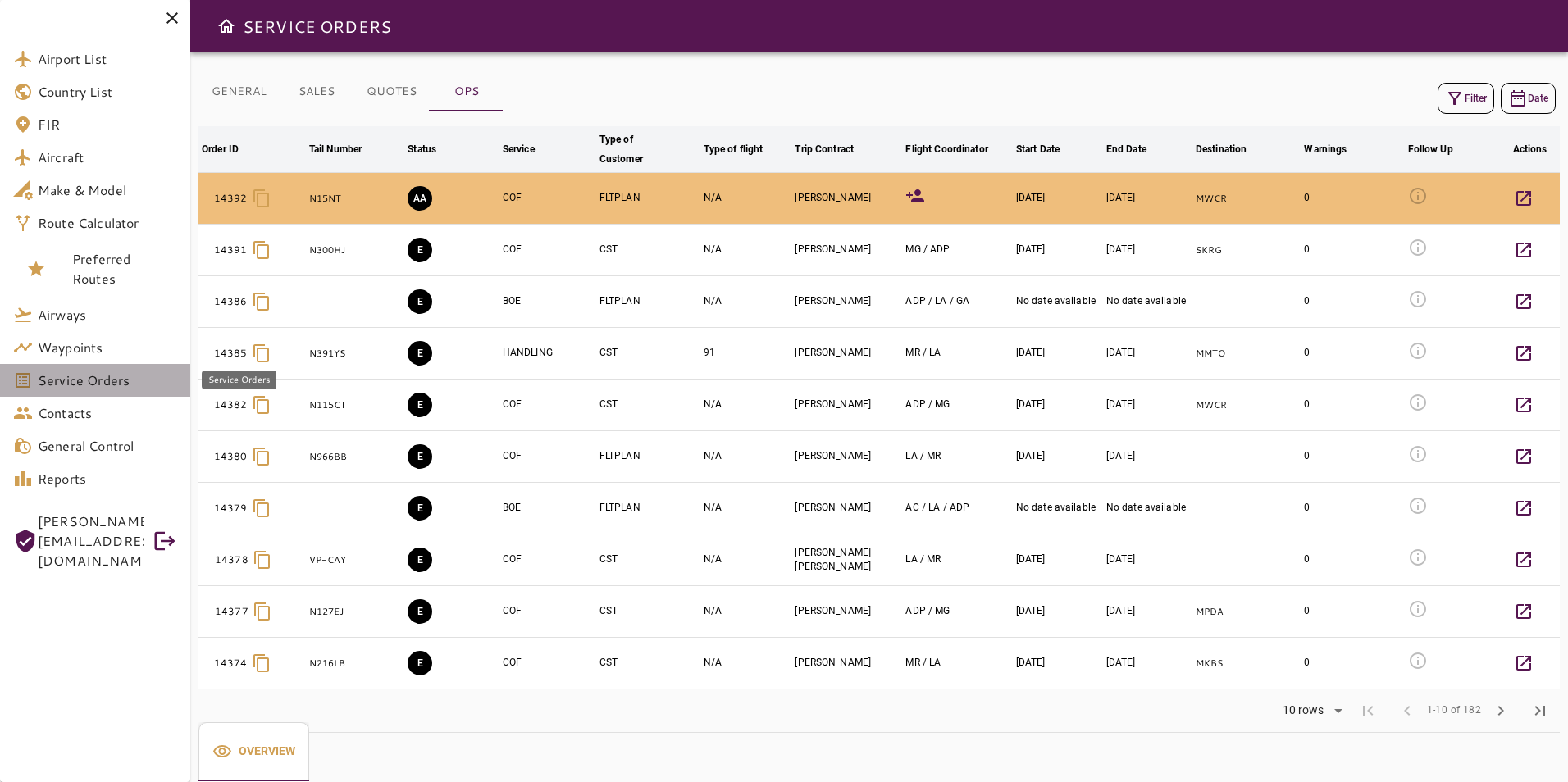
click at [132, 382] on span "Service Orders" at bounding box center [107, 380] width 139 height 19
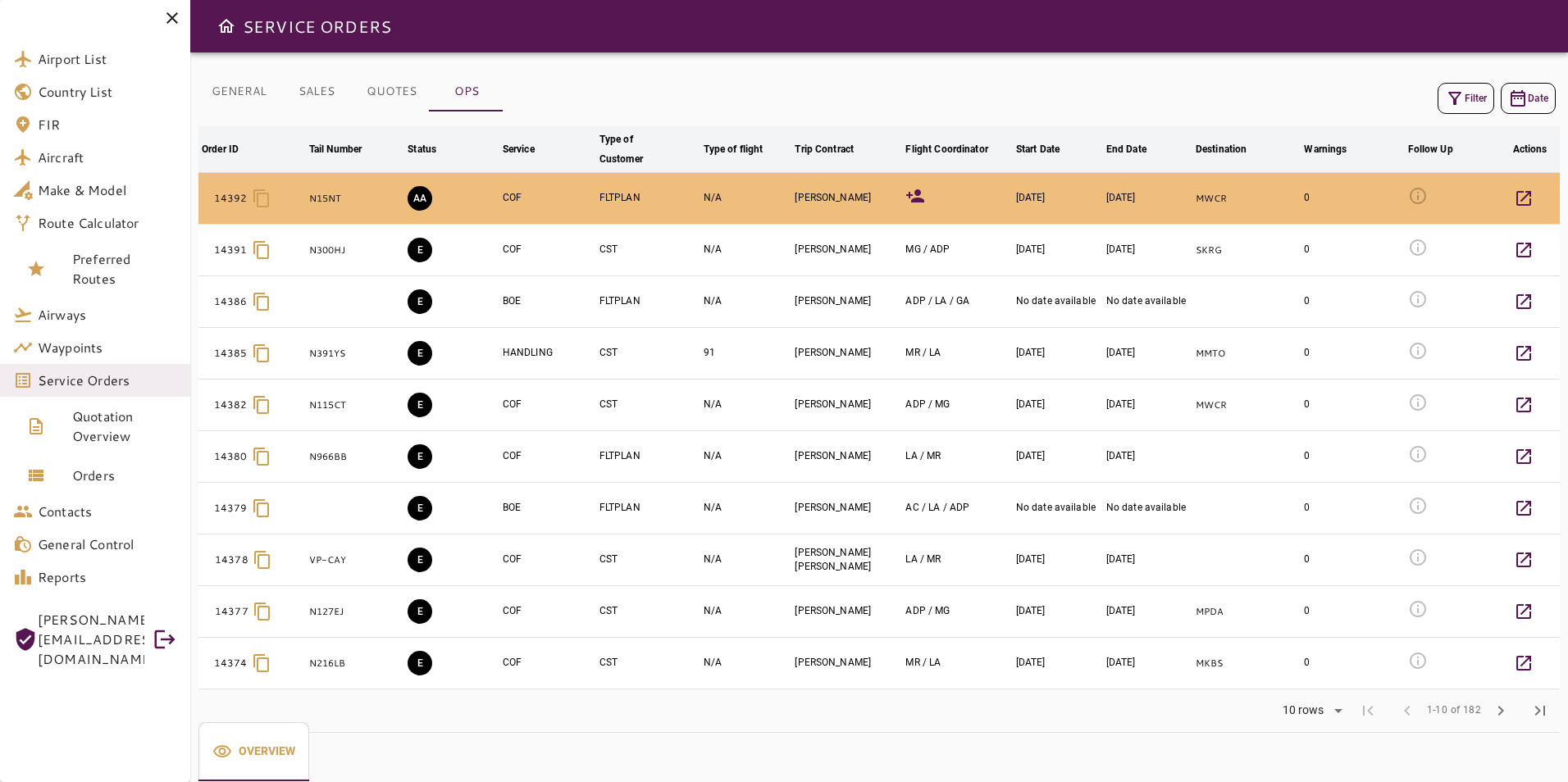
click at [1470, 103] on button "Filter" at bounding box center [1466, 98] width 57 height 32
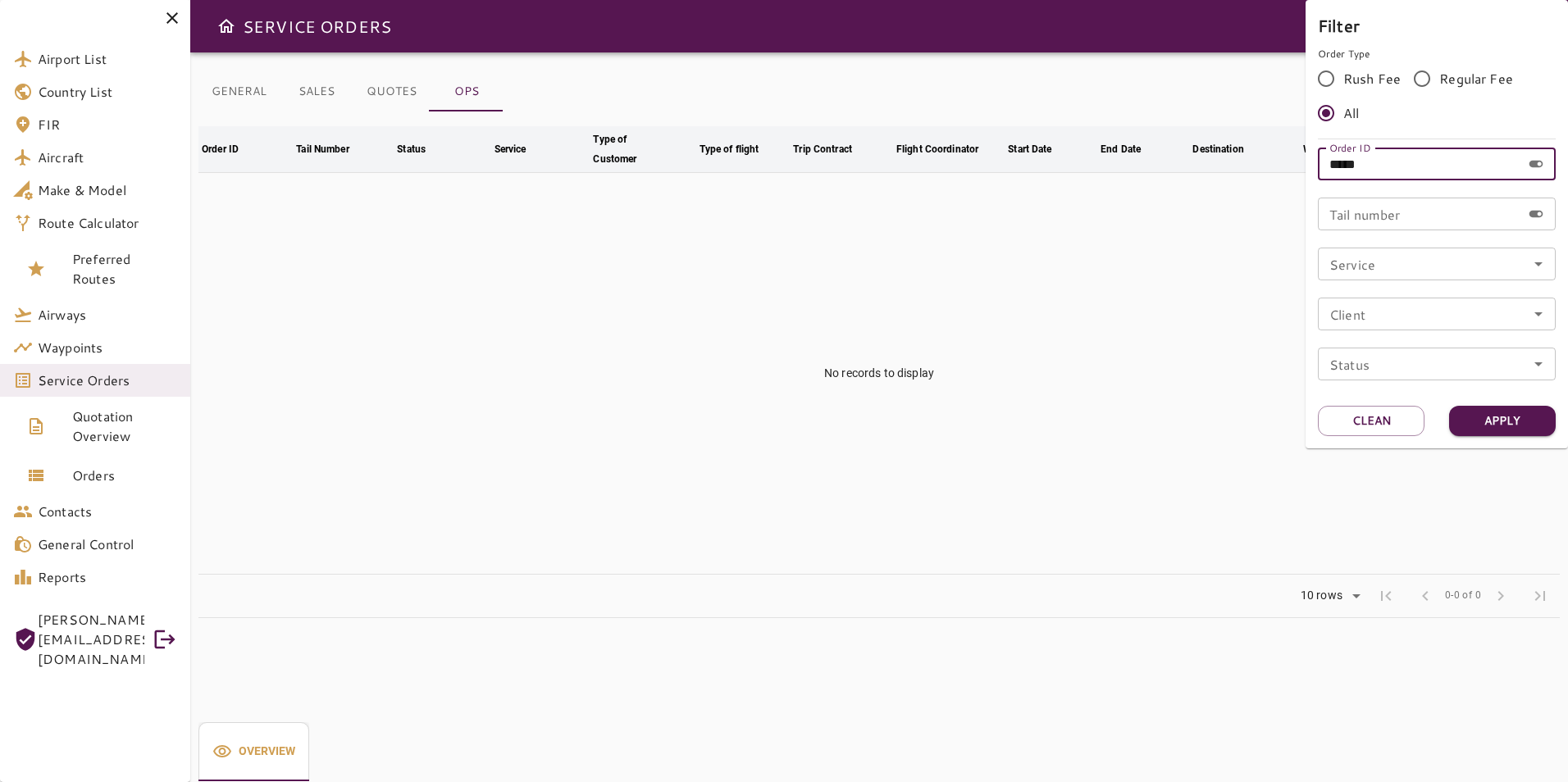
drag, startPoint x: 1366, startPoint y: 158, endPoint x: 1272, endPoint y: 158, distance: 94.0
click at [1272, 158] on div "Filter Order Type Rush Fee Regular Fee All Order ID ***** Order ID Tail number …" at bounding box center [784, 391] width 1568 height 782
type input "*****"
click at [1511, 423] on button "Apply" at bounding box center [1502, 421] width 107 height 31
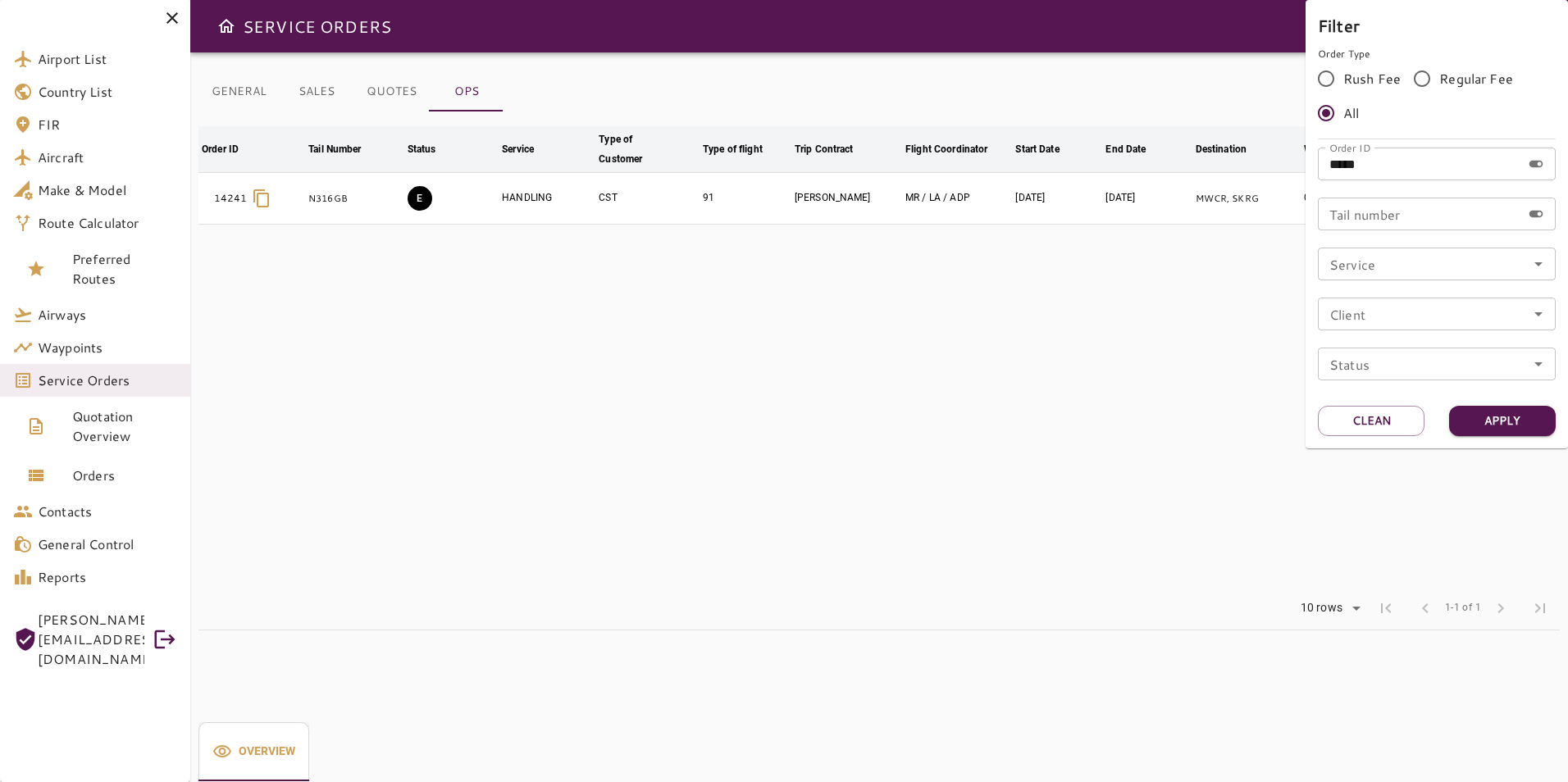
click at [944, 423] on div at bounding box center [784, 391] width 1568 height 782
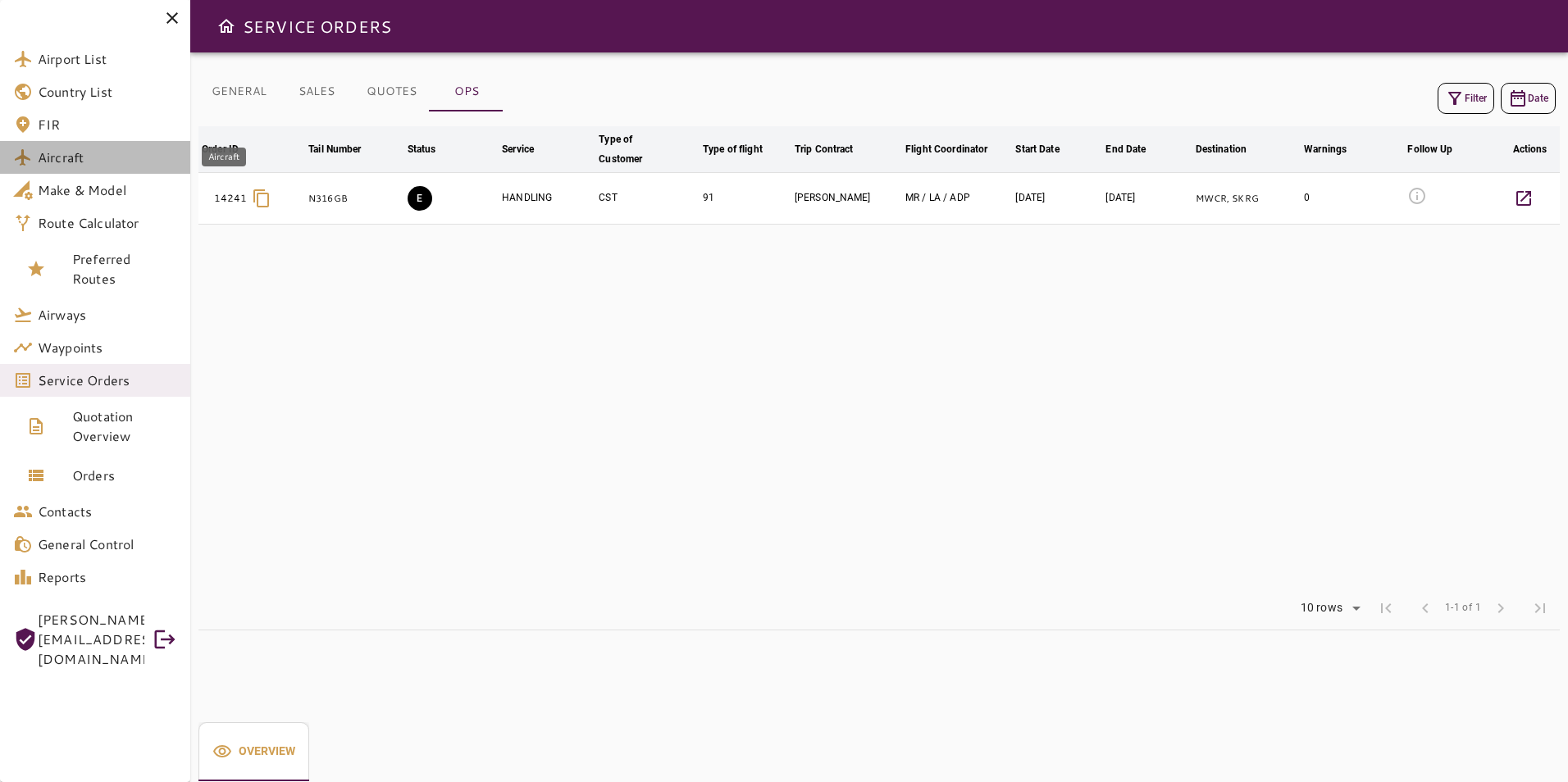
click at [111, 166] on span "Aircraft" at bounding box center [107, 157] width 139 height 19
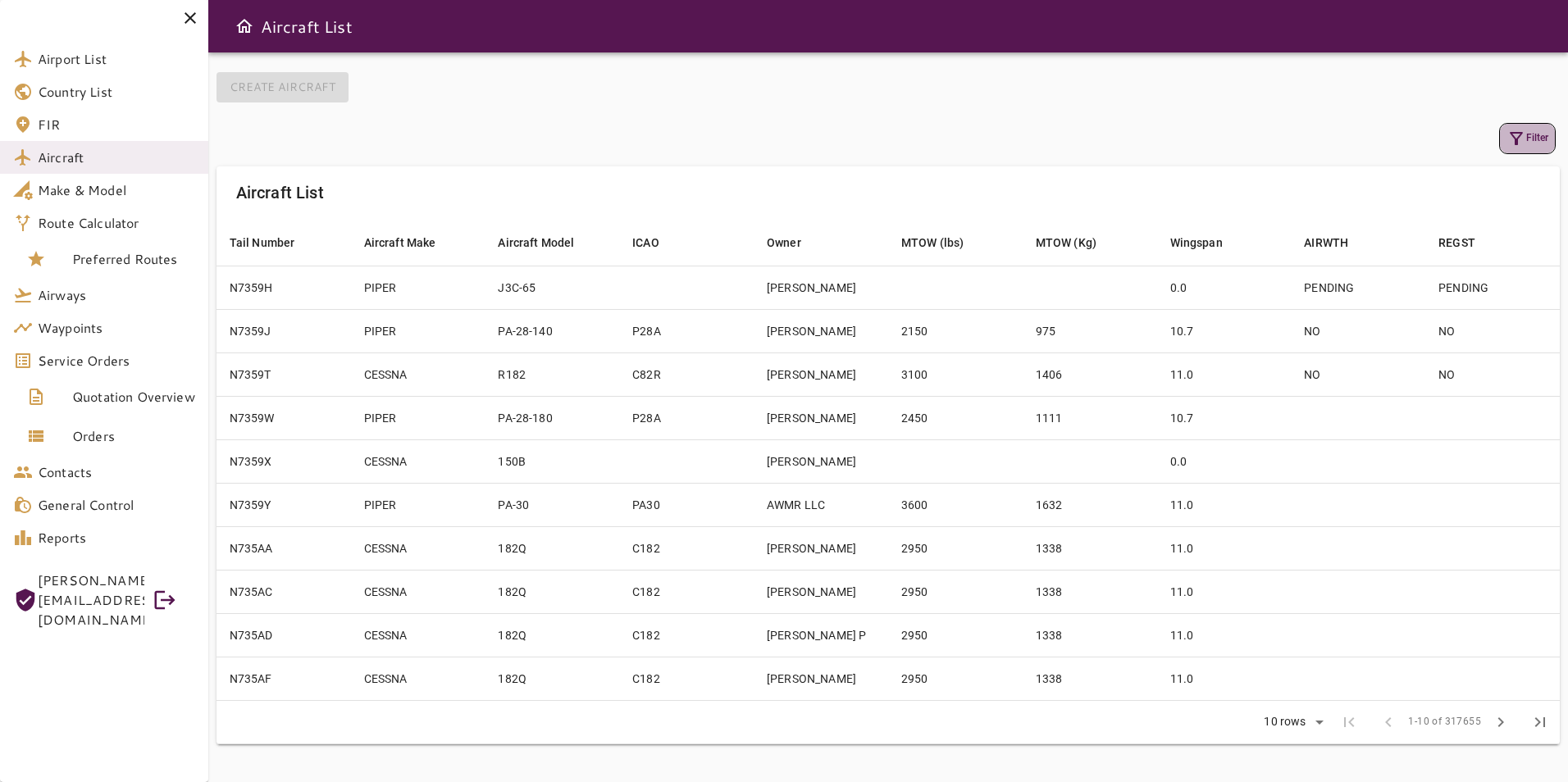
click at [1536, 132] on button "Filter" at bounding box center [1527, 139] width 57 height 32
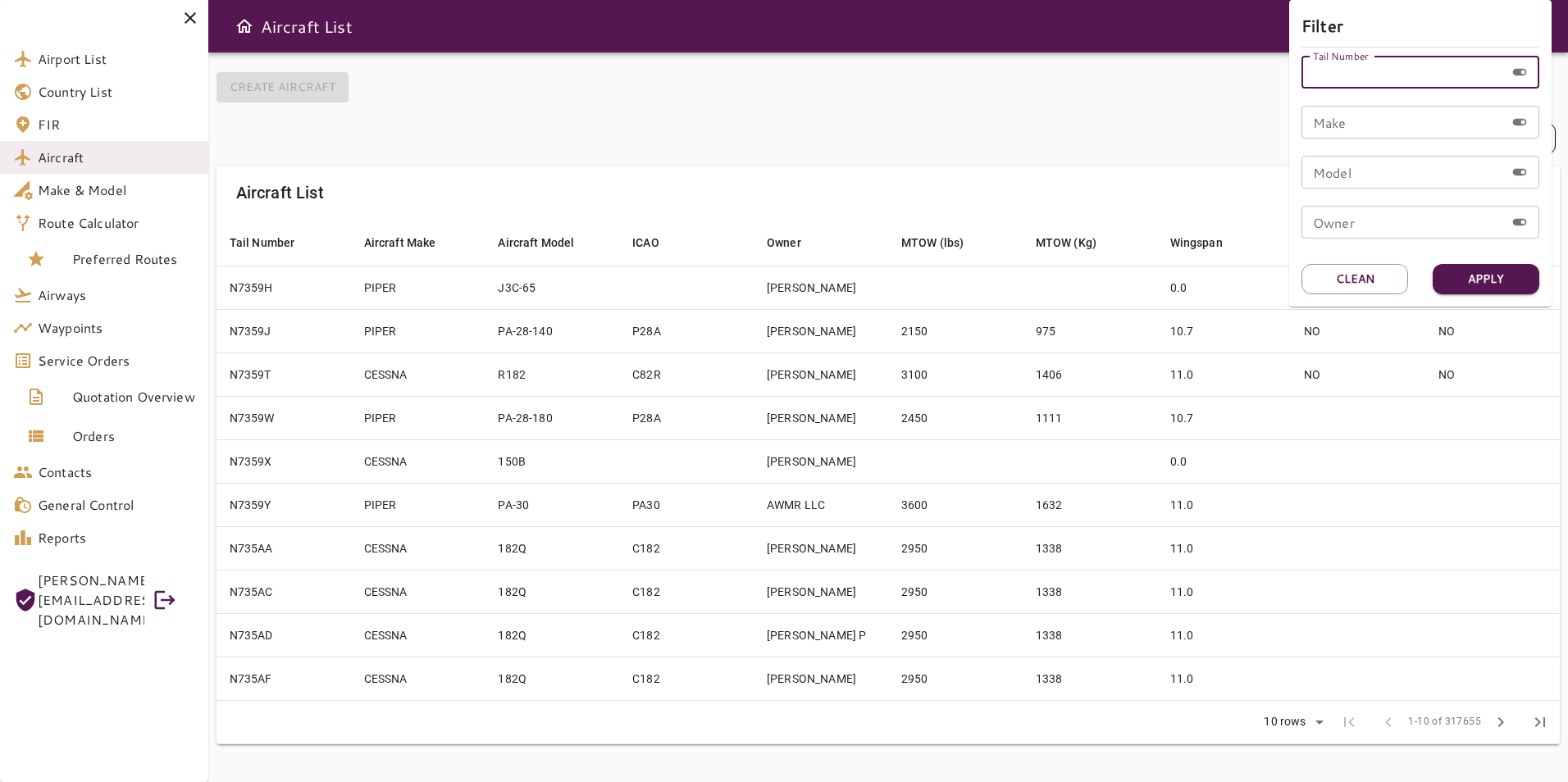
click at [1366, 76] on input "Tail Number" at bounding box center [1404, 71] width 204 height 32
type input "******"
click at [1483, 282] on button "Apply" at bounding box center [1486, 279] width 107 height 31
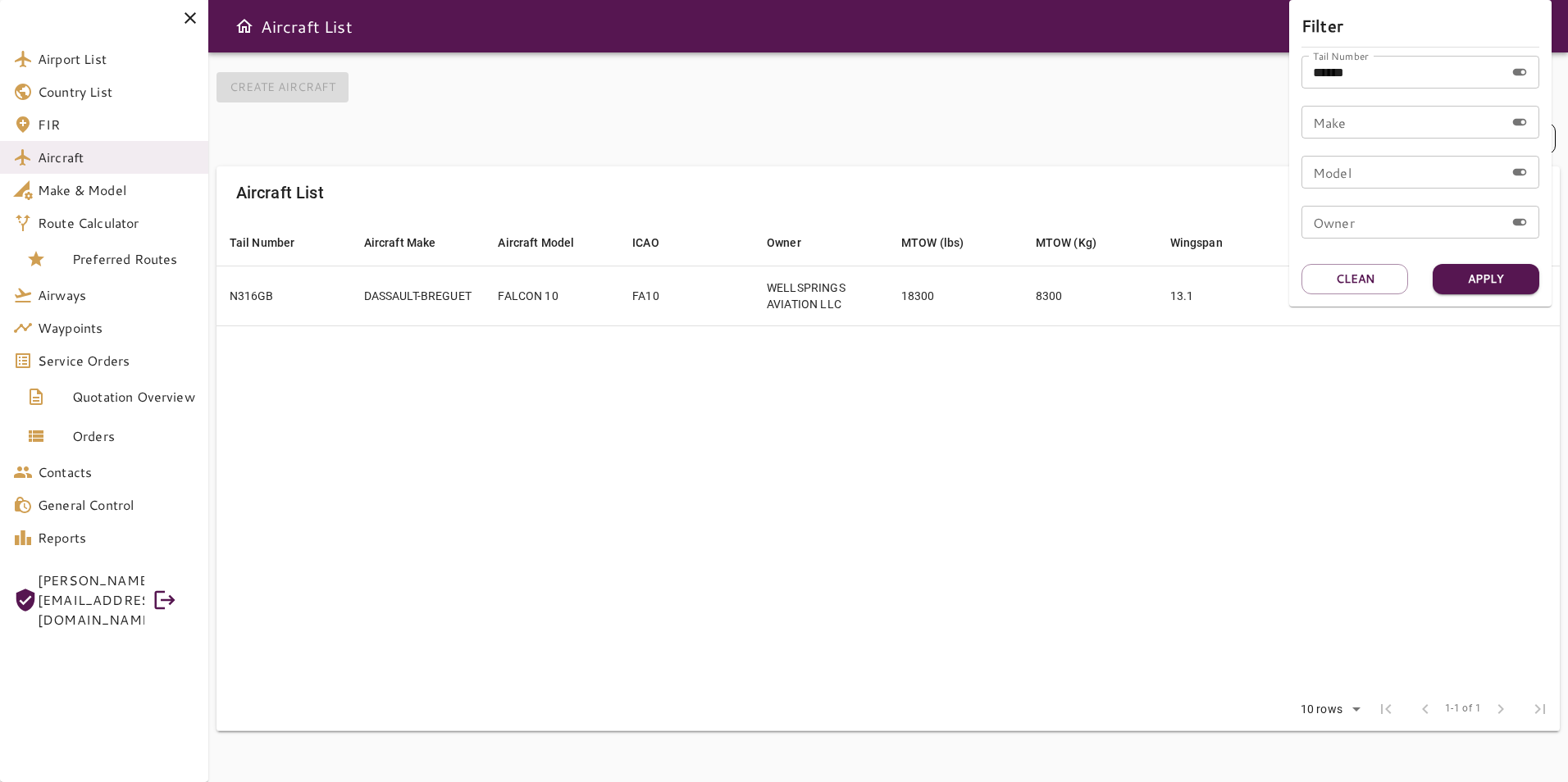
click at [1059, 409] on div at bounding box center [784, 391] width 1568 height 782
